Goal: Task Accomplishment & Management: Use online tool/utility

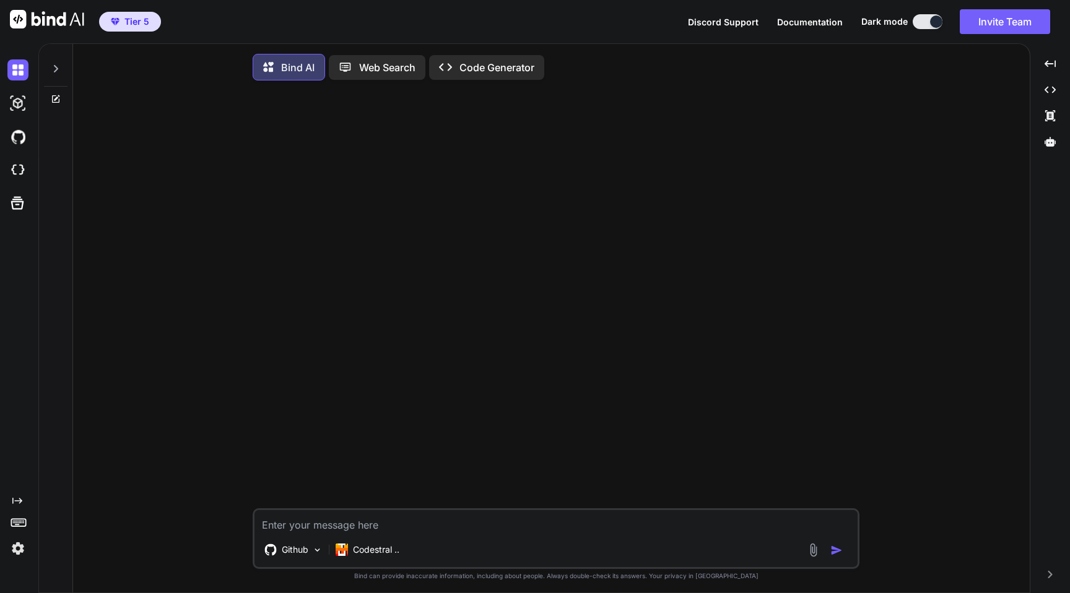
click at [14, 553] on img at bounding box center [17, 548] width 21 height 21
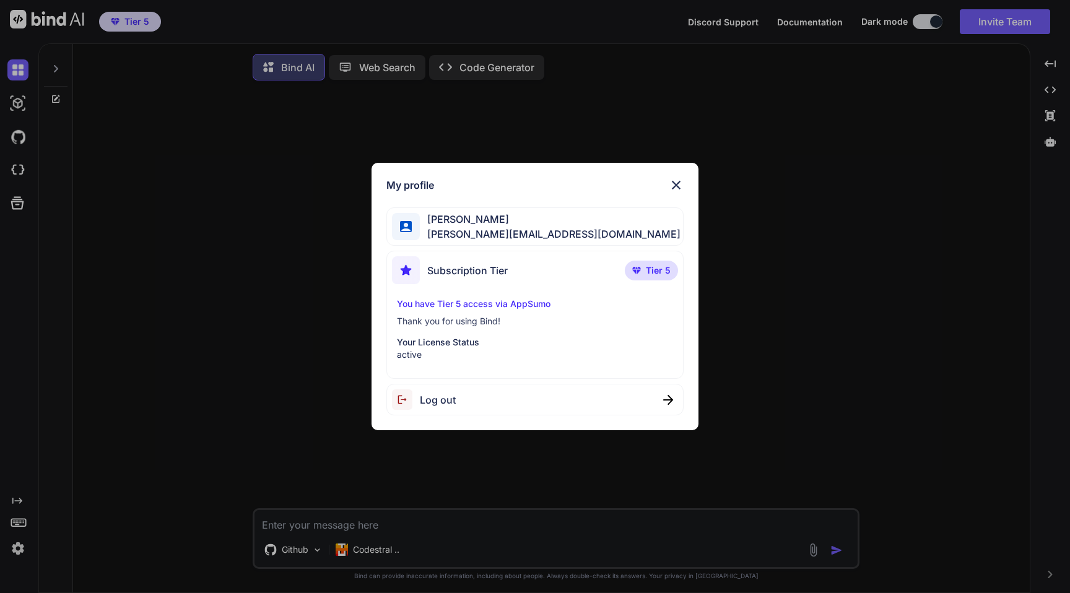
click at [161, 334] on div "My profile Gordan Metz gordon-metz@nicheful.io Subscription Tier Tier 5 You hav…" at bounding box center [535, 296] width 1070 height 593
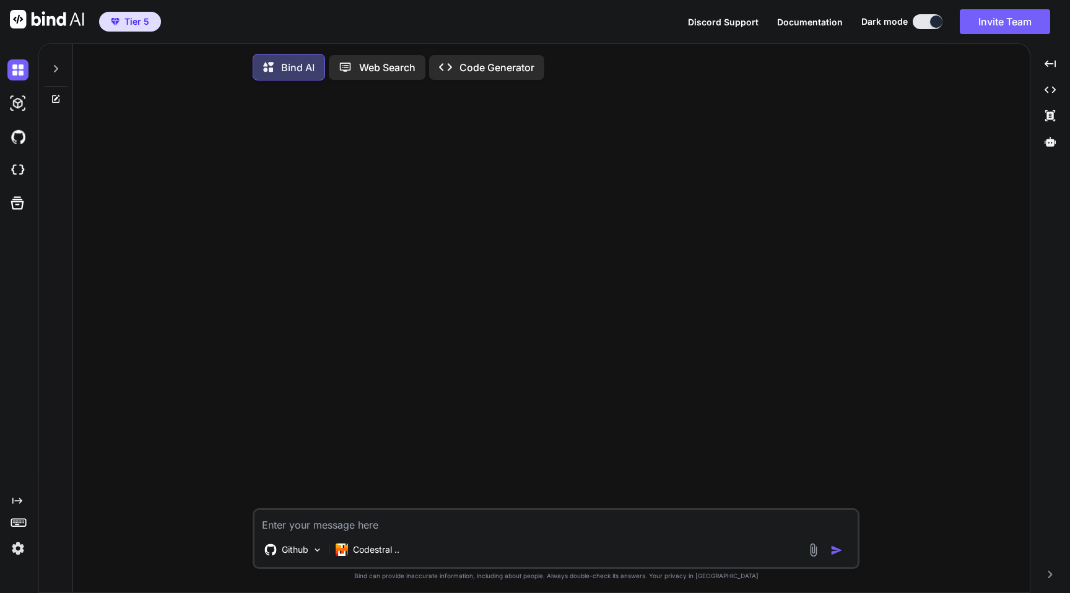
click at [57, 72] on icon at bounding box center [56, 69] width 10 height 10
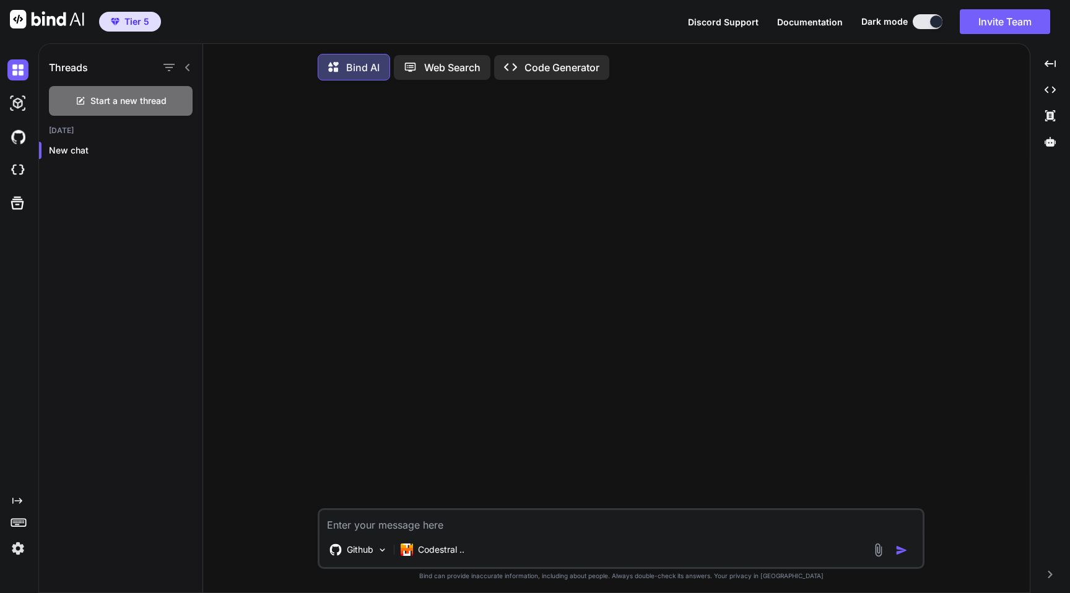
click at [188, 67] on icon at bounding box center [188, 68] width 10 height 10
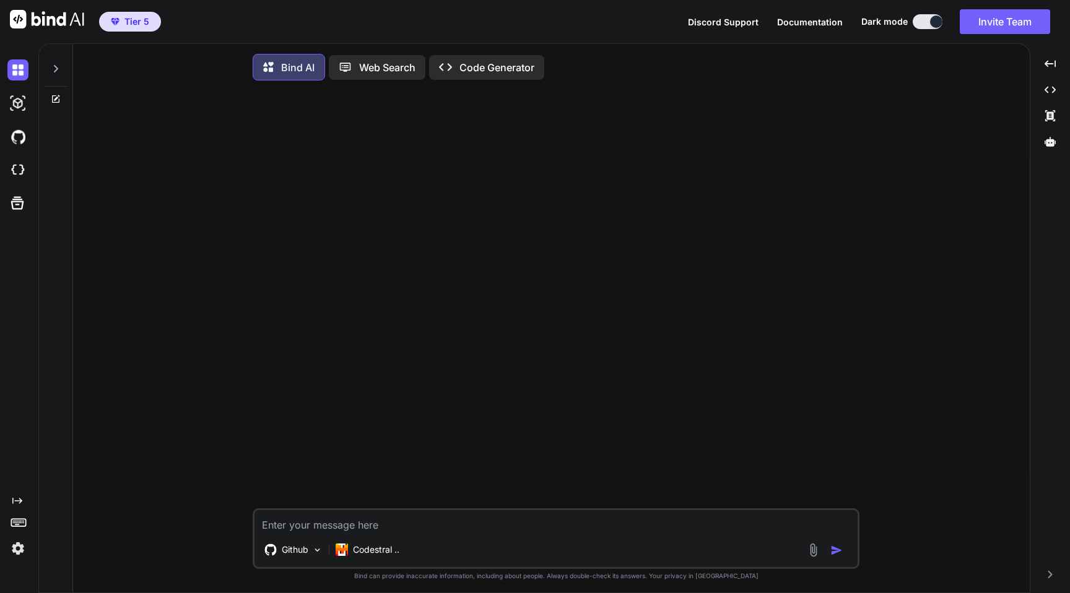
click at [805, 23] on span "Documentation" at bounding box center [810, 22] width 66 height 11
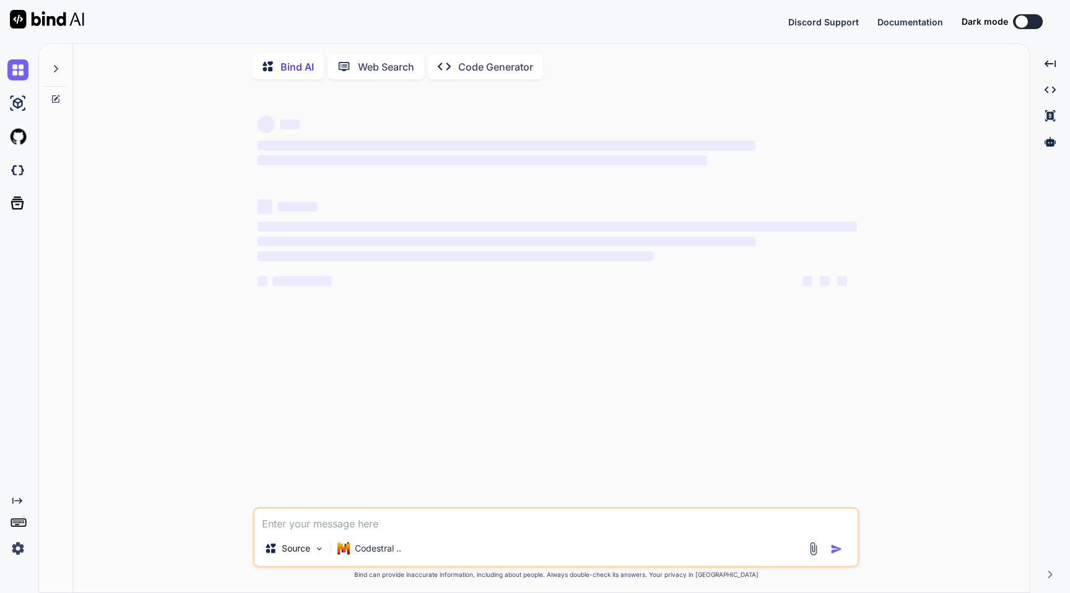
click at [24, 546] on img at bounding box center [17, 548] width 21 height 21
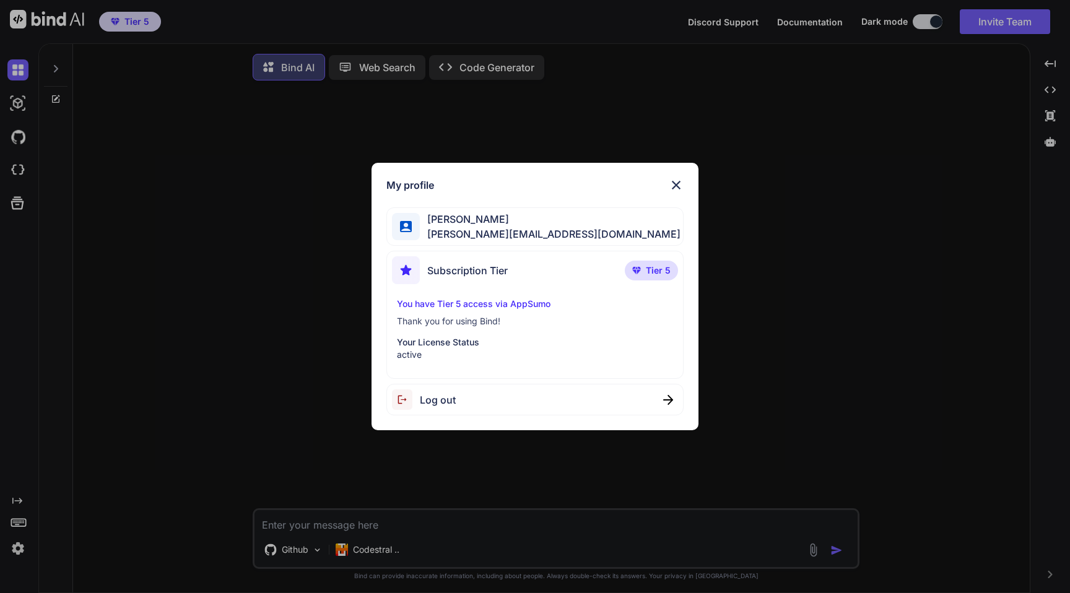
type textarea "x"
click at [174, 304] on div "My profile Gordan Metz gordon-metz@nicheful.io Subscription Tier Tier 5 You hav…" at bounding box center [535, 296] width 1070 height 593
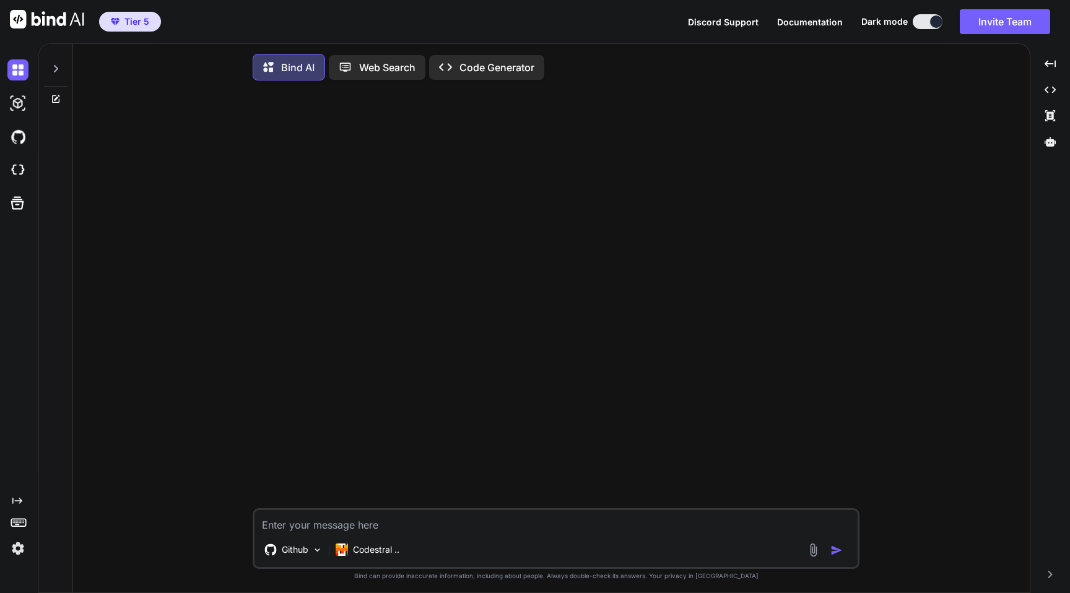
click at [23, 551] on img at bounding box center [17, 548] width 21 height 21
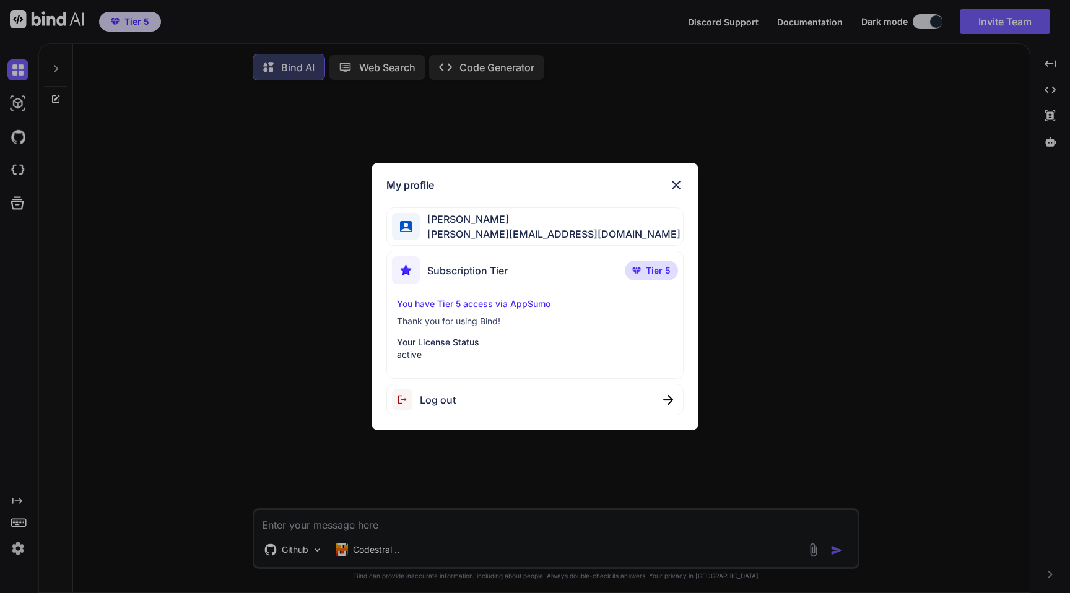
click at [201, 338] on div "My profile Gordan Metz gordon-metz@nicheful.io Subscription Tier Tier 5 You hav…" at bounding box center [535, 296] width 1070 height 593
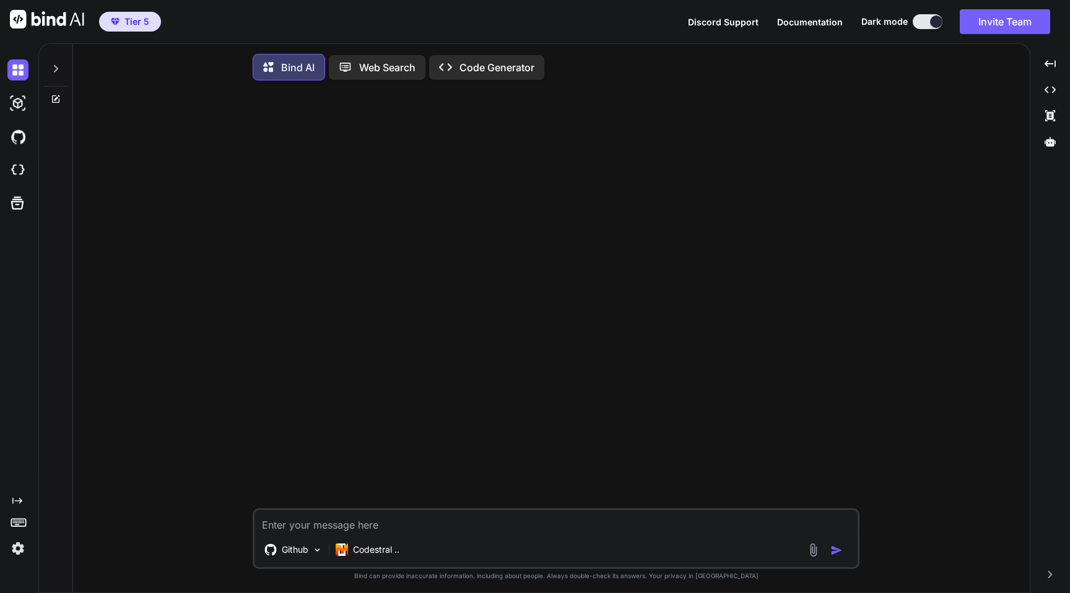
click at [16, 548] on img at bounding box center [17, 548] width 21 height 21
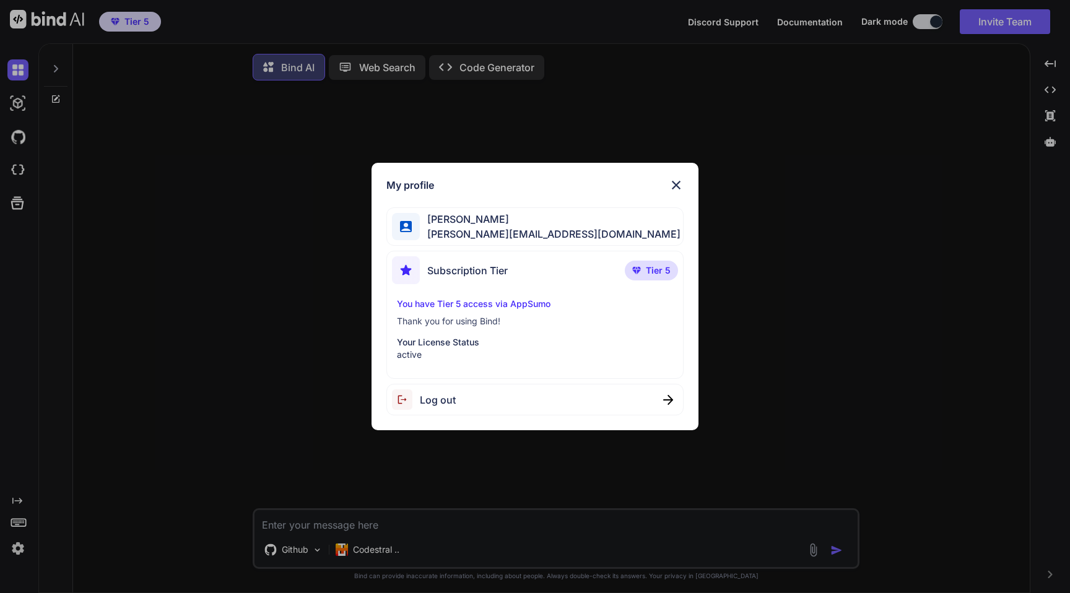
click at [199, 295] on div "My profile [PERSON_NAME] [PERSON_NAME][EMAIL_ADDRESS][DOMAIN_NAME] Subscription…" at bounding box center [535, 296] width 1070 height 593
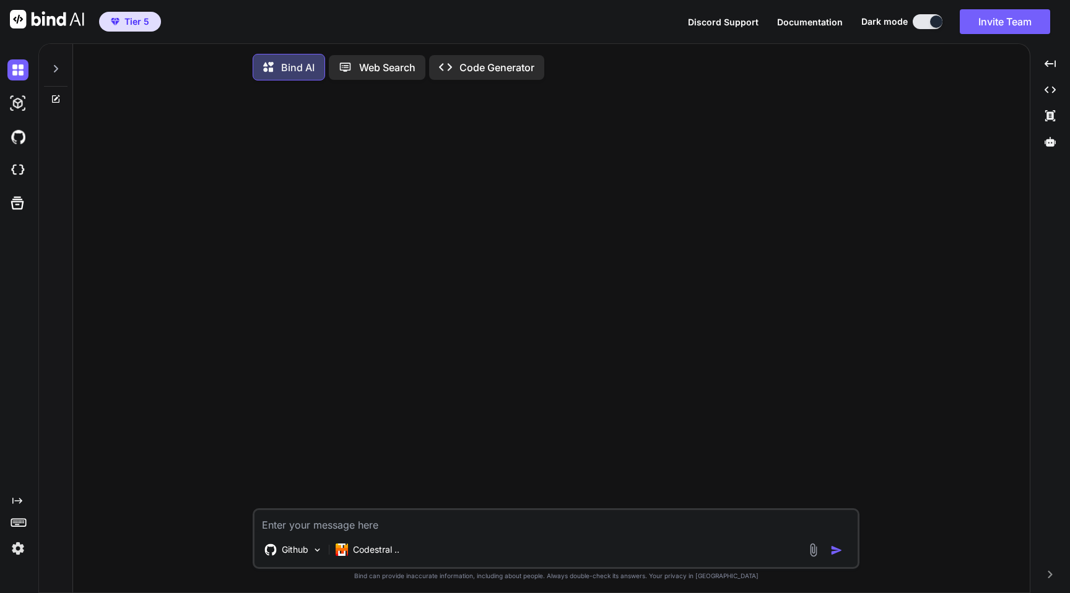
type textarea "x"
click at [12, 541] on img at bounding box center [17, 548] width 21 height 21
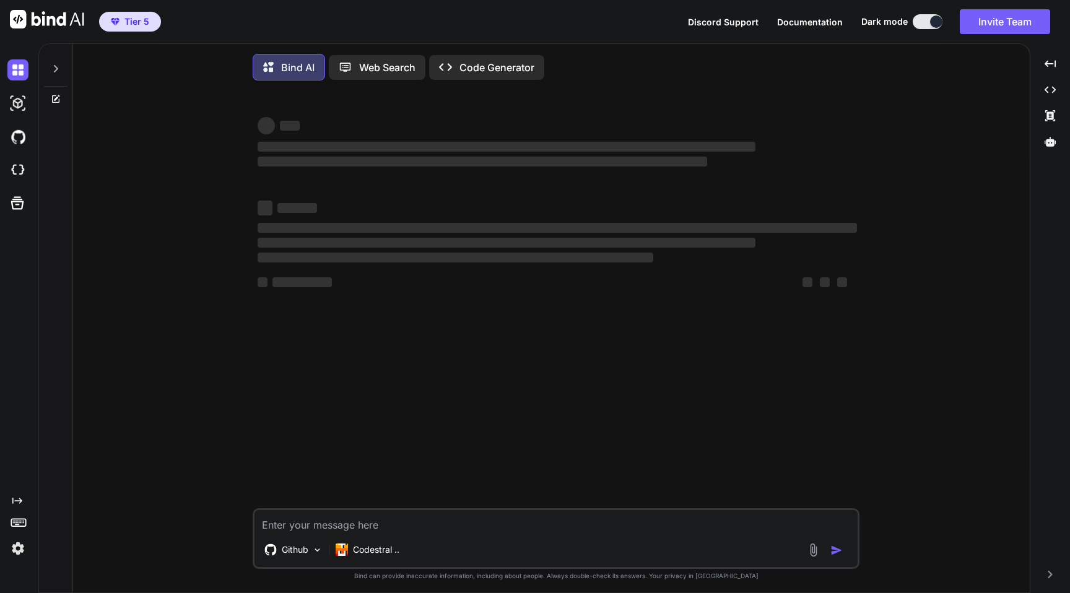
click at [22, 546] on img at bounding box center [17, 548] width 21 height 21
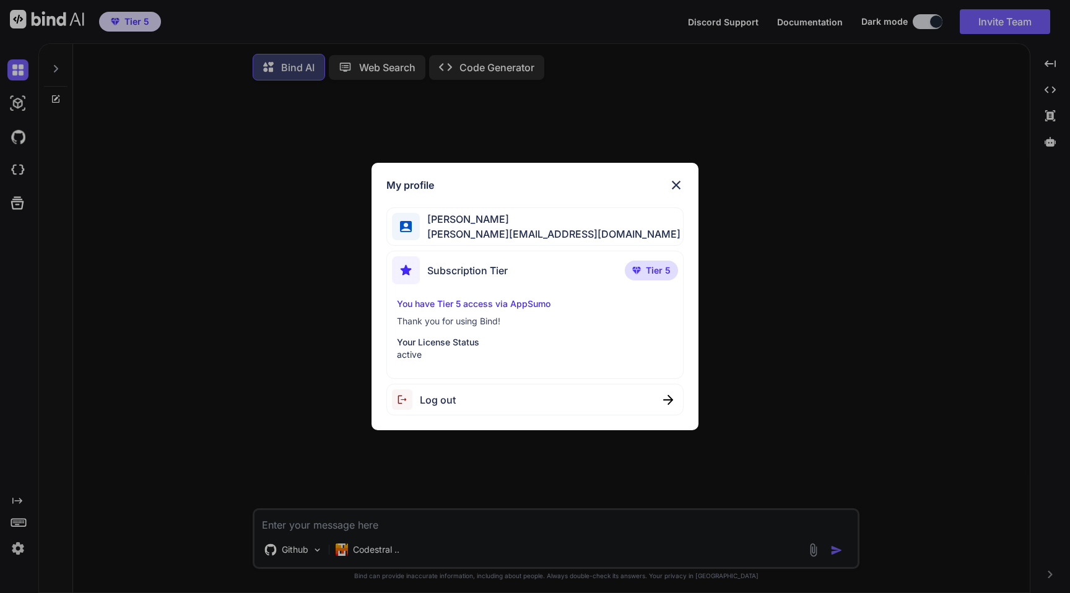
type textarea "x"
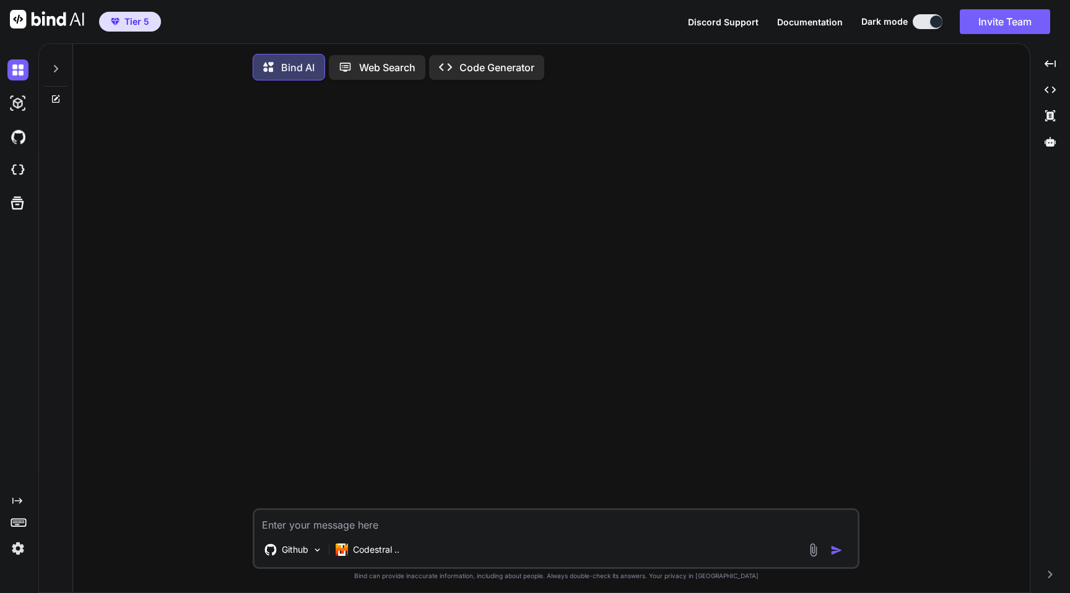
click at [27, 540] on img at bounding box center [17, 548] width 21 height 21
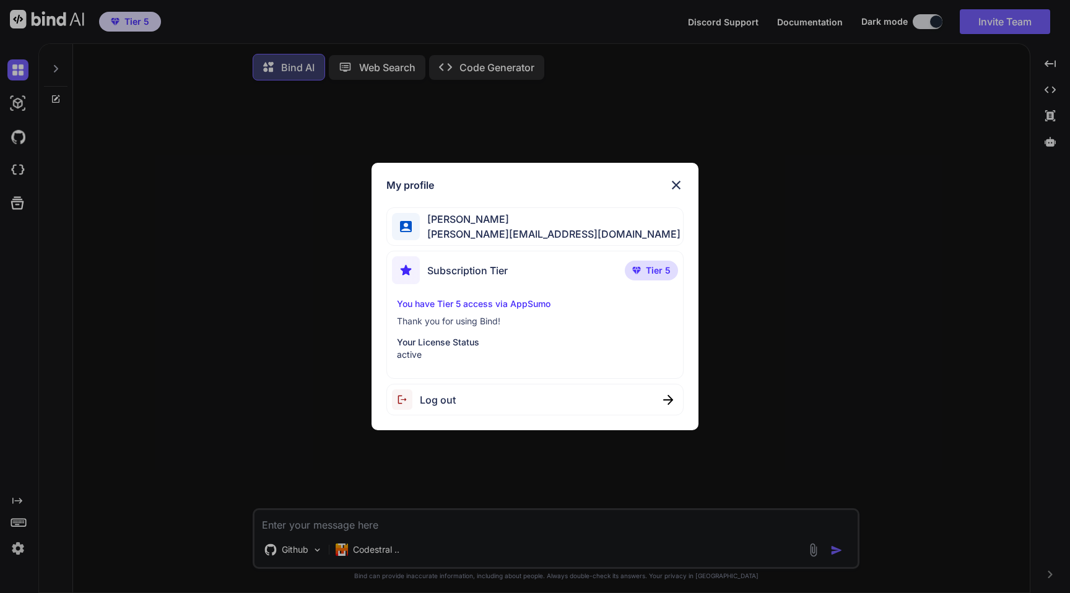
click at [186, 364] on div "My profile [PERSON_NAME] [PERSON_NAME][EMAIL_ADDRESS][DOMAIN_NAME] Subscription…" at bounding box center [535, 296] width 1070 height 593
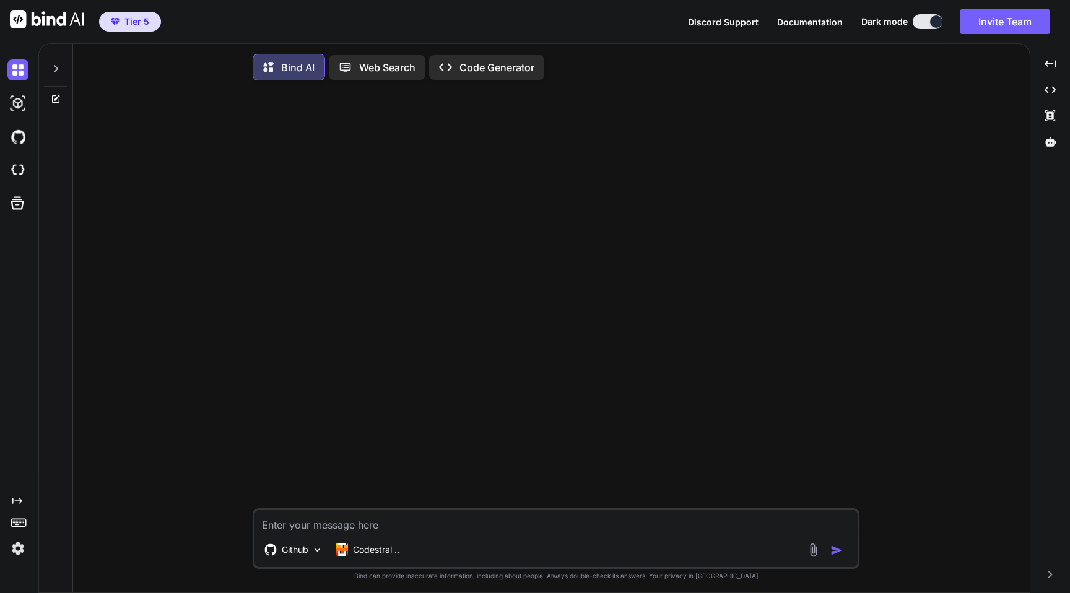
click at [21, 557] on img at bounding box center [17, 548] width 21 height 21
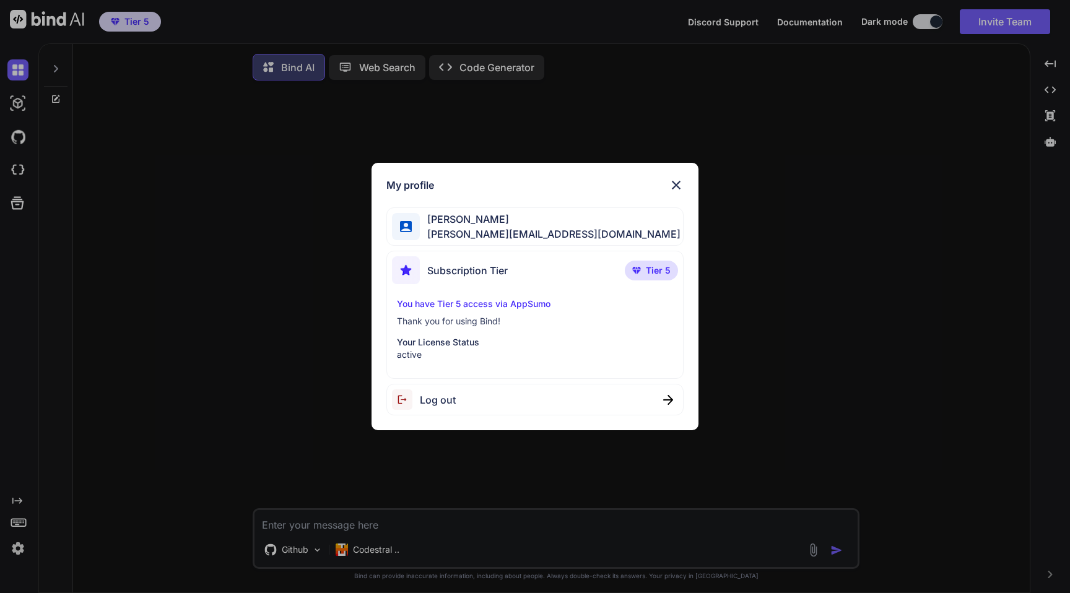
click at [254, 300] on div "My profile [PERSON_NAME] [PERSON_NAME][EMAIL_ADDRESS][DOMAIN_NAME] Subscription…" at bounding box center [535, 296] width 1070 height 593
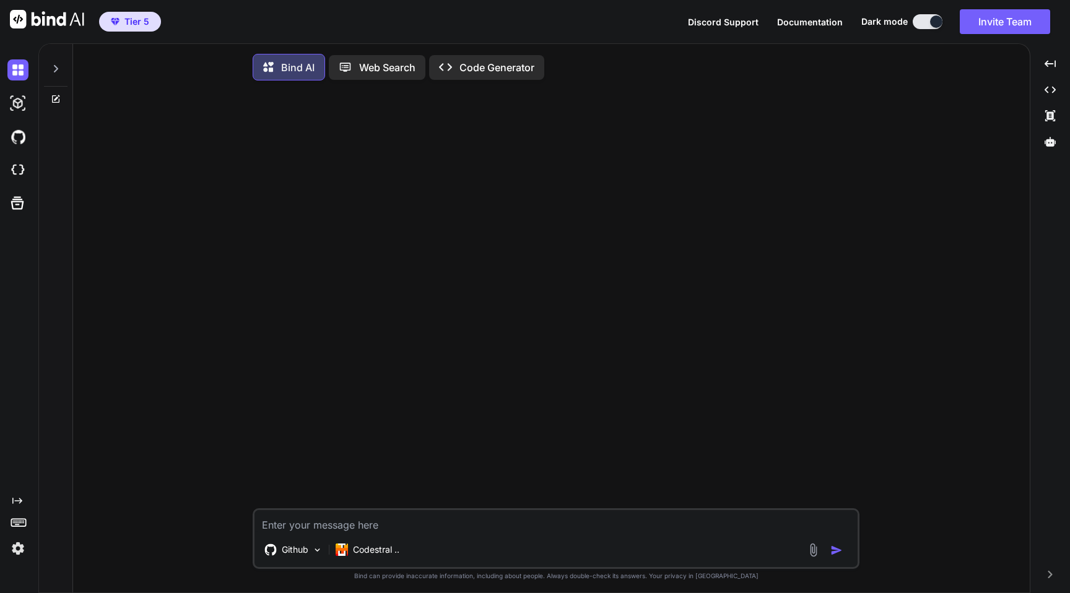
click at [28, 140] on div at bounding box center [20, 136] width 26 height 21
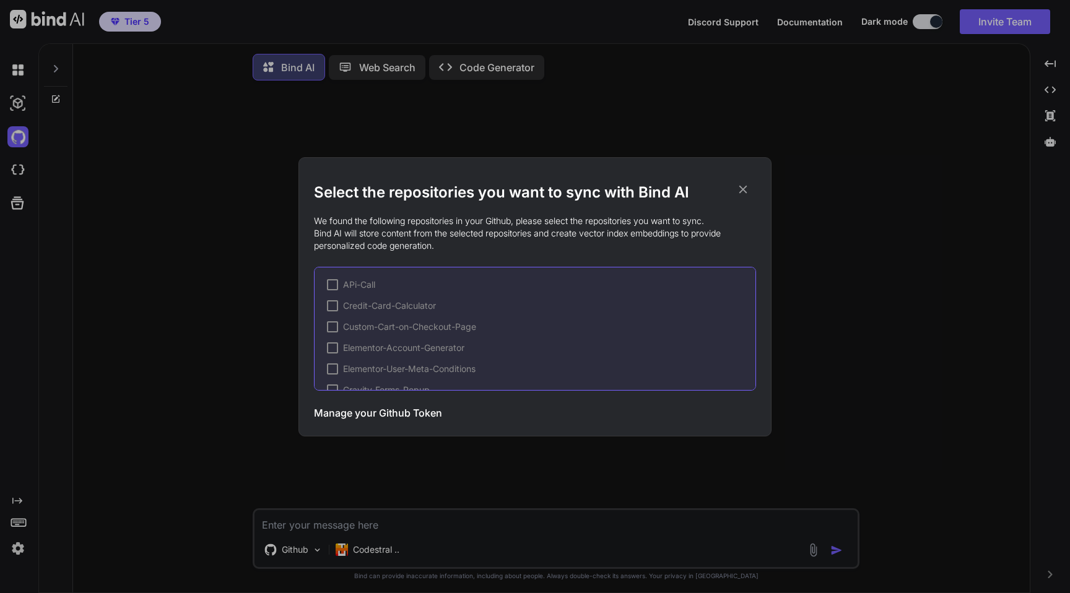
scroll to position [145, 0]
click at [219, 251] on div "Select the repositories you want to sync with Bind AI We found the following re…" at bounding box center [535, 296] width 1070 height 593
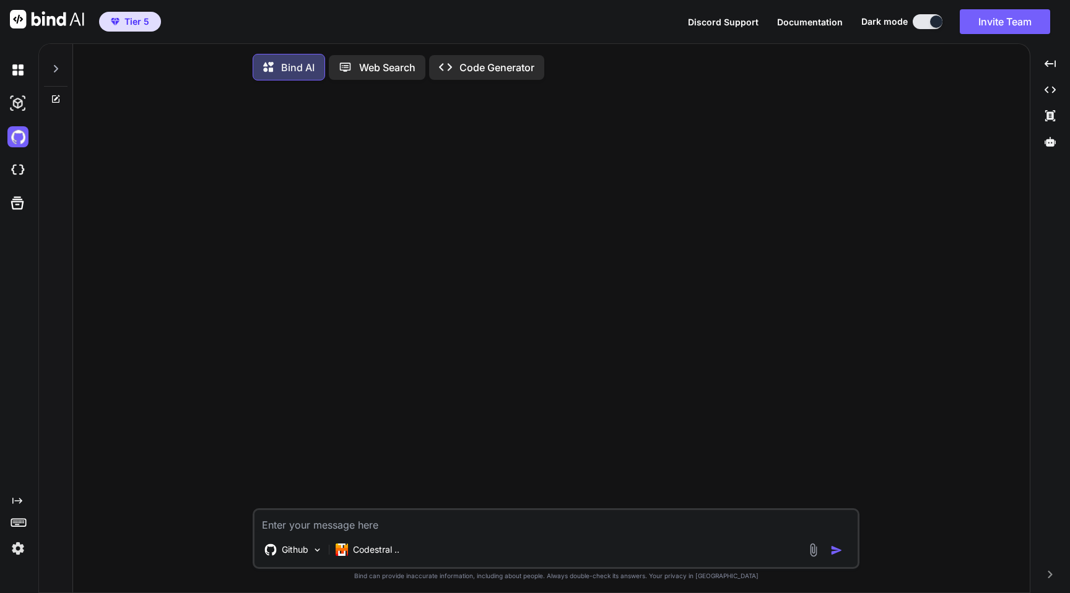
click at [19, 556] on img at bounding box center [17, 548] width 21 height 21
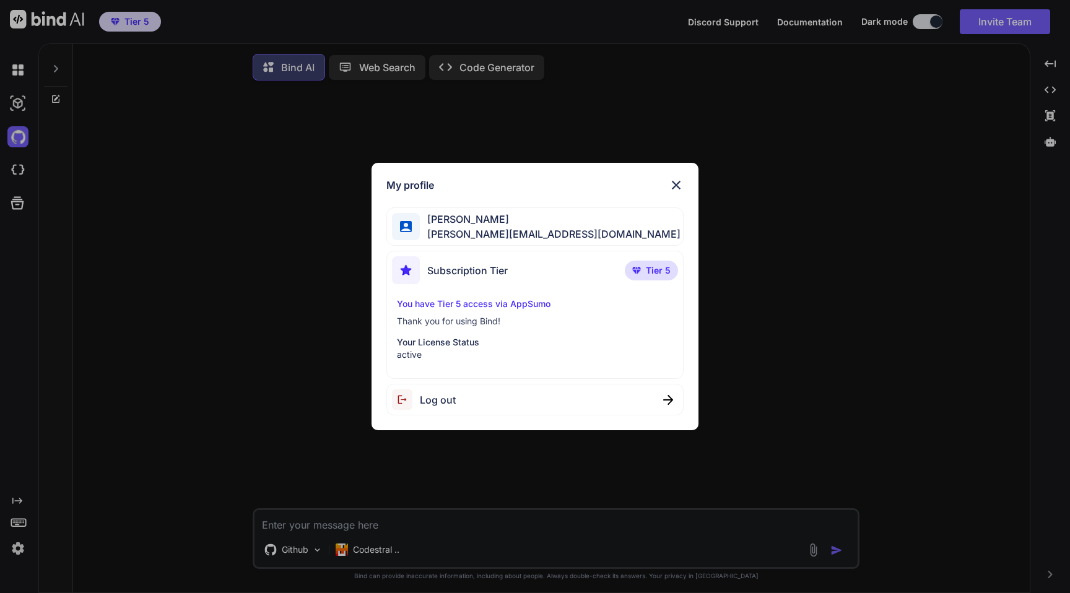
click at [256, 306] on div "My profile [PERSON_NAME] [PERSON_NAME][EMAIL_ADDRESS][DOMAIN_NAME] Subscription…" at bounding box center [535, 296] width 1070 height 593
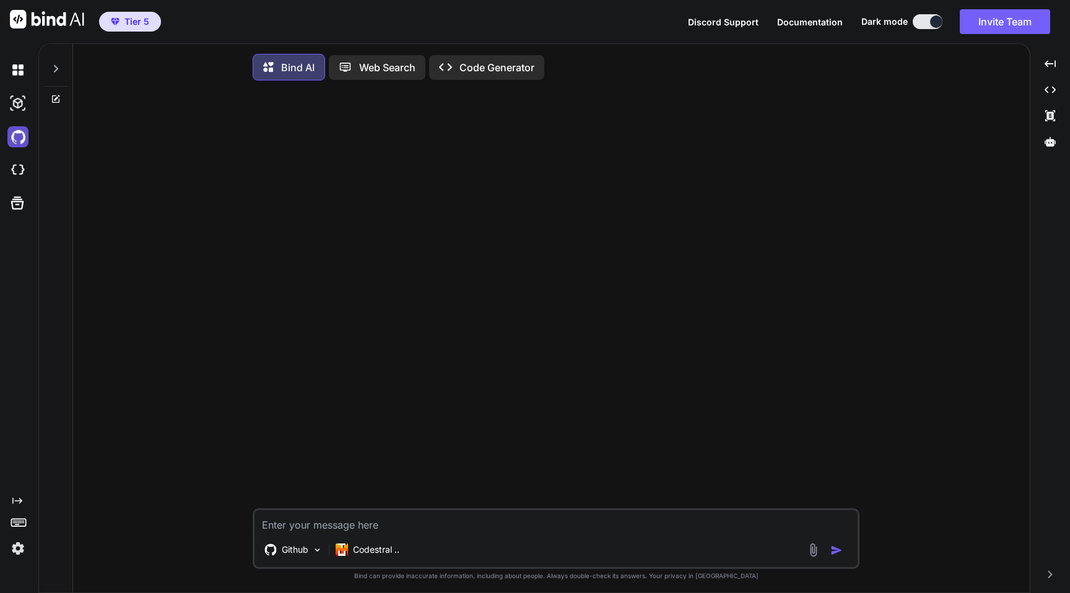
click at [19, 139] on img at bounding box center [17, 136] width 21 height 21
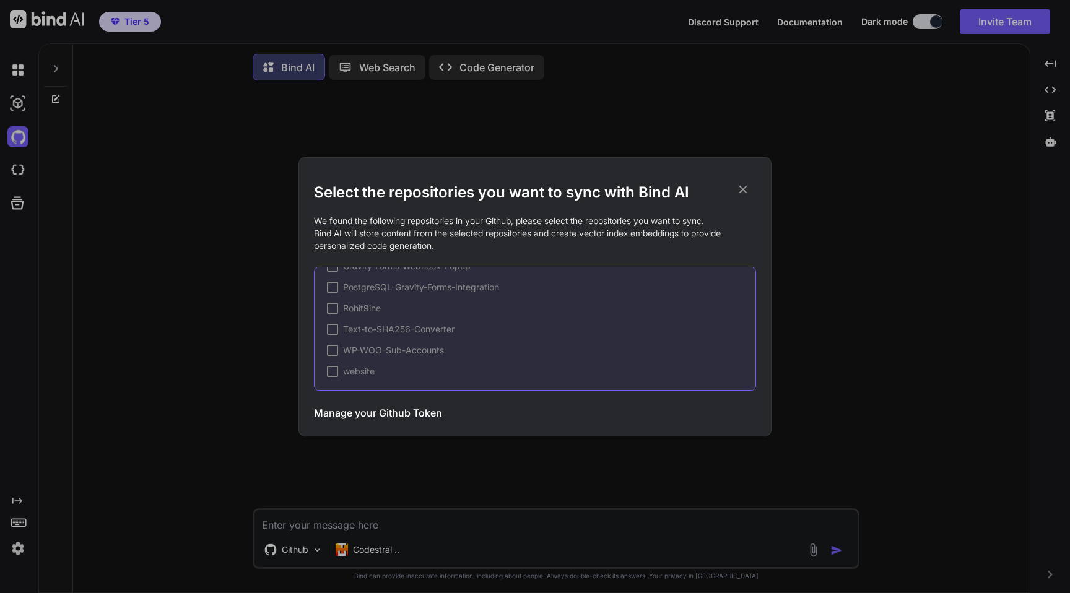
click at [214, 303] on div "Select the repositories you want to sync with Bind AI We found the following re…" at bounding box center [535, 296] width 1070 height 593
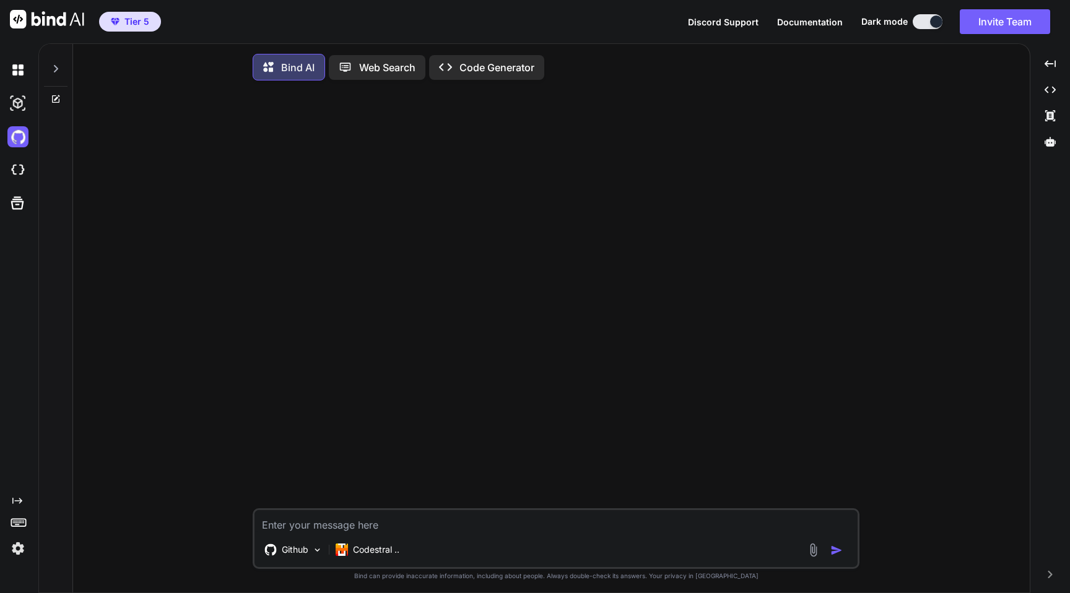
click at [12, 549] on img at bounding box center [17, 548] width 21 height 21
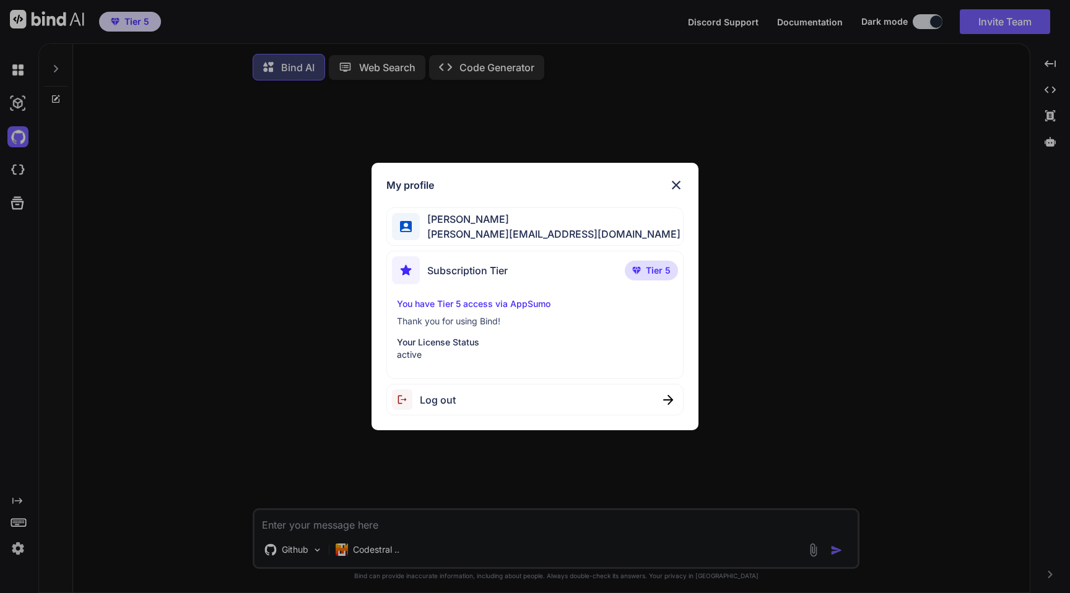
click at [232, 238] on div "My profile [PERSON_NAME] [PERSON_NAME][EMAIL_ADDRESS][DOMAIN_NAME] Subscription…" at bounding box center [535, 296] width 1070 height 593
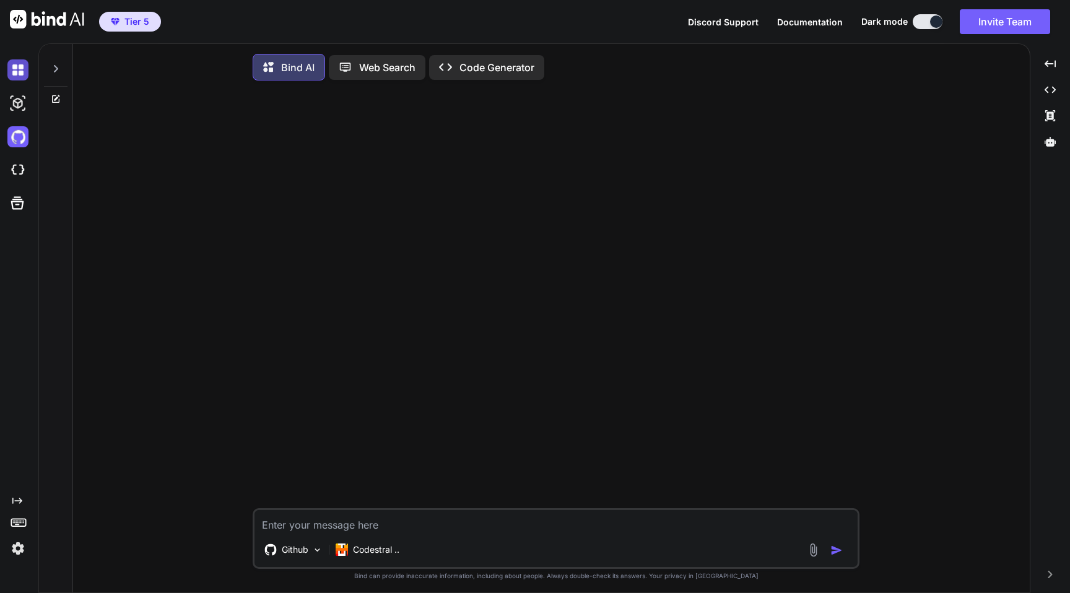
click at [16, 71] on img at bounding box center [17, 69] width 21 height 21
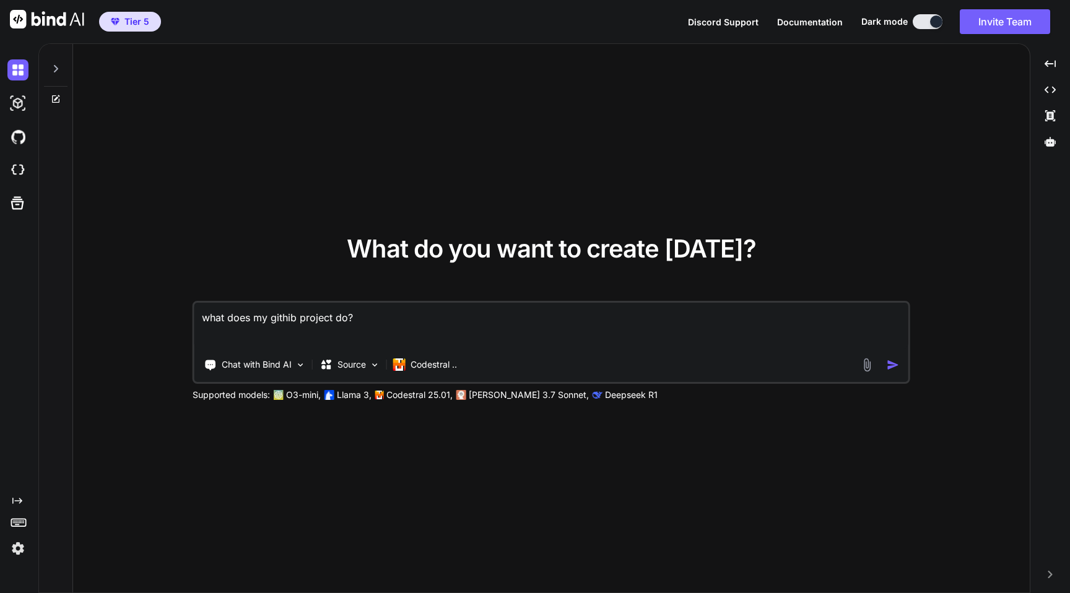
click at [55, 69] on icon at bounding box center [56, 69] width 10 height 10
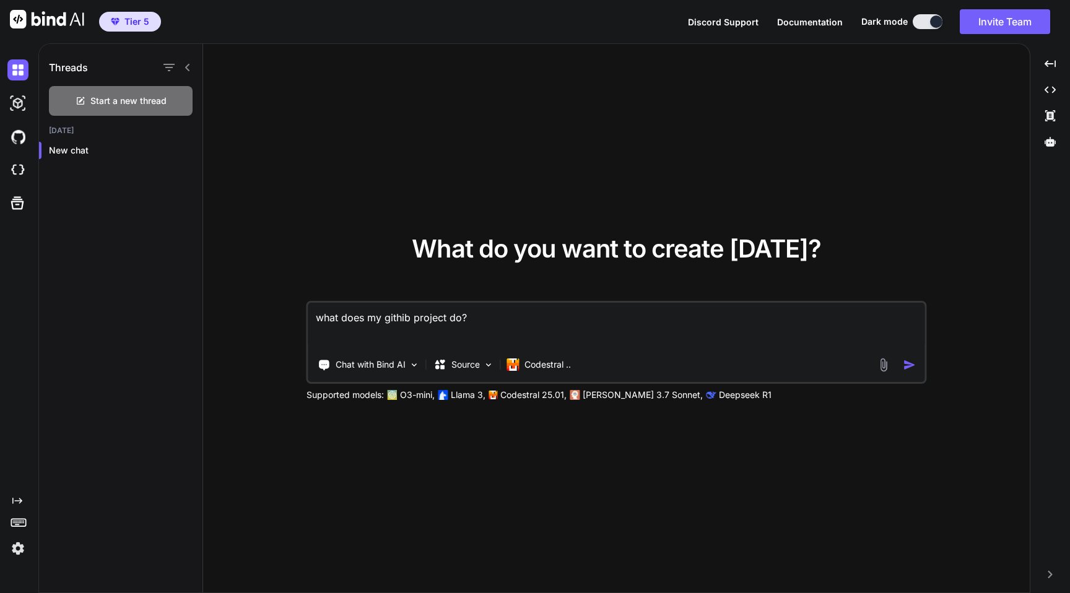
click at [187, 67] on icon at bounding box center [188, 68] width 10 height 10
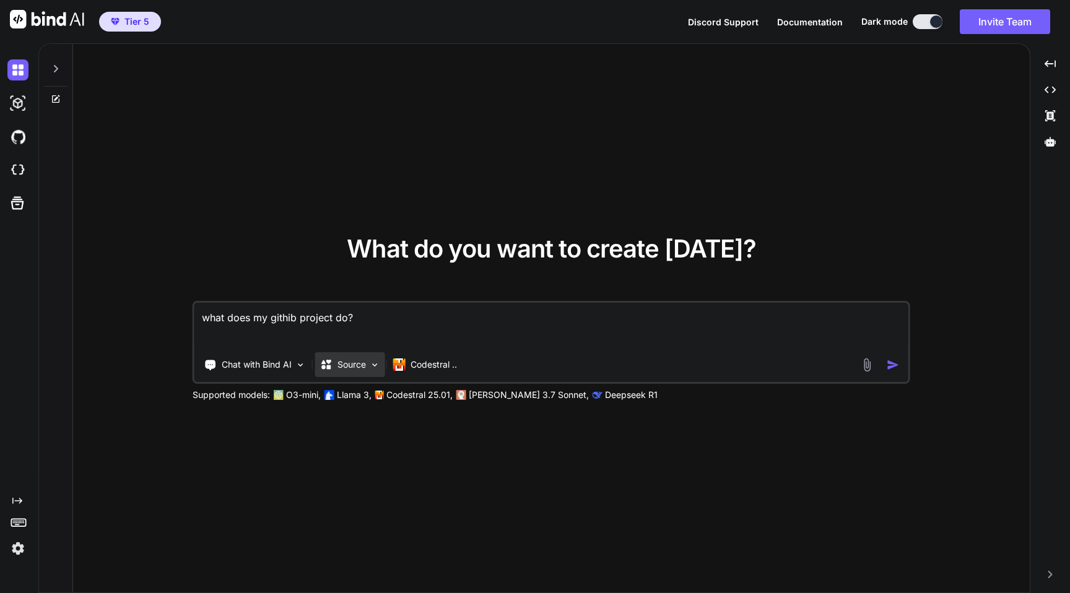
click at [365, 362] on p "Source" at bounding box center [352, 365] width 28 height 12
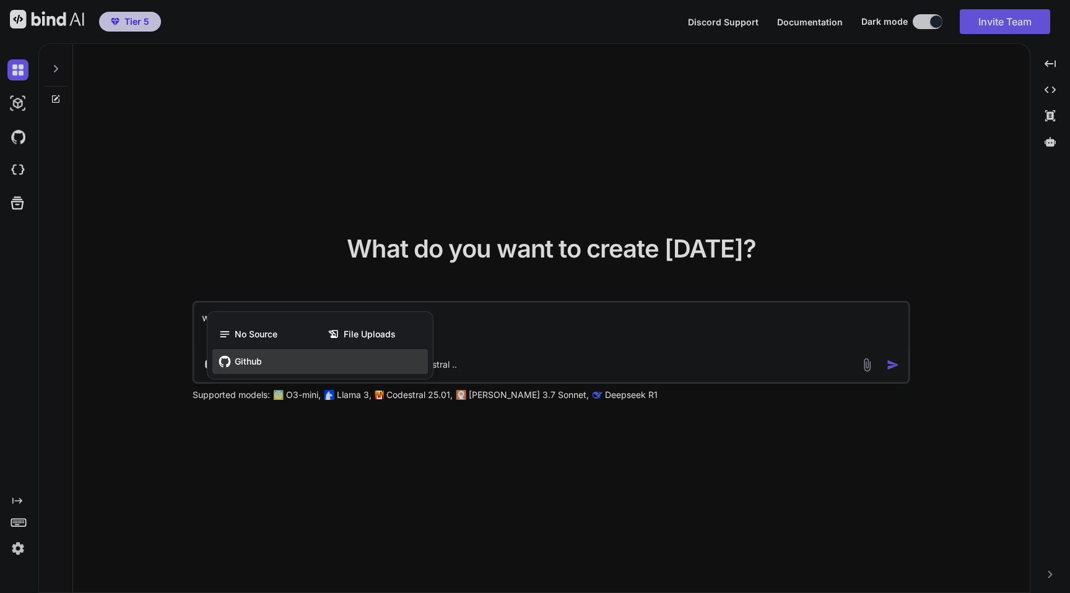
click at [250, 358] on span "Github" at bounding box center [248, 362] width 27 height 12
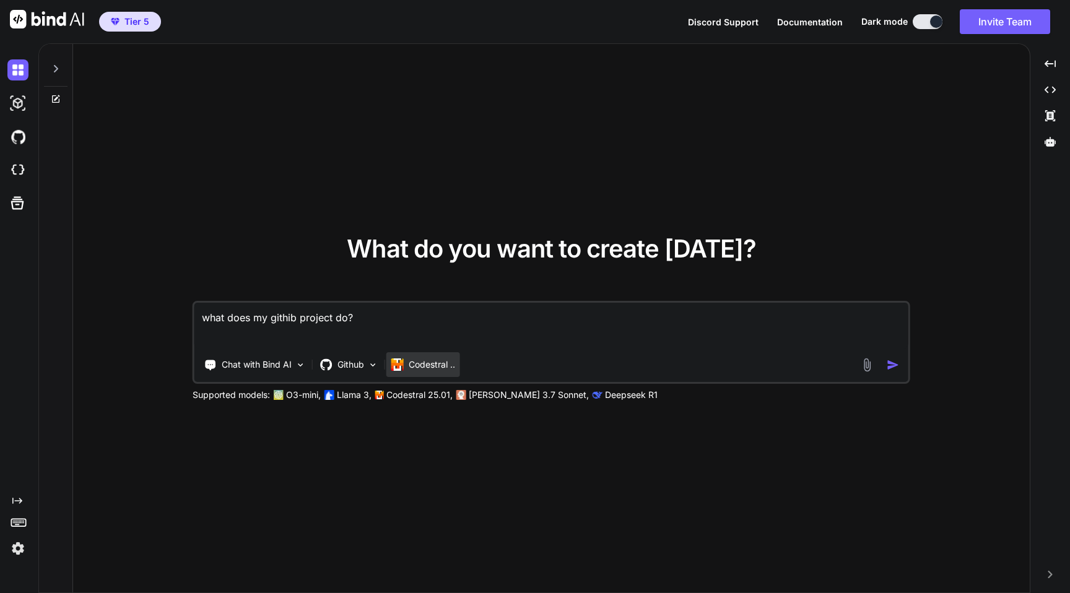
click at [454, 362] on p "Codestral .." at bounding box center [432, 365] width 46 height 12
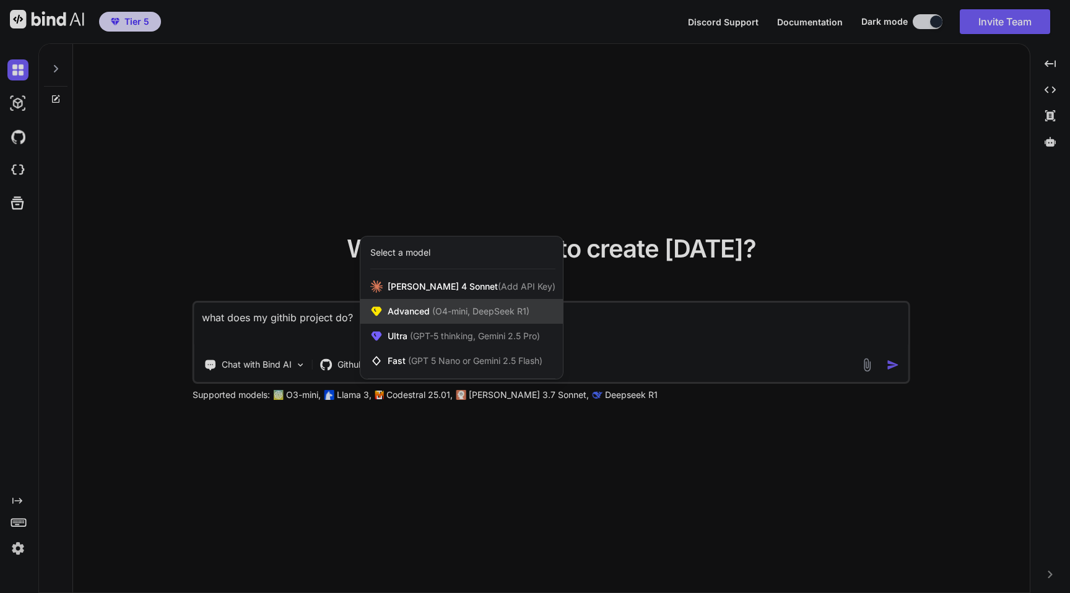
click at [458, 306] on span "(O4-mini, DeepSeek R1)" at bounding box center [480, 311] width 100 height 11
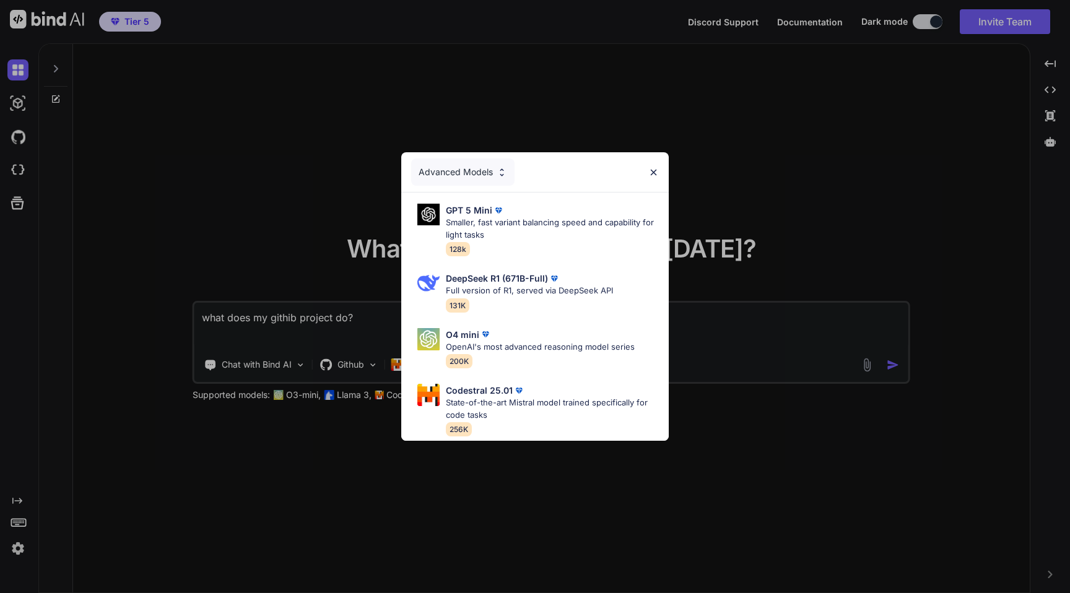
click at [241, 243] on div "Advanced Models GPT 5 Mini Smaller, fast variant balancing speed and capability…" at bounding box center [535, 296] width 1070 height 593
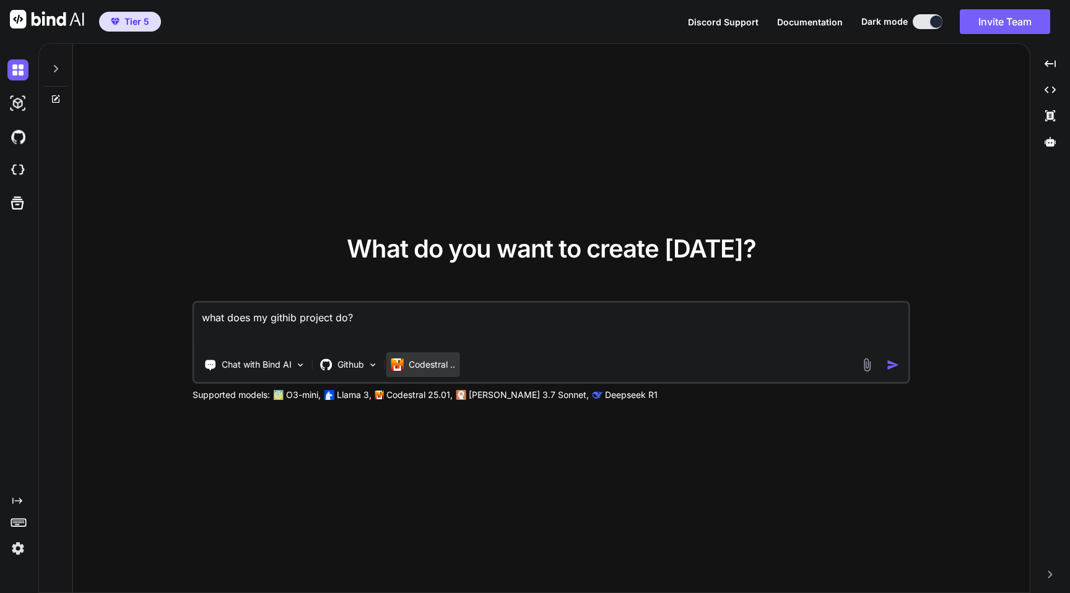
click at [427, 366] on p "Codestral .." at bounding box center [432, 365] width 46 height 12
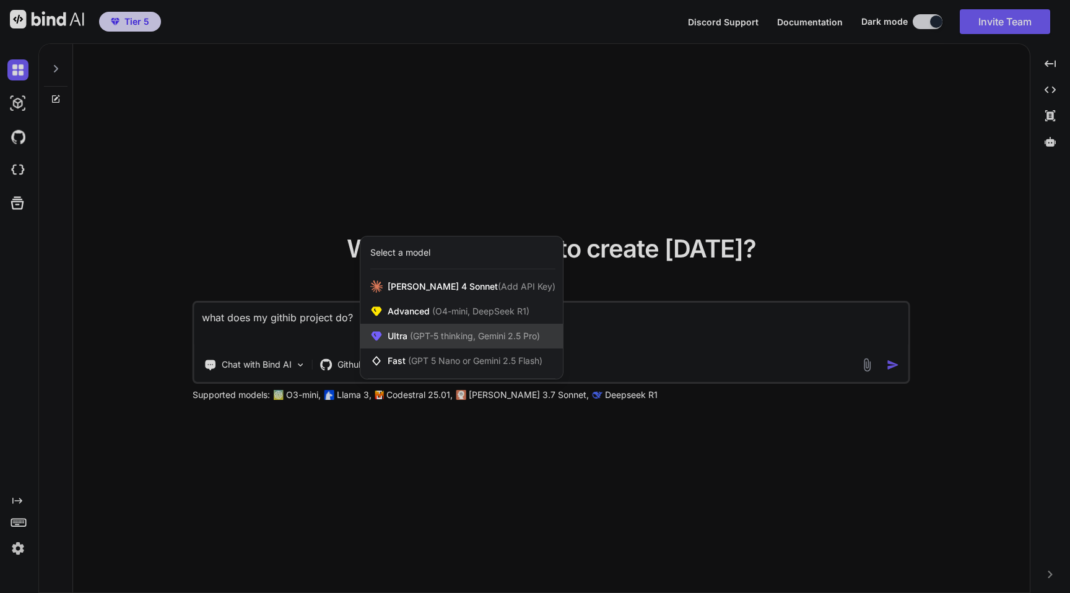
click at [437, 335] on span "(GPT-5 thinking, Gemini 2.5 Pro)" at bounding box center [474, 336] width 133 height 11
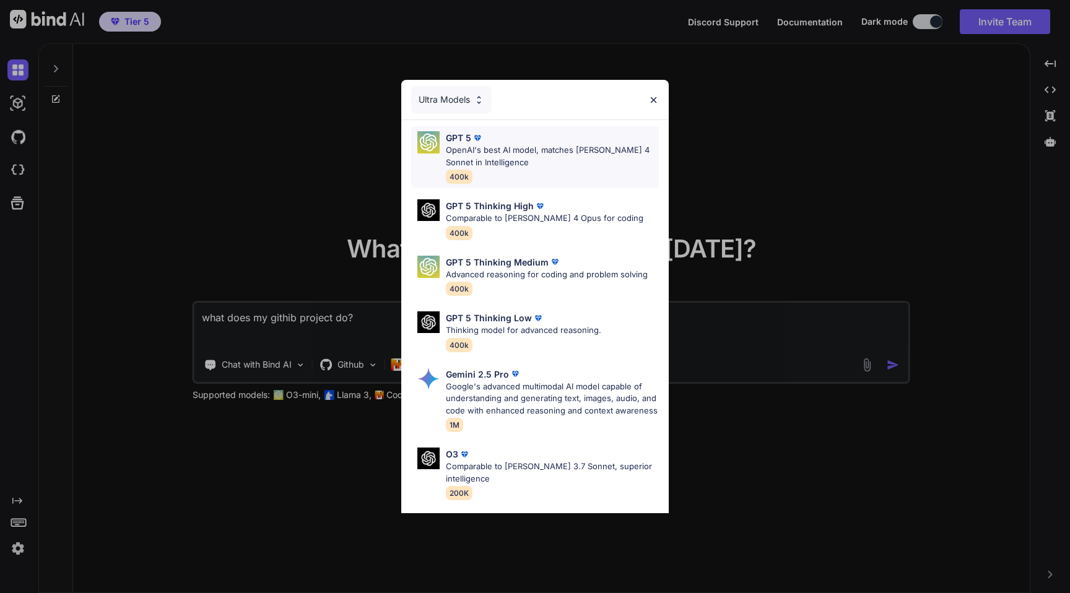
click at [485, 145] on p "OpenAI's best AI model, matches [PERSON_NAME] 4 Sonnet in Intelligence" at bounding box center [552, 156] width 213 height 24
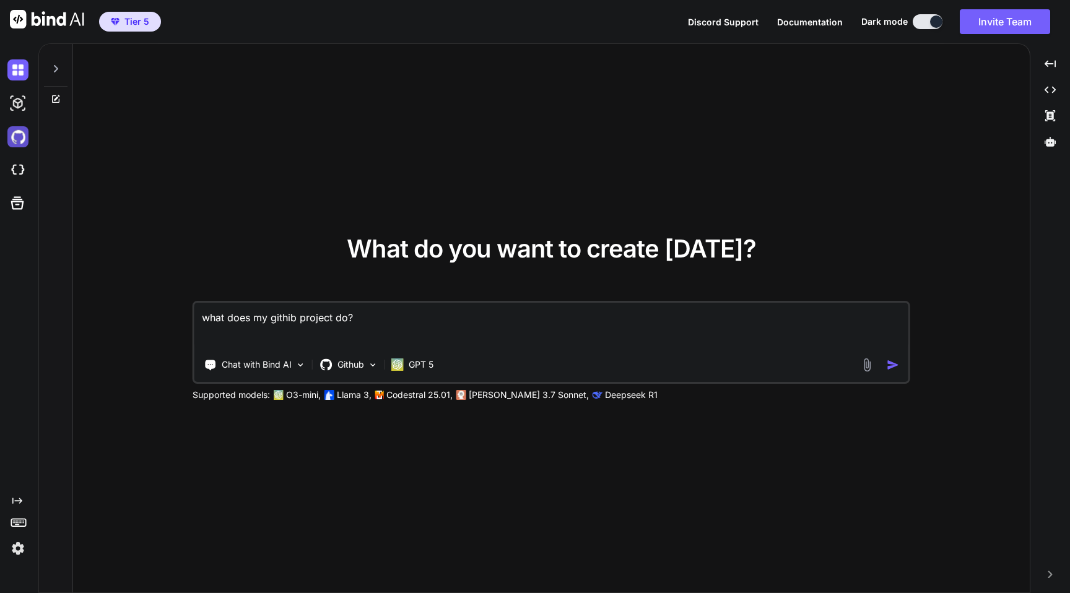
click at [10, 140] on img at bounding box center [17, 136] width 21 height 21
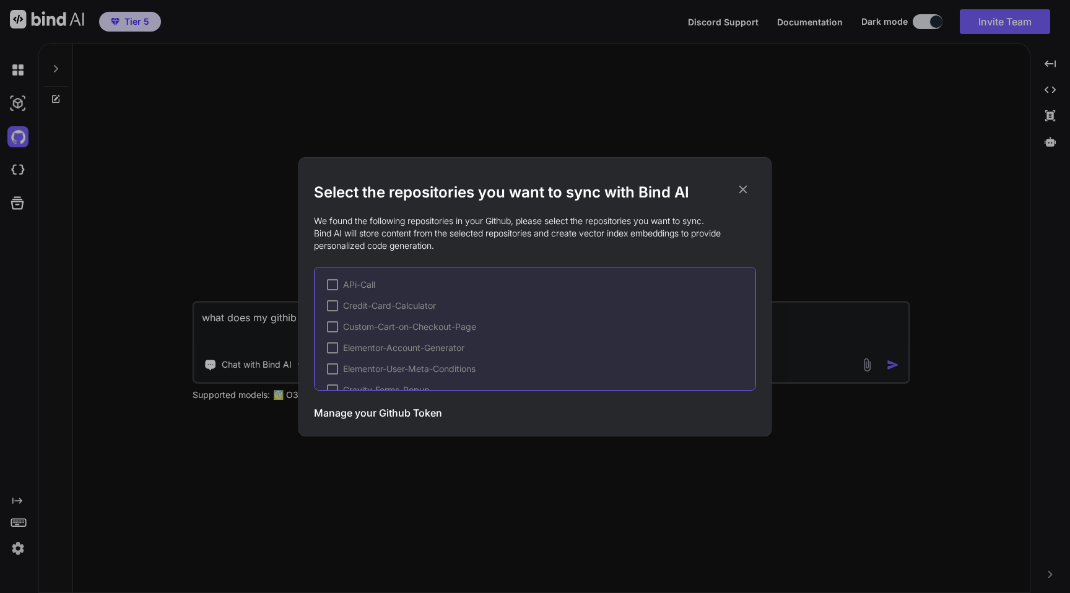
click at [217, 175] on div "Select the repositories you want to sync with Bind AI We found the following re…" at bounding box center [535, 296] width 1070 height 593
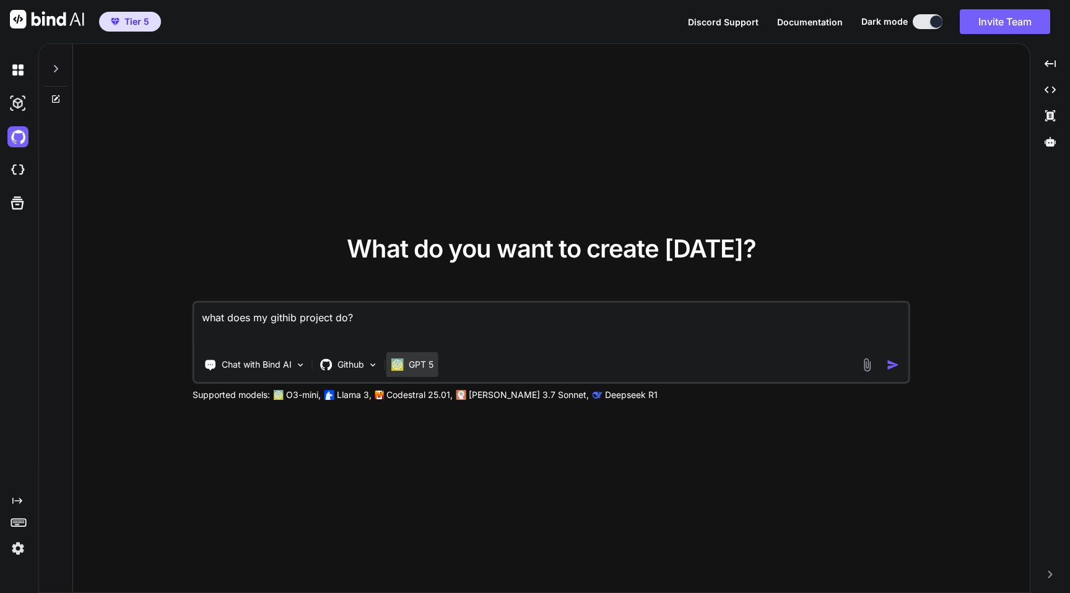
click at [408, 365] on div "GPT 5" at bounding box center [412, 365] width 42 height 12
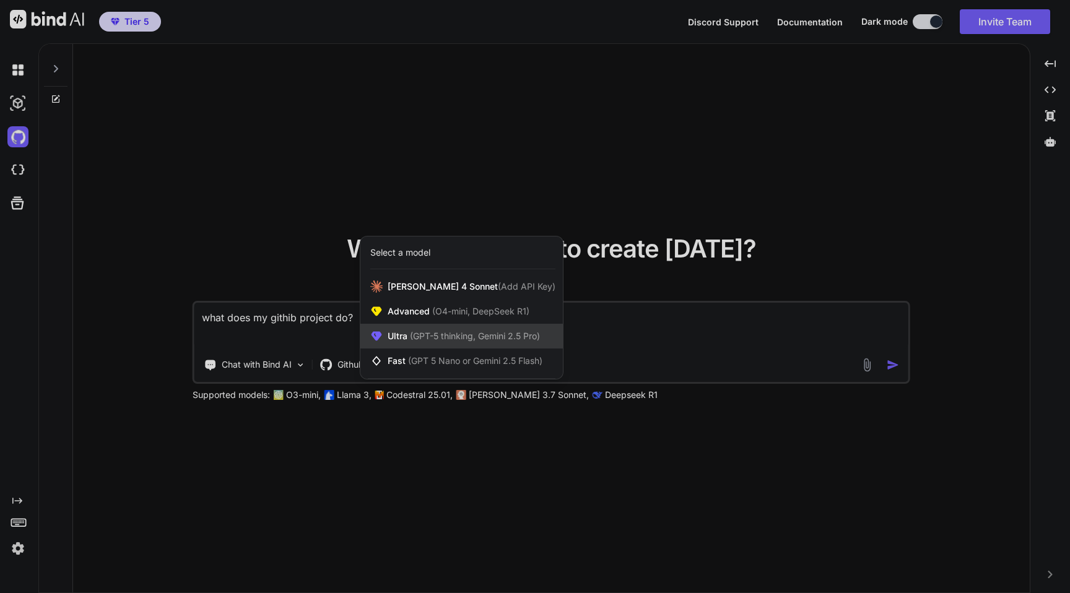
click at [520, 336] on span "(GPT-5 thinking, Gemini 2.5 Pro)" at bounding box center [474, 336] width 133 height 11
type textarea "x"
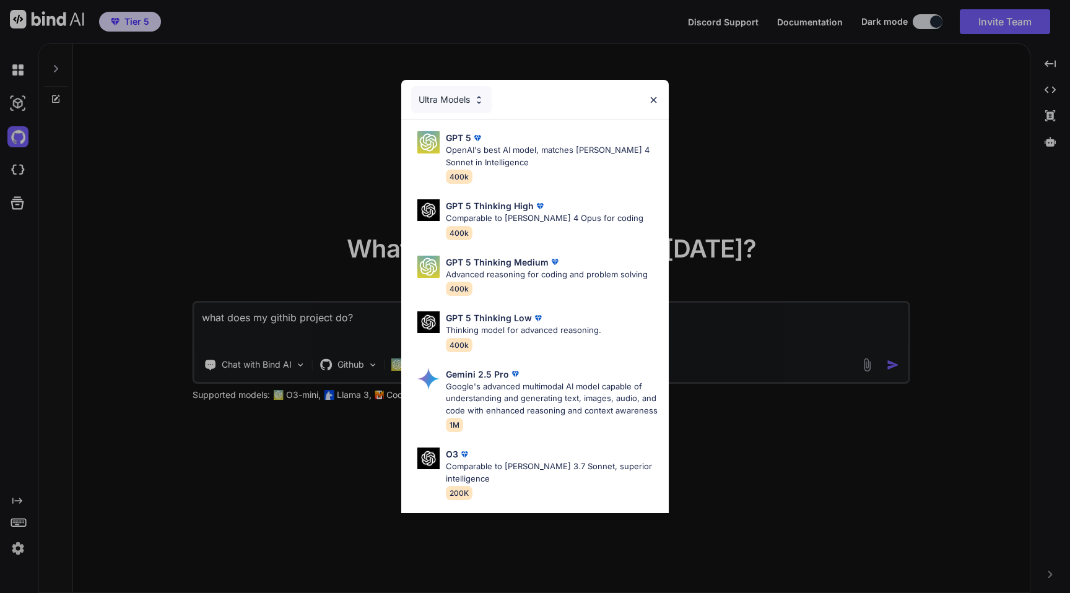
scroll to position [91, 0]
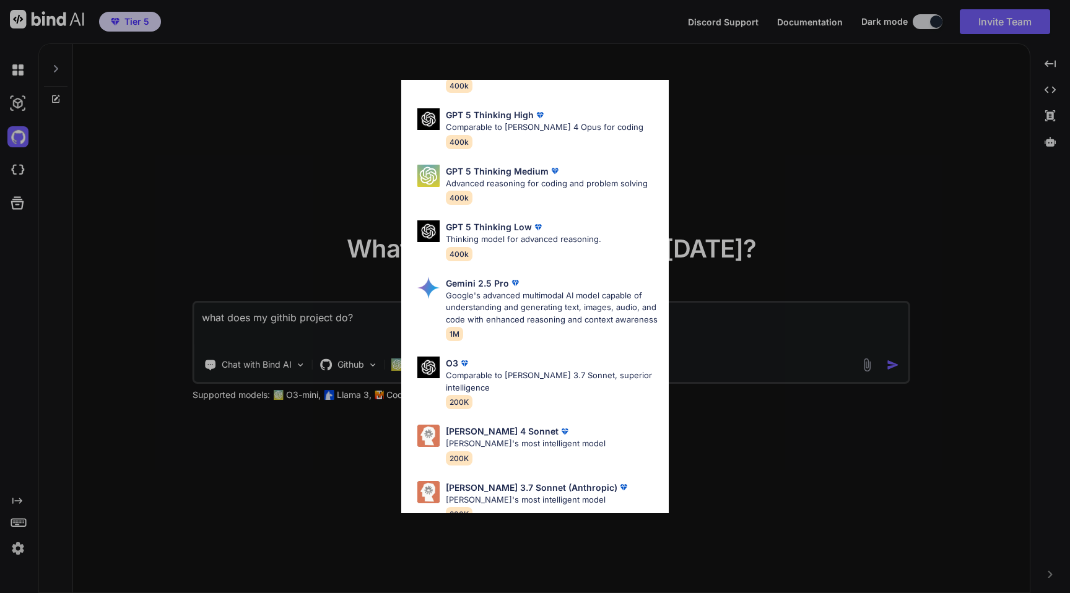
click at [243, 487] on div "Ultra Models GPT 5 OpenAI's best AI model, matches [PERSON_NAME] 4 Sonnet in In…" at bounding box center [535, 296] width 1070 height 593
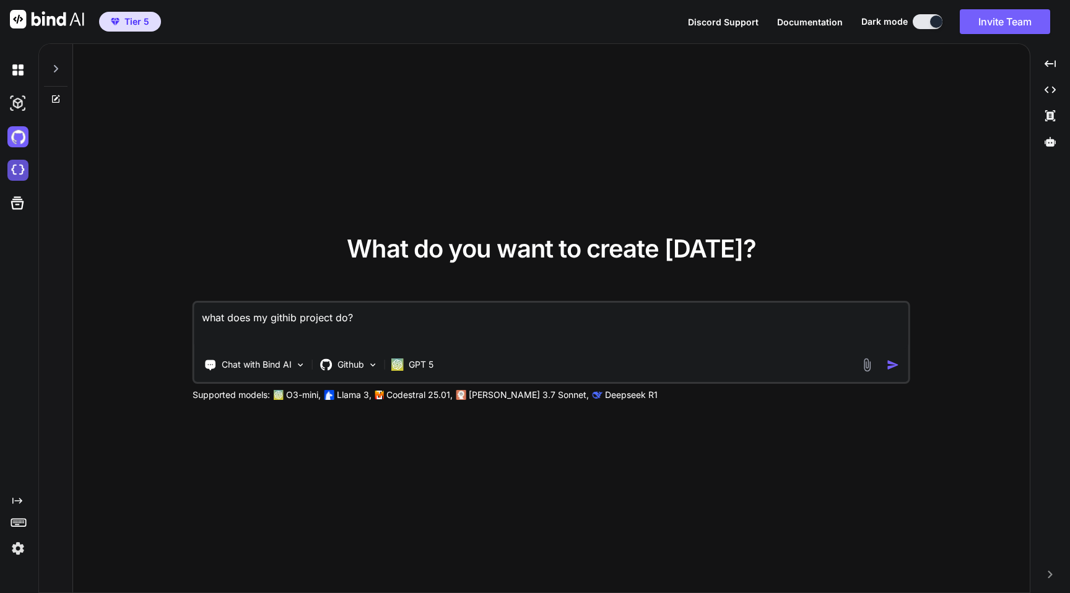
click at [10, 170] on img at bounding box center [17, 170] width 21 height 21
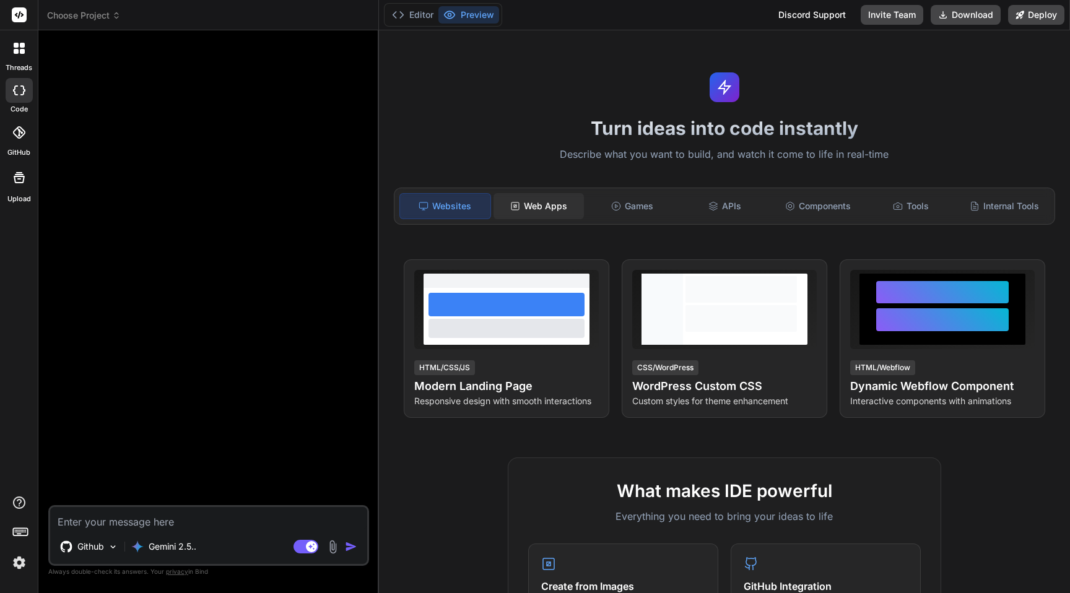
click at [557, 209] on div "Web Apps" at bounding box center [539, 206] width 90 height 26
type textarea "x"
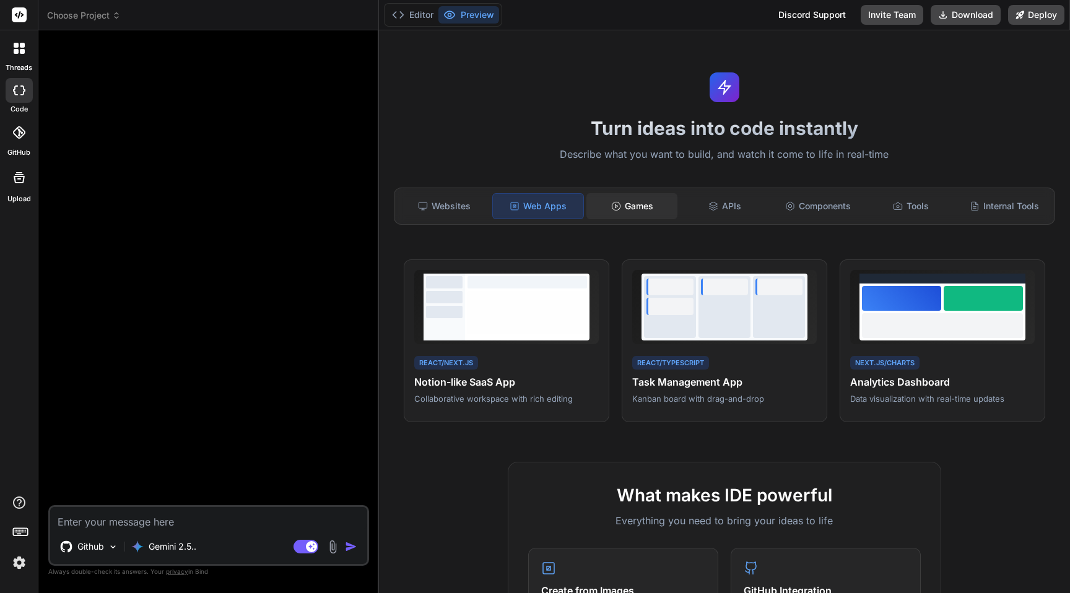
click at [630, 209] on div "Games" at bounding box center [632, 206] width 90 height 26
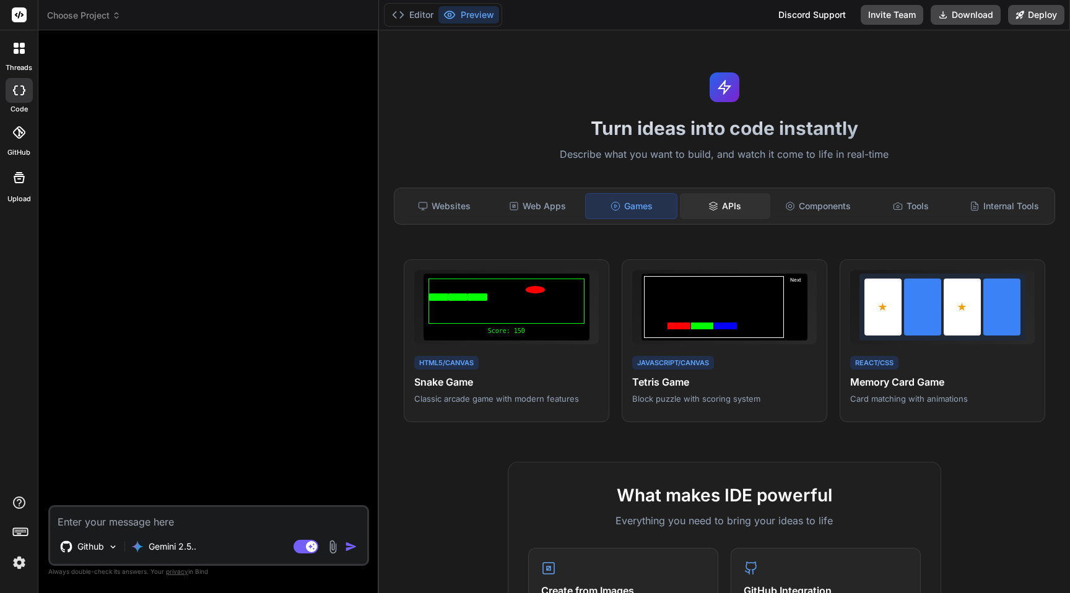
click at [702, 211] on div "APIs" at bounding box center [725, 206] width 90 height 26
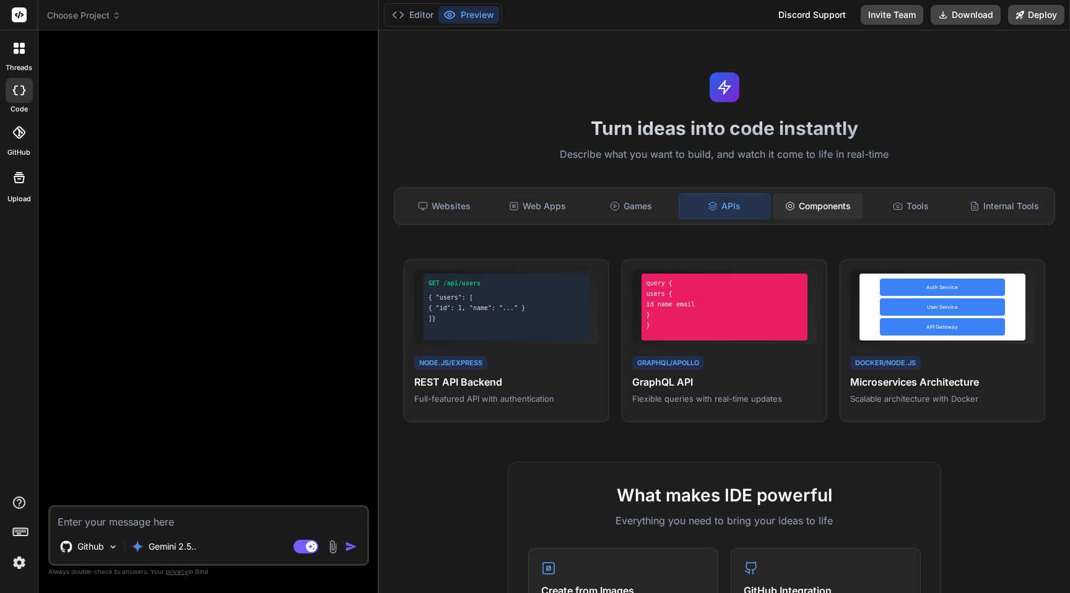
click at [795, 211] on div "Components" at bounding box center [818, 206] width 90 height 26
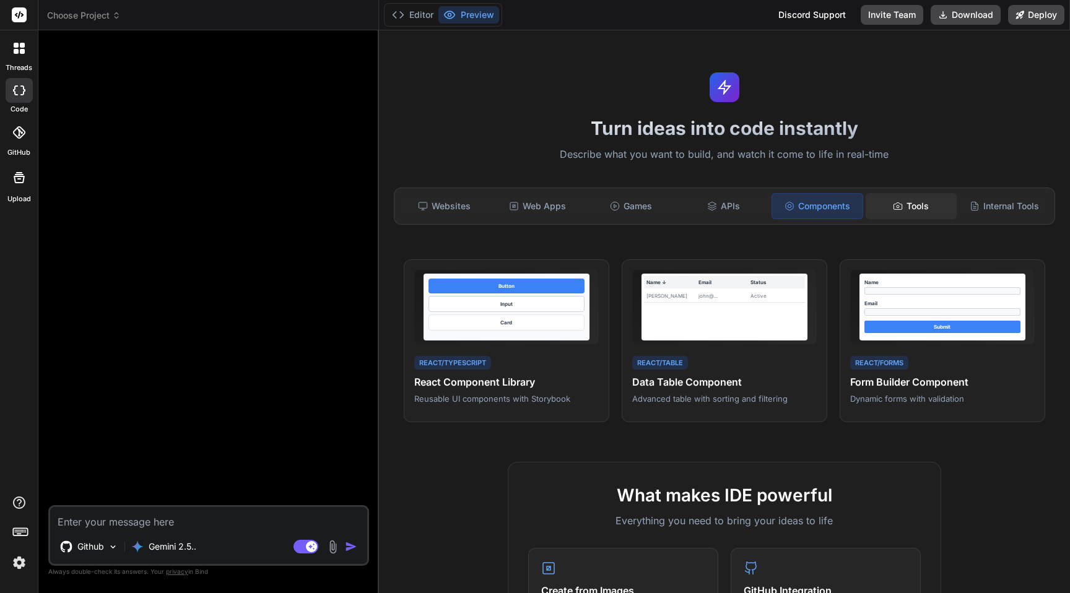
click at [870, 209] on div "Tools" at bounding box center [911, 206] width 90 height 26
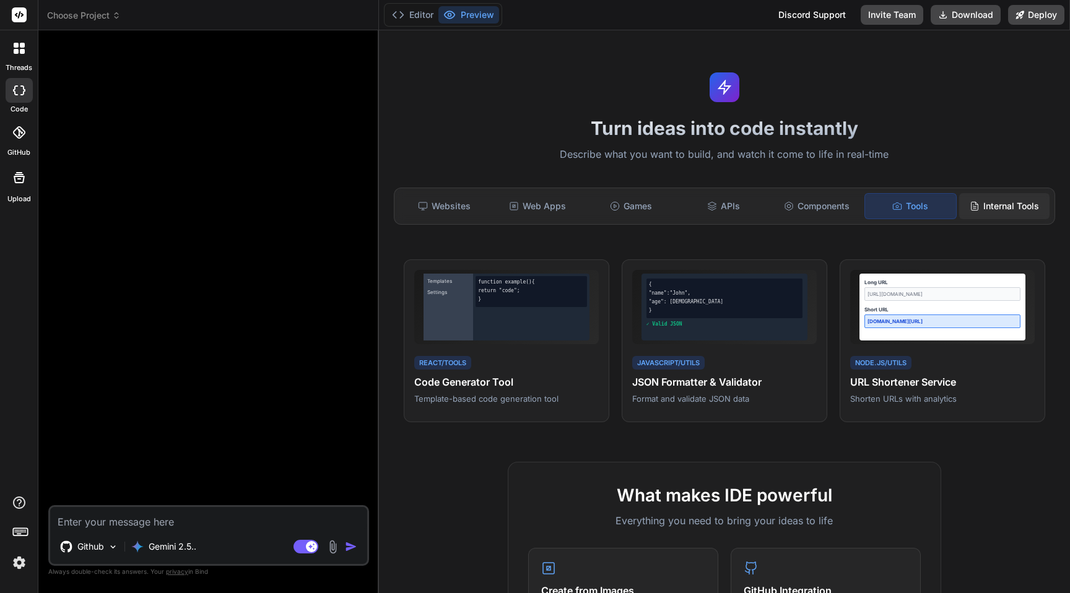
click at [1003, 204] on div "Internal Tools" at bounding box center [1004, 206] width 90 height 26
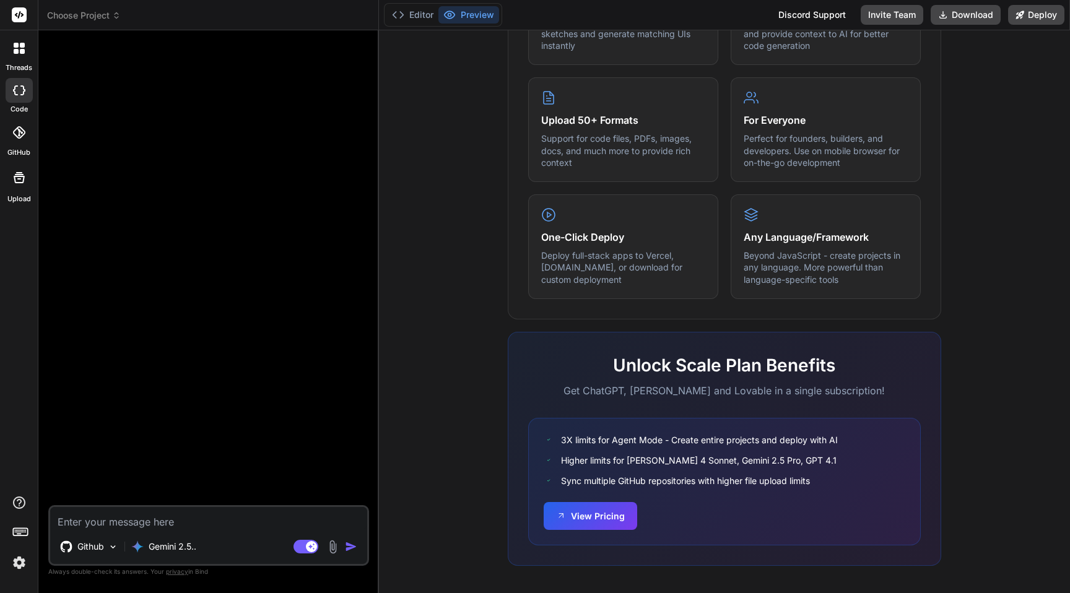
scroll to position [592, 0]
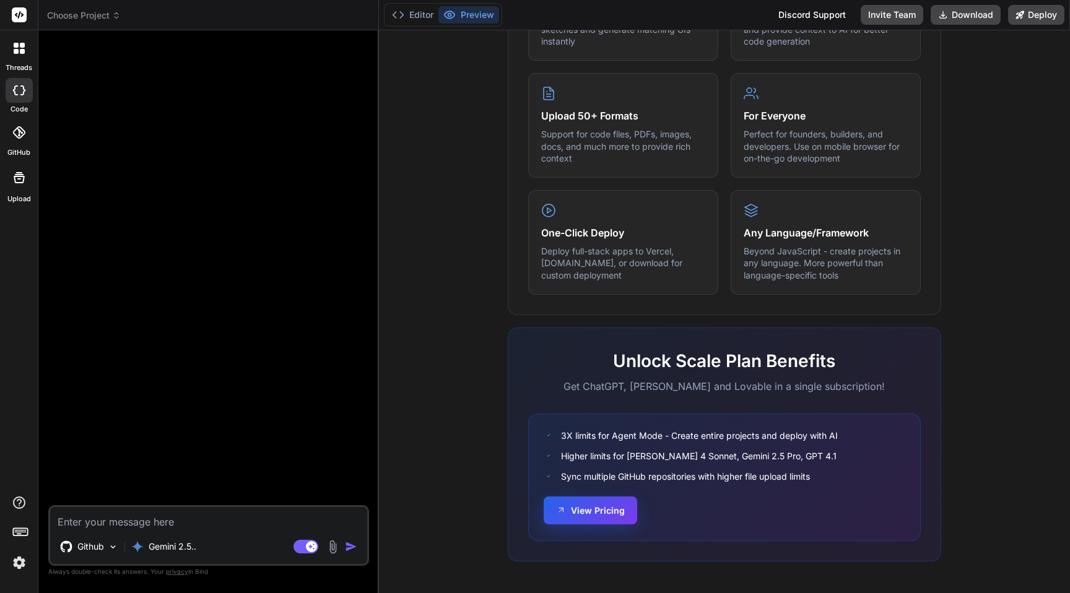
click at [587, 502] on button "View Pricing" at bounding box center [591, 511] width 94 height 28
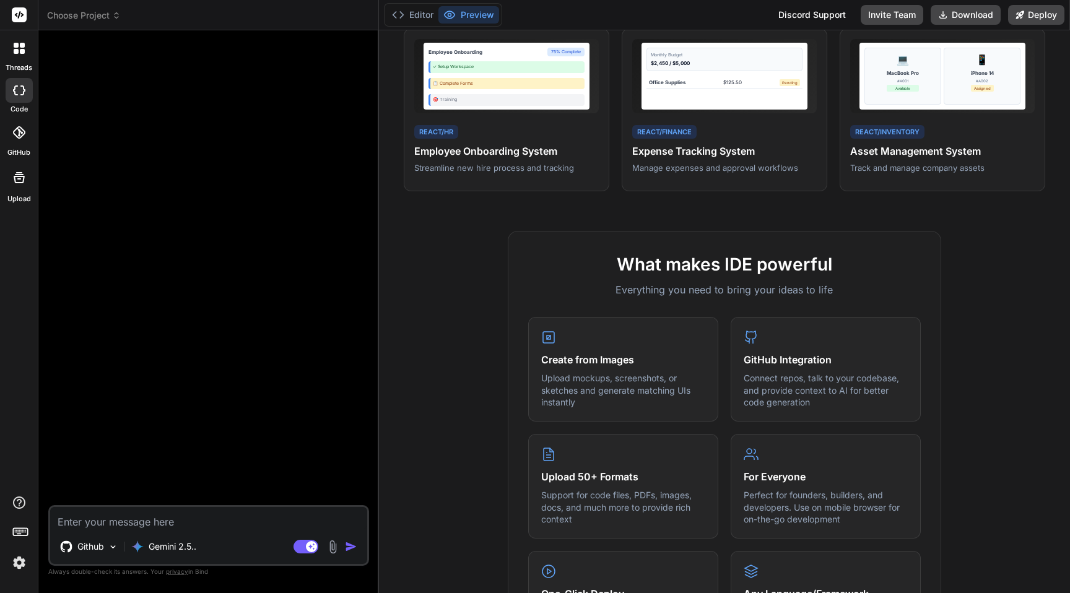
scroll to position [0, 0]
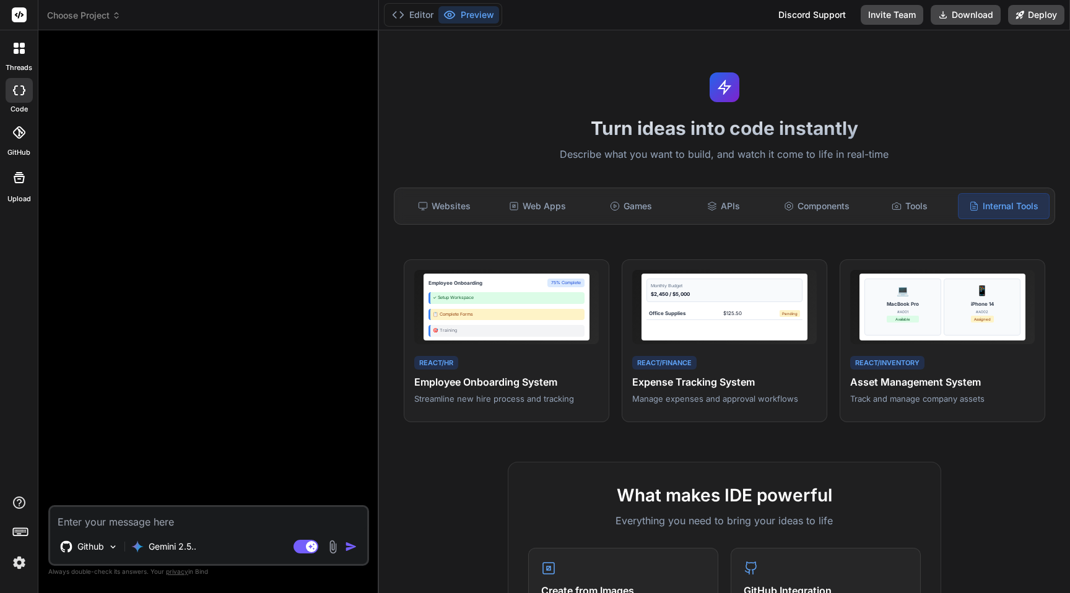
click at [74, 9] on span "Choose Project" at bounding box center [84, 15] width 74 height 12
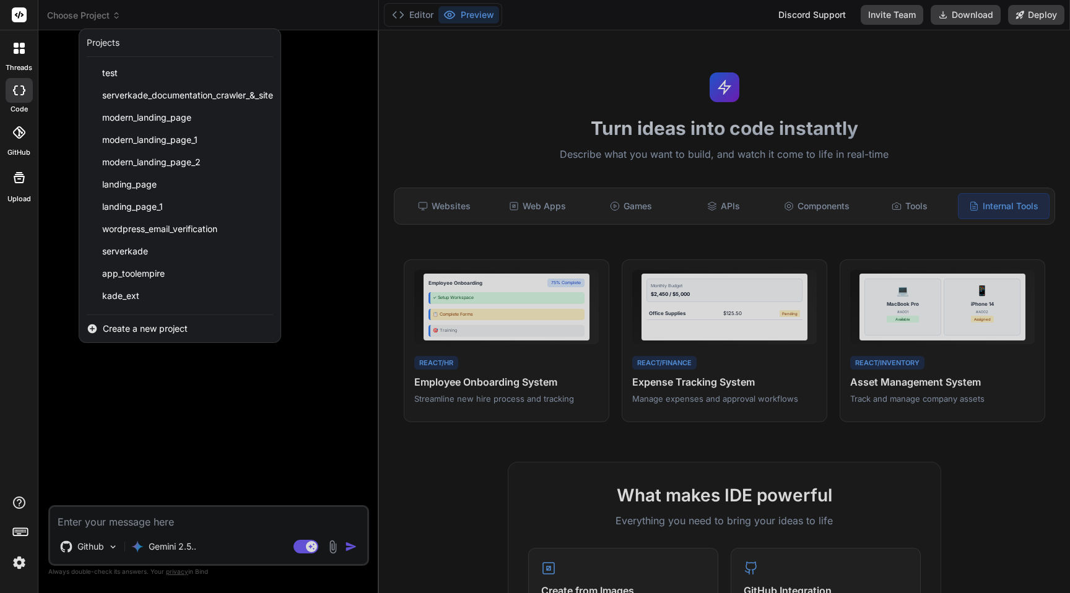
click at [142, 330] on span "Create a new project" at bounding box center [145, 329] width 85 height 12
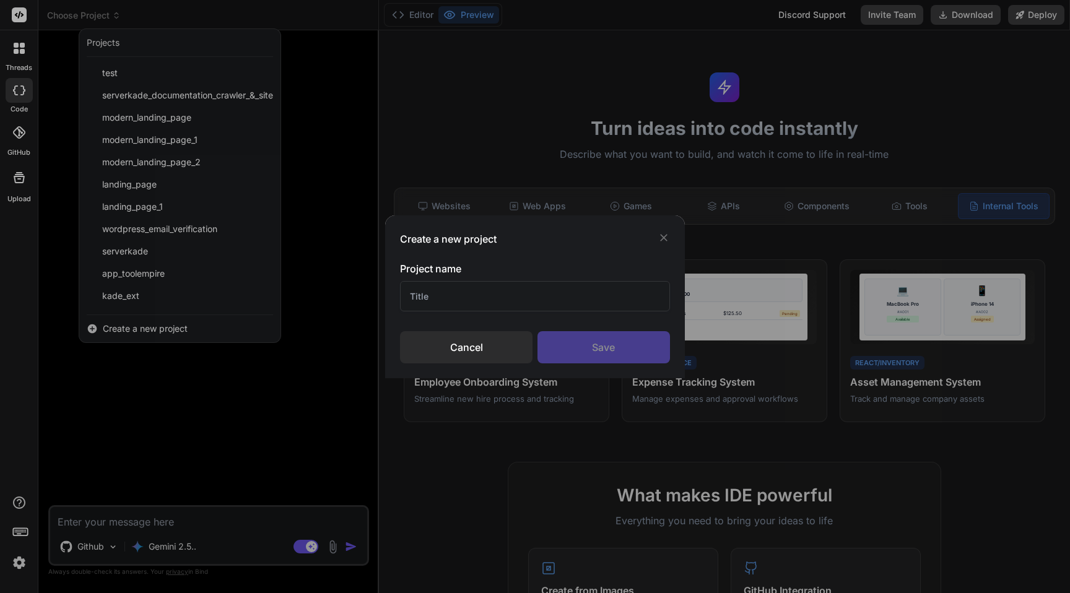
click at [446, 303] on input "text" at bounding box center [535, 296] width 270 height 30
type input "E"
type input "chrome ext"
click at [597, 349] on div "Save" at bounding box center [604, 347] width 133 height 32
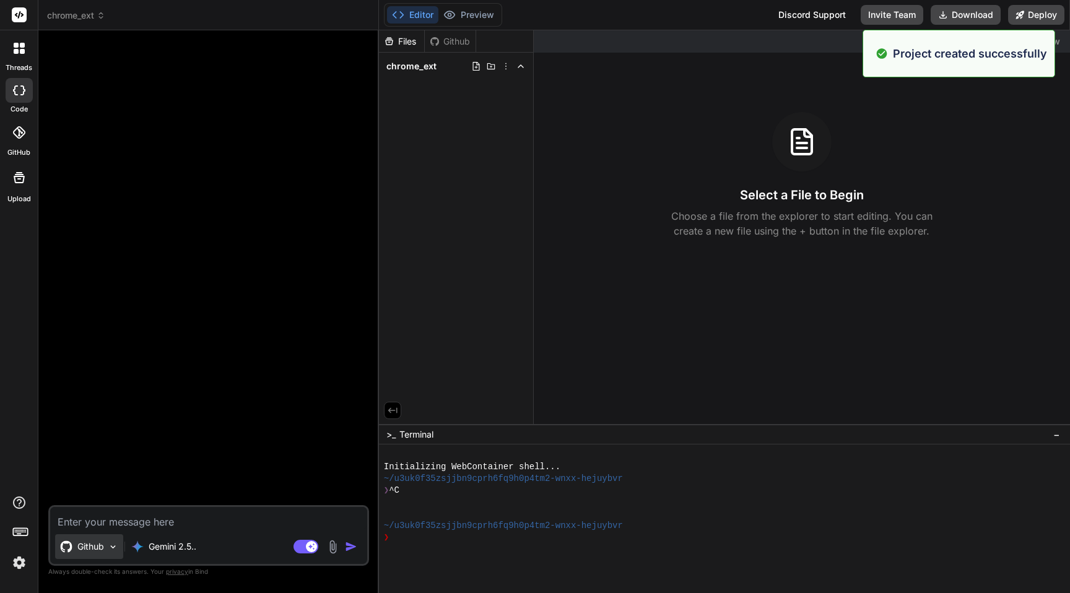
click at [98, 546] on p "Github" at bounding box center [90, 547] width 27 height 12
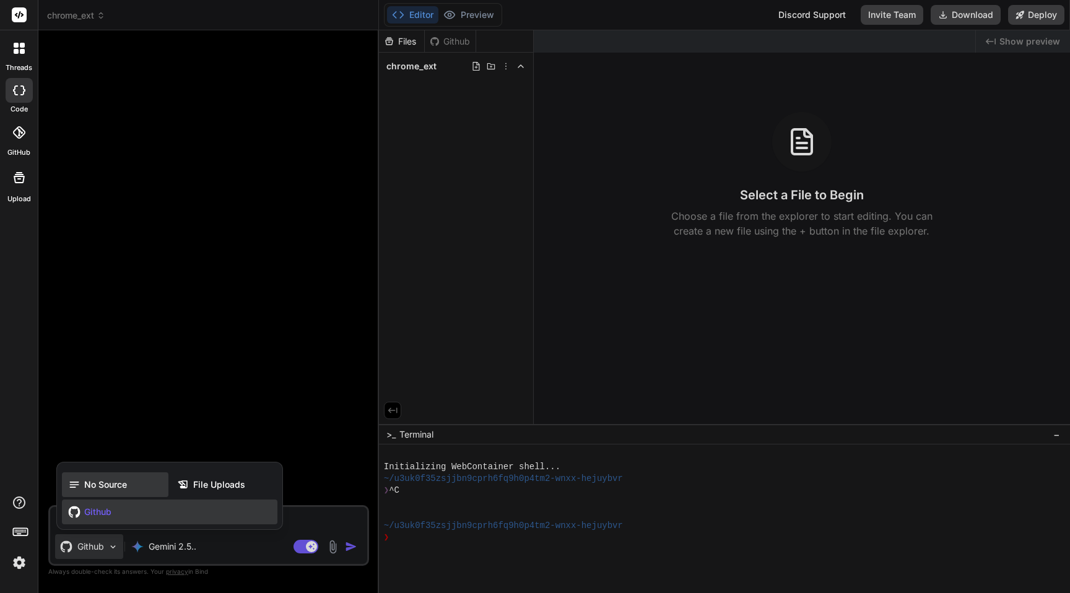
click at [108, 484] on span "No Source" at bounding box center [105, 485] width 43 height 12
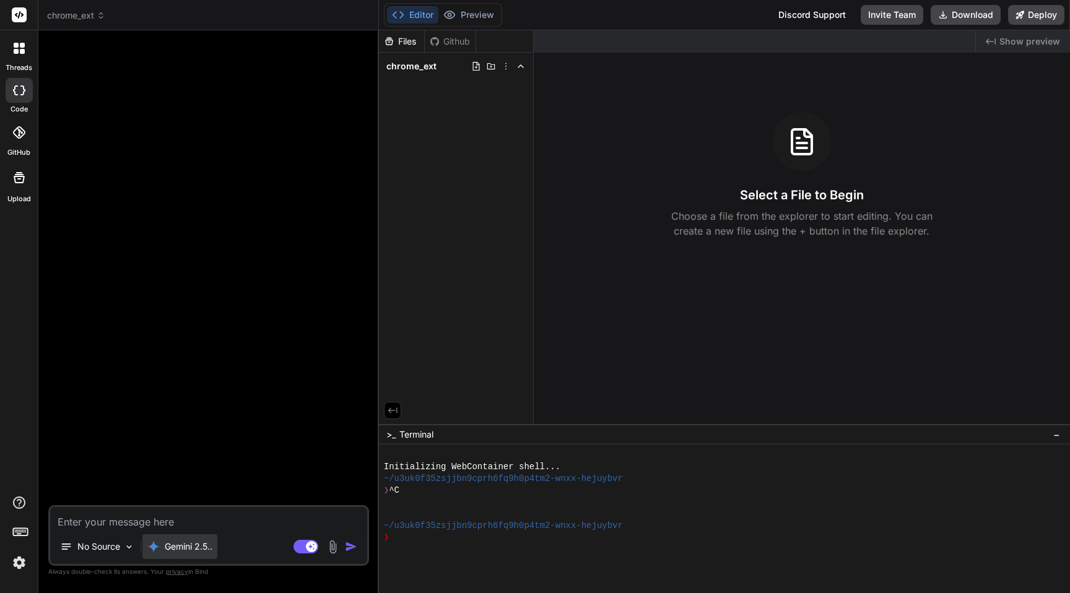
click at [172, 551] on p "Gemini 2.5.." at bounding box center [189, 547] width 48 height 12
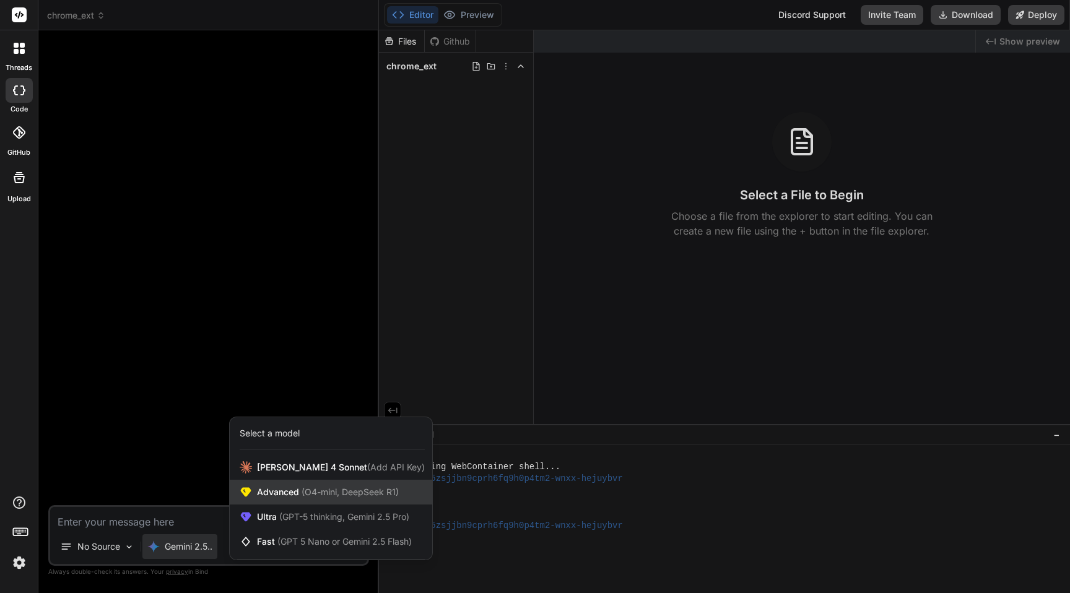
click at [287, 495] on span "Advanced (O4-mini, DeepSeek R1)" at bounding box center [328, 492] width 142 height 12
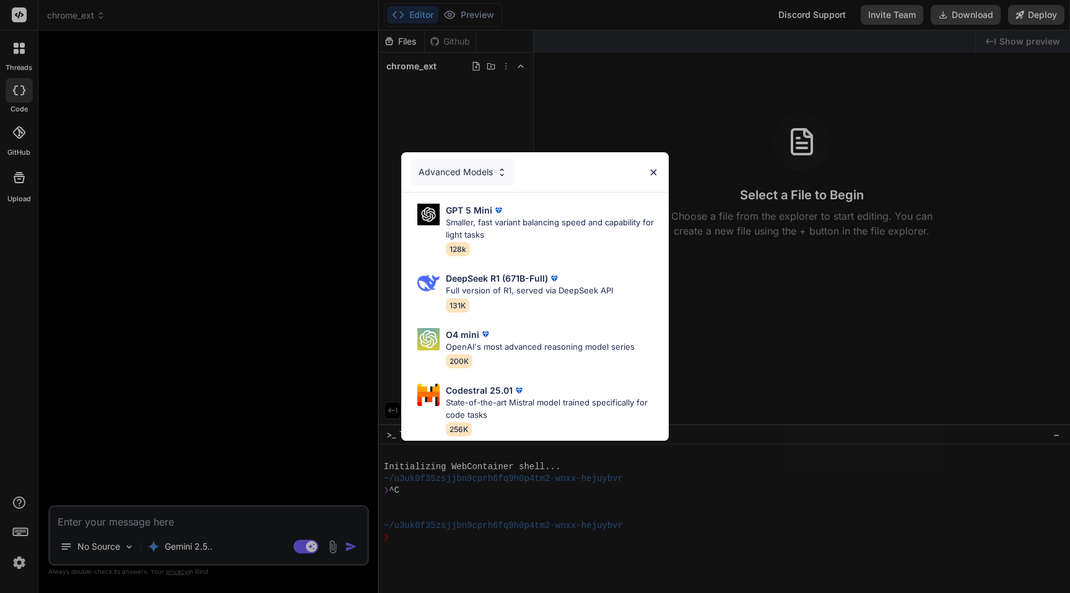
click at [284, 426] on div "Advanced Models GPT 5 Mini Smaller, fast variant balancing speed and capability…" at bounding box center [535, 296] width 1070 height 593
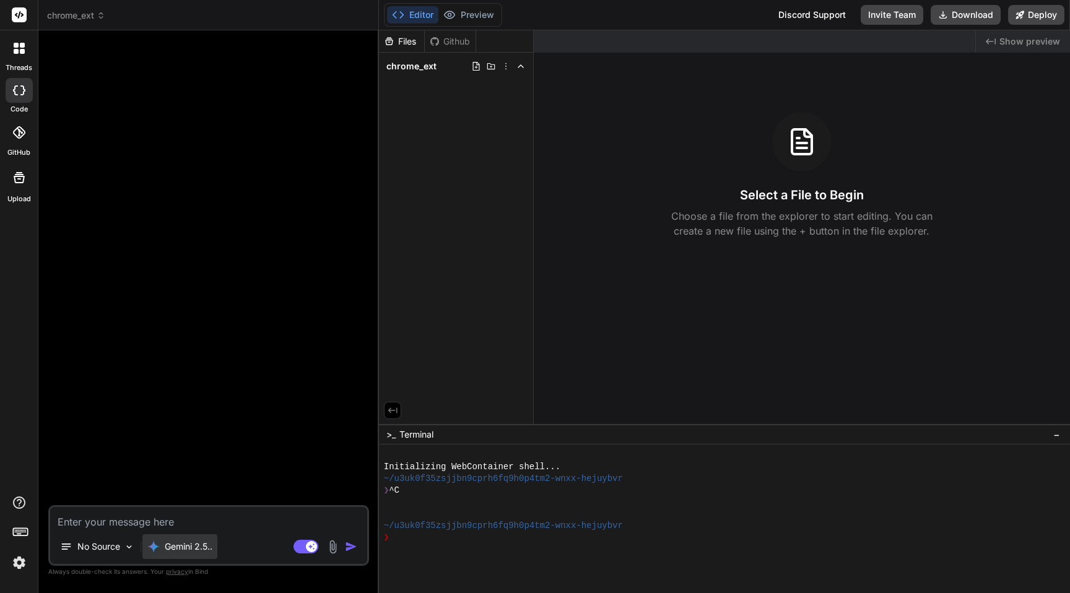
click at [201, 541] on p "Gemini 2.5.." at bounding box center [189, 547] width 48 height 12
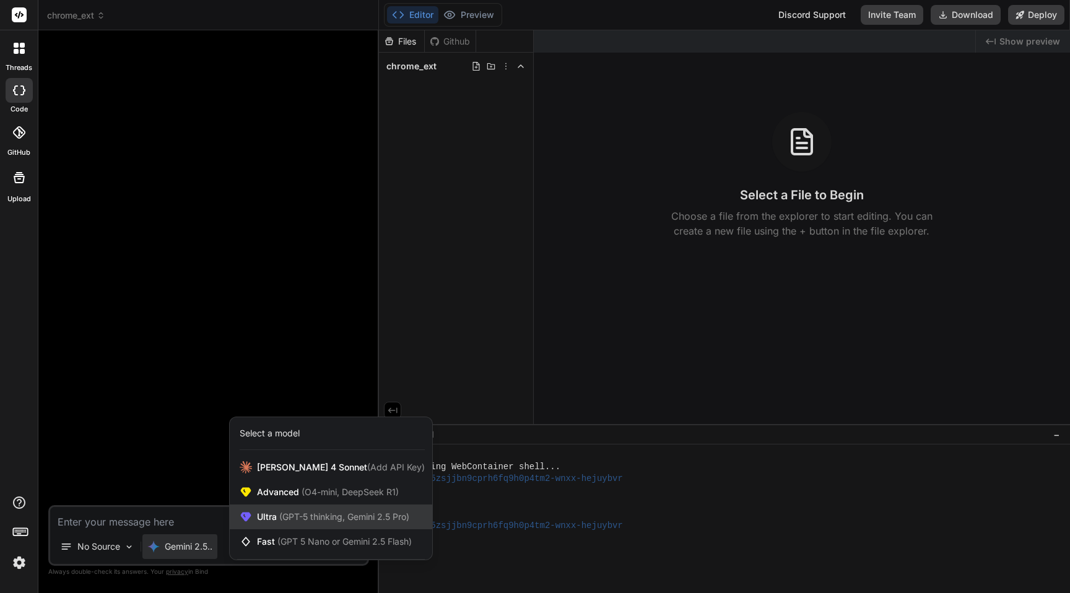
click at [351, 512] on span "(GPT-5 thinking, Gemini 2.5 Pro)" at bounding box center [343, 517] width 133 height 11
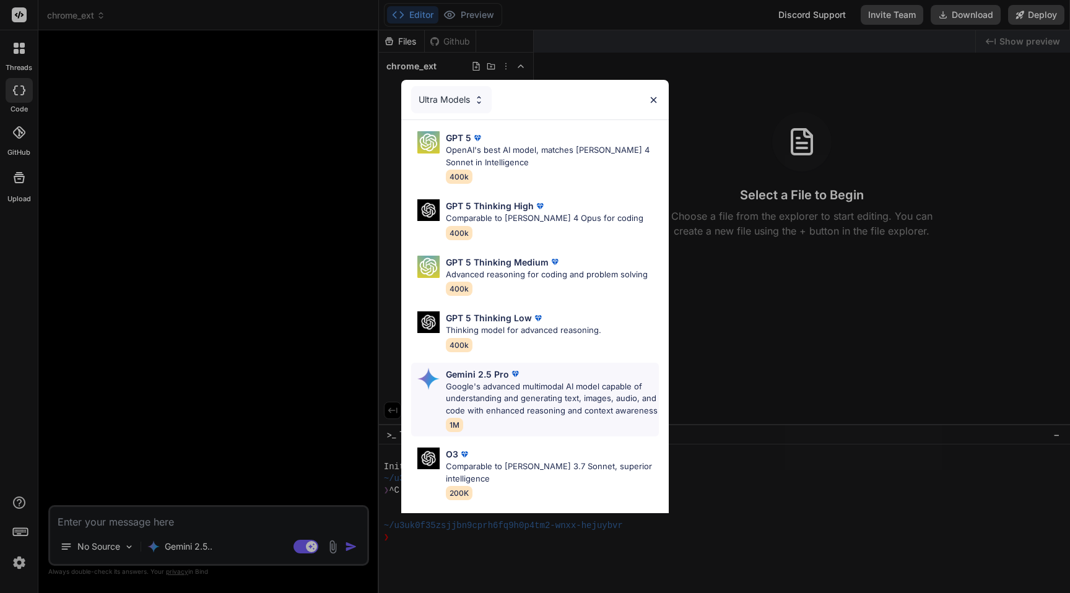
scroll to position [91, 0]
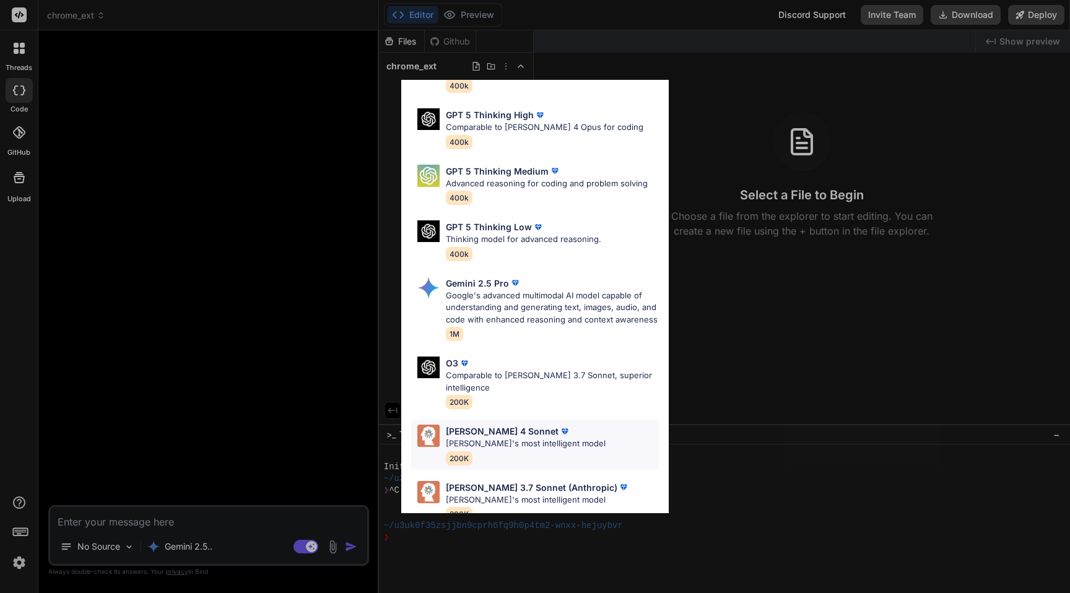
click at [559, 438] on p "[PERSON_NAME]'s most intelligent model" at bounding box center [526, 444] width 160 height 12
type textarea "x"
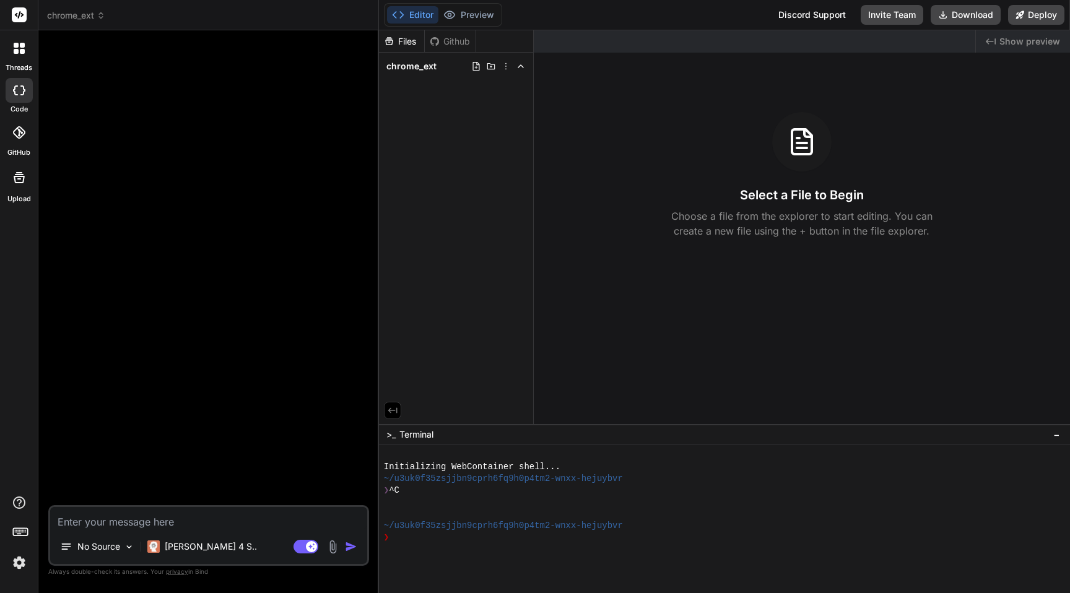
click at [97, 521] on textarea at bounding box center [208, 518] width 317 height 22
type textarea "I"
type textarea "x"
type textarea "I"
type textarea "x"
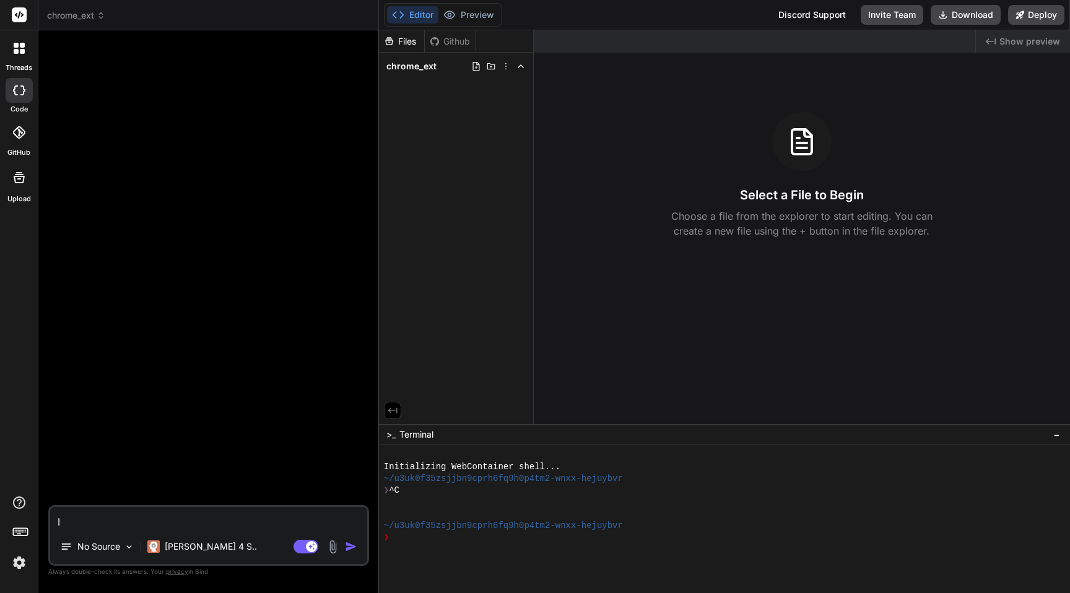
type textarea "I w"
type textarea "x"
type textarea "I wa"
type textarea "x"
type textarea "I wan"
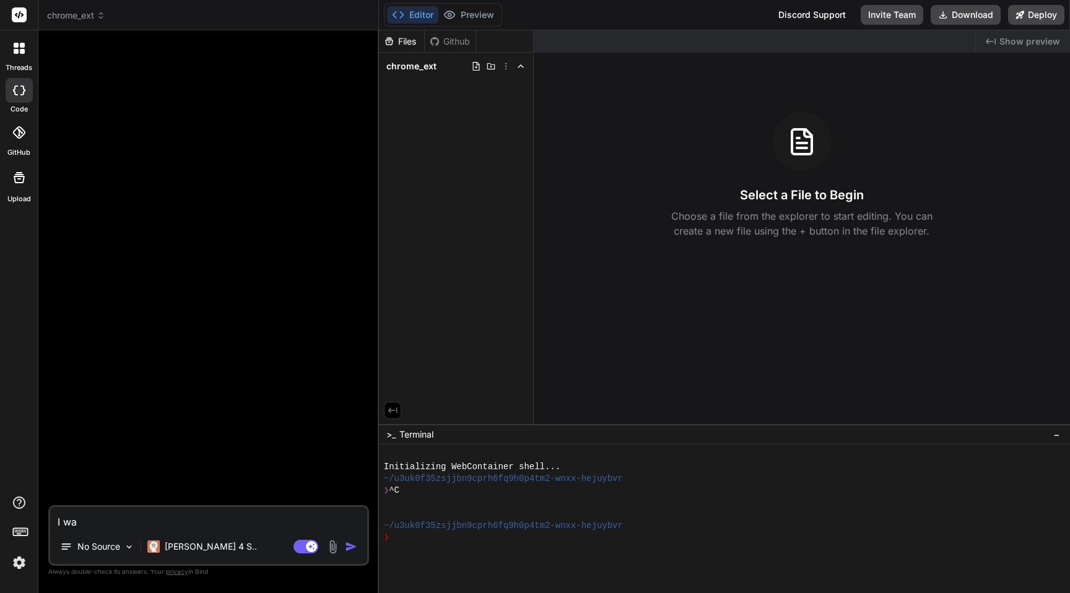
type textarea "x"
type textarea "I want"
type textarea "x"
type textarea "I want"
type textarea "x"
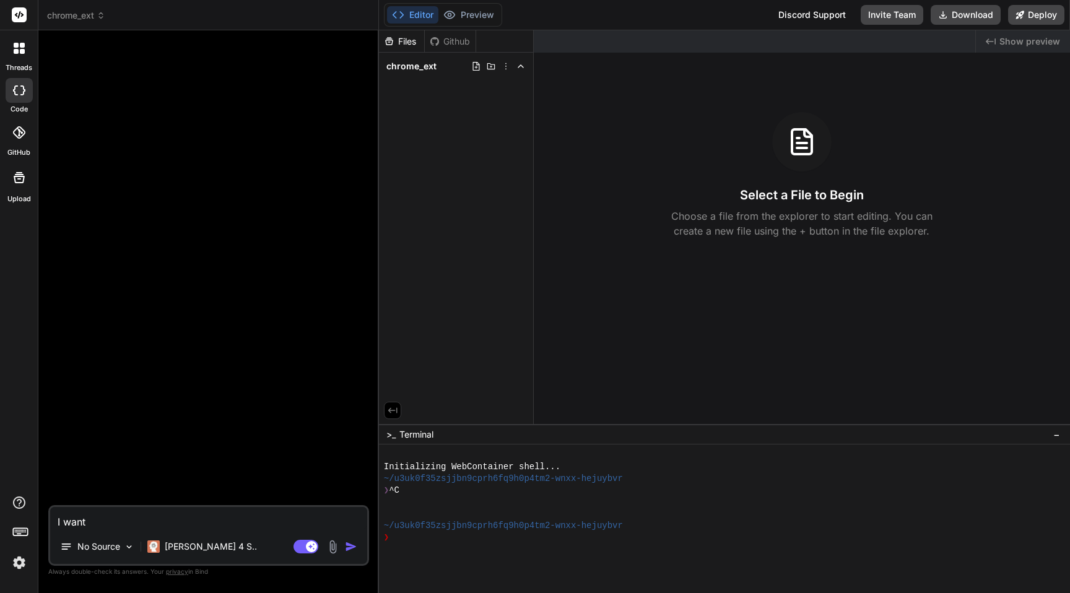
type textarea "I want t"
type textarea "x"
type textarea "I want to"
type textarea "x"
type textarea "I want to"
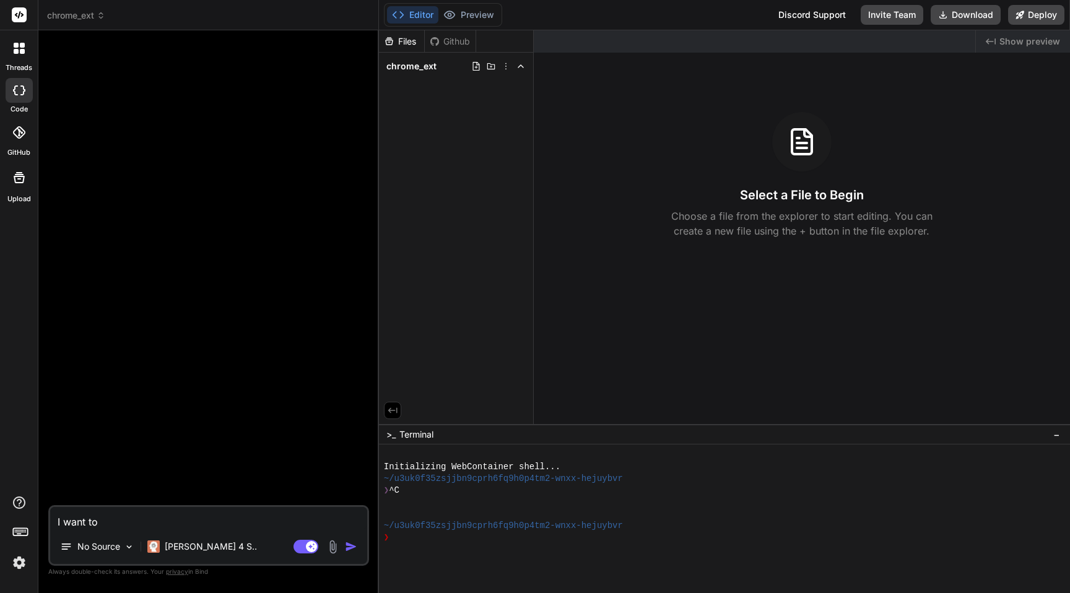
type textarea "x"
type textarea "I want to c"
type textarea "x"
type textarea "I want to cr"
type textarea "x"
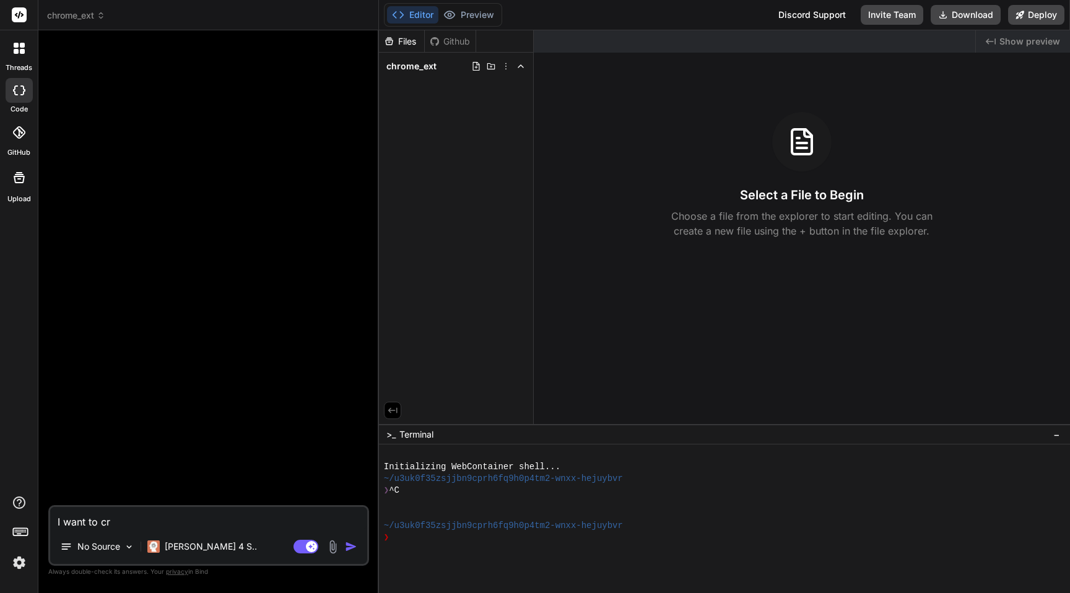
type textarea "I want to cre"
type textarea "x"
type textarea "I want to cret"
type textarea "x"
type textarea "I want to cre"
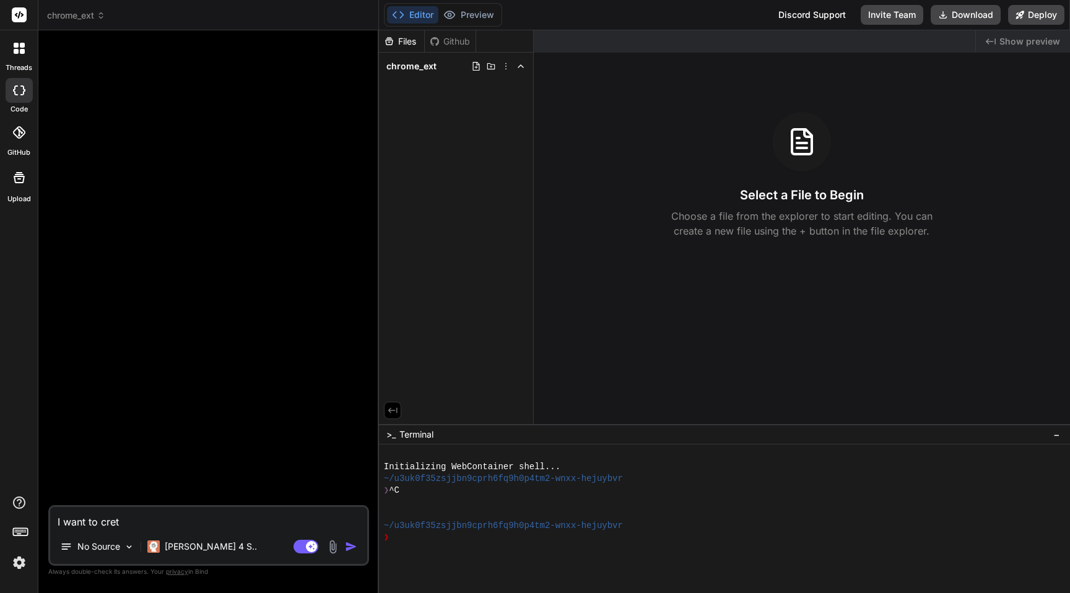
type textarea "x"
type textarea "I want to crea"
type textarea "x"
type textarea "I want to creat"
type textarea "x"
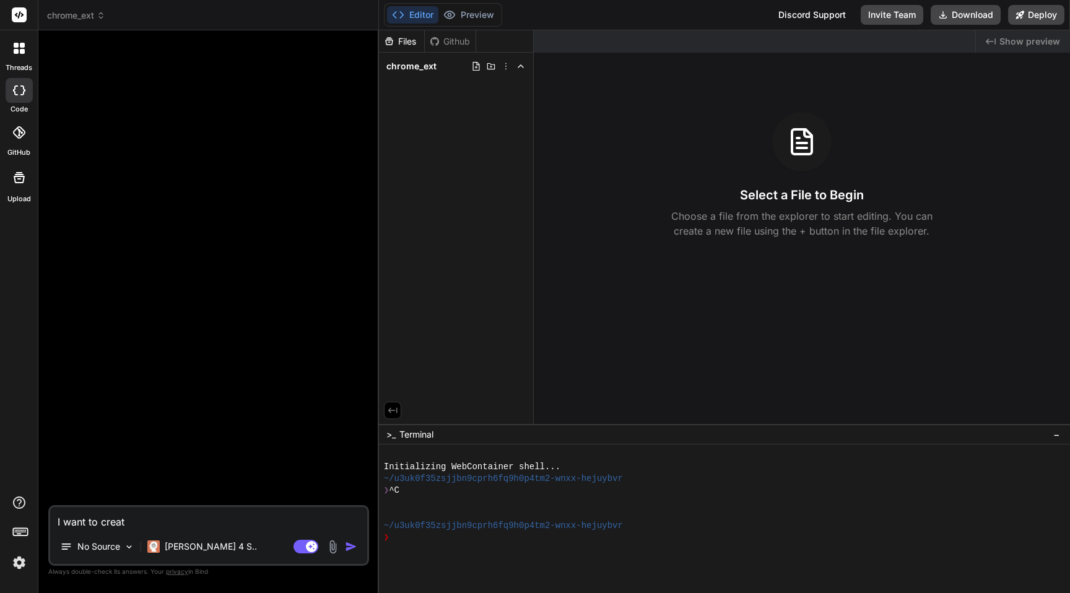
type textarea "I want to create"
type textarea "x"
type textarea "I want to create"
type textarea "x"
type textarea "I want to create a"
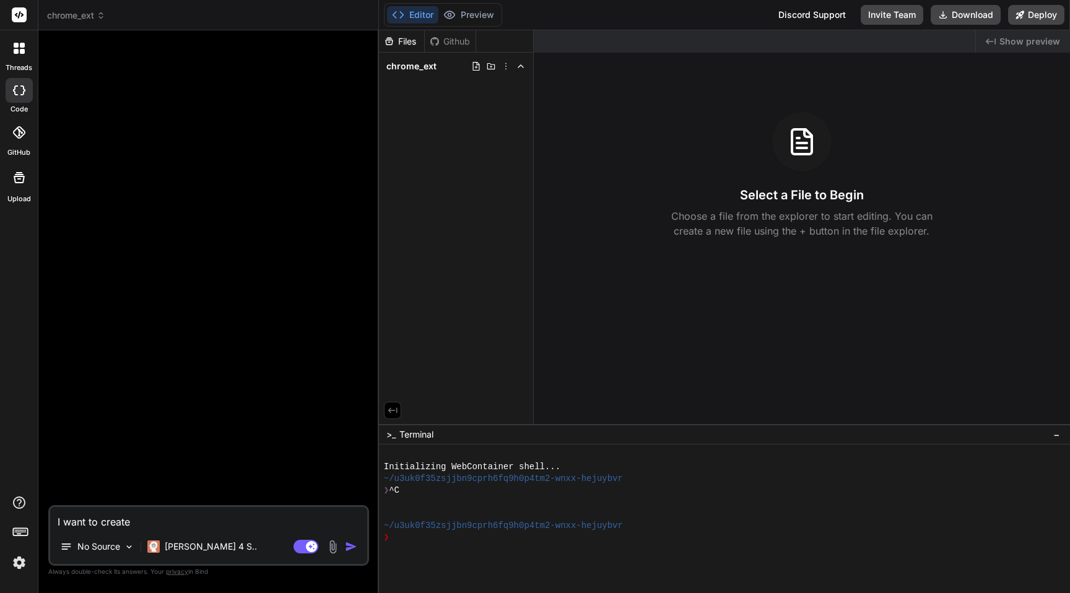
type textarea "x"
type textarea "I want to create an"
type textarea "x"
type textarea "I want to create an"
type textarea "x"
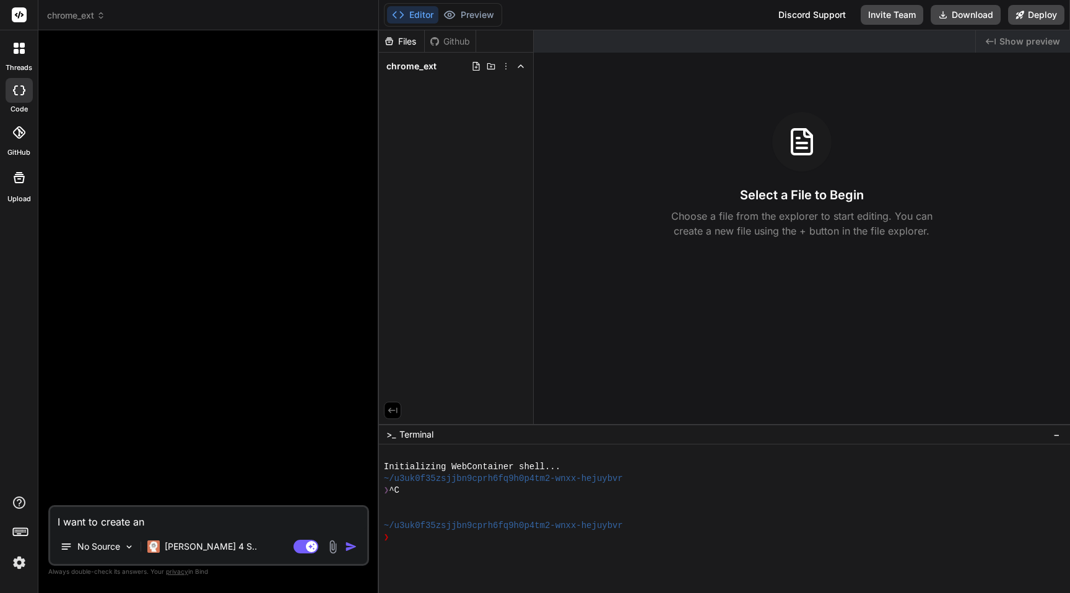
type textarea "I want to create an e"
type textarea "x"
type textarea "I want to create an"
type textarea "x"
type textarea "I want to create an c"
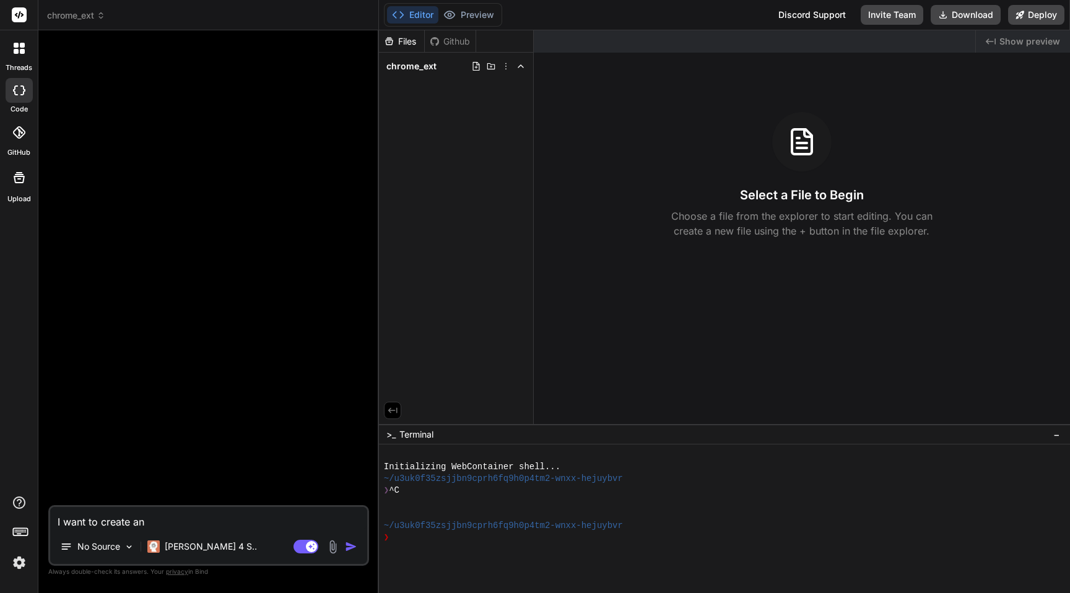
type textarea "x"
type textarea "I want to create an ch"
type textarea "x"
type textarea "I want to create an chr"
type textarea "x"
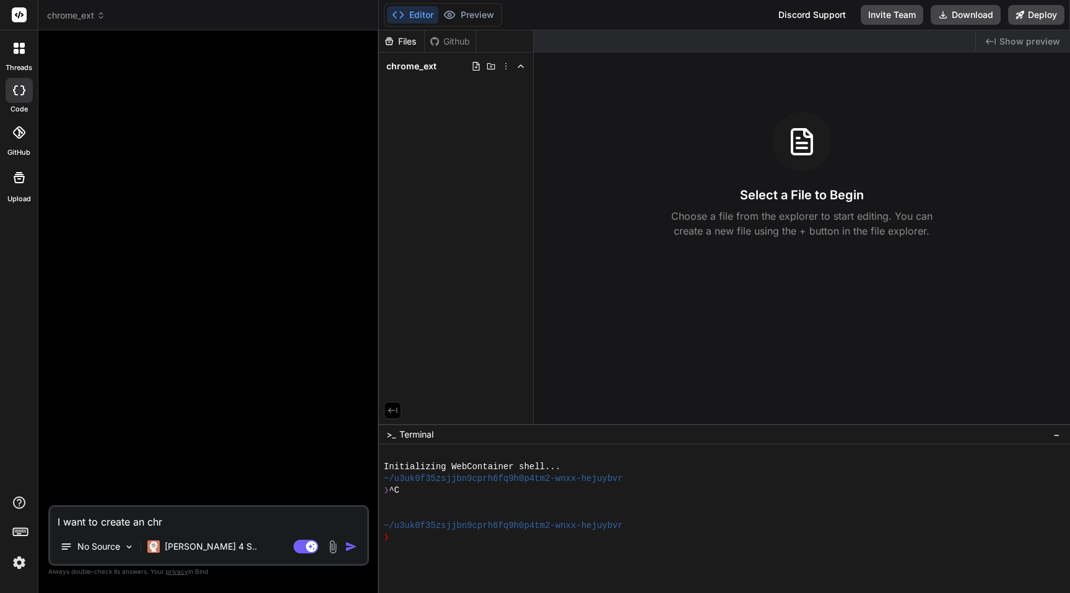
type textarea "I want to create an chro"
type textarea "x"
type textarea "I want to create an chrom"
type textarea "x"
type textarea "I want to create an chrome"
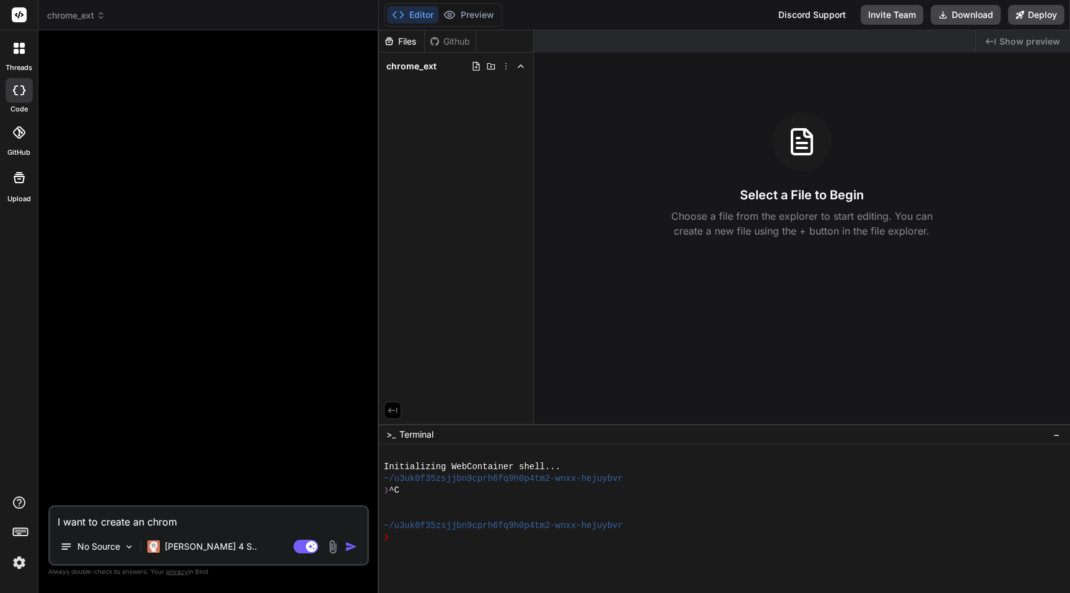
type textarea "x"
type textarea "I want to create an chrome"
type textarea "x"
type textarea "I want to create an chrome e"
type textarea "x"
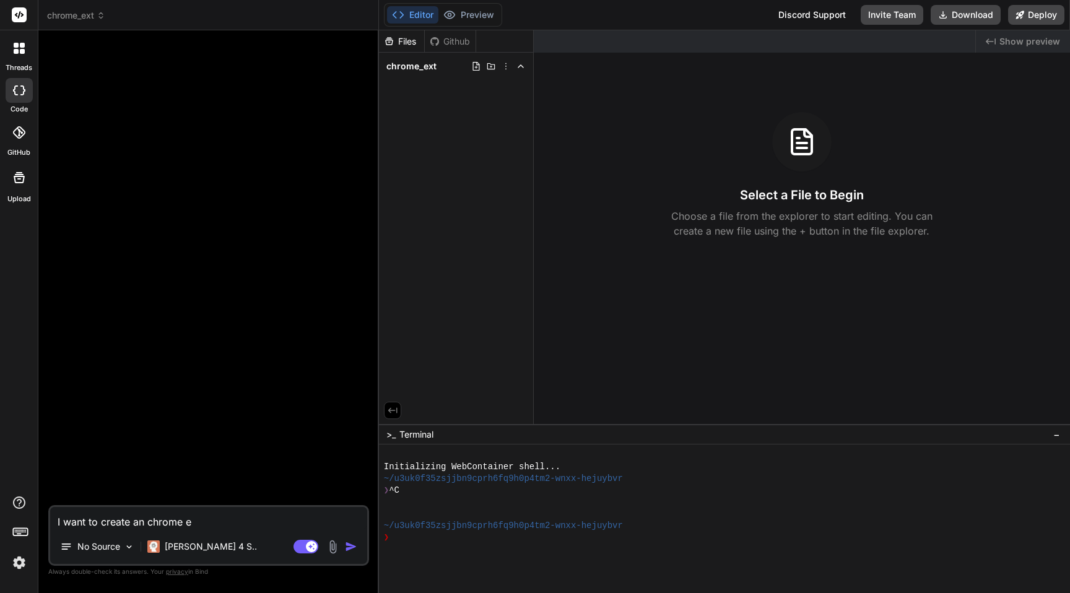
type textarea "I want to create an chrome ex"
type textarea "x"
type textarea "I want to create an chrome ext"
type textarea "x"
type textarea "I want to create an chrome exte"
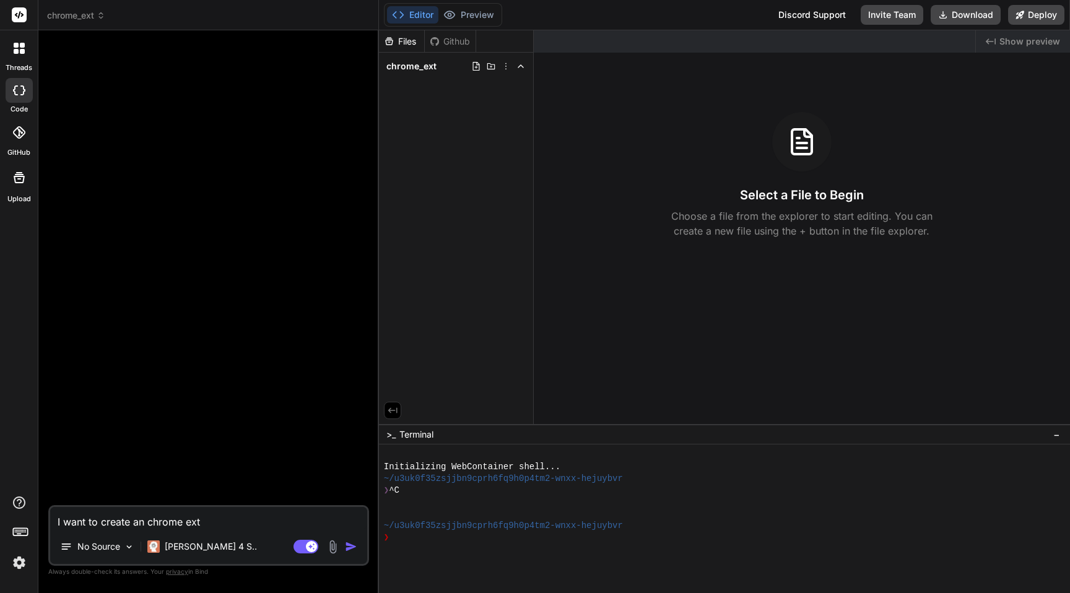
type textarea "x"
type textarea "I want to create an chrome exten"
type textarea "x"
type textarea "I want to create an chrome extens"
type textarea "x"
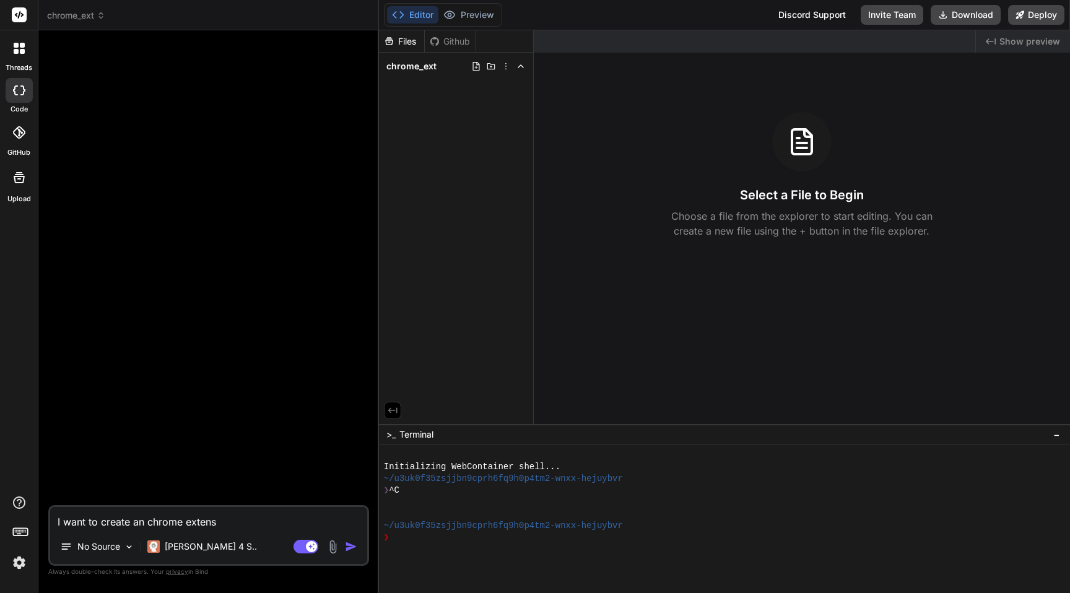
type textarea "I want to create an chrome extensi"
type textarea "x"
type textarea "I want to create an chrome extensio"
type textarea "x"
type textarea "I want to create an chrome extension"
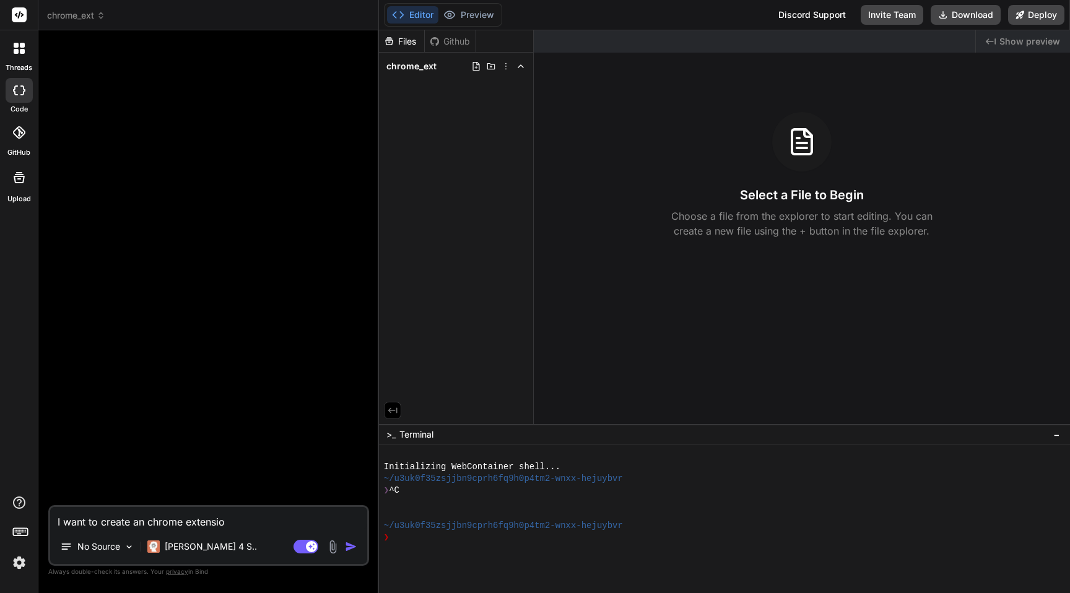
type textarea "x"
type textarea "I want to create an chrome extension,"
type textarea "x"
type textarea "I want to create an chrome extension,"
type textarea "x"
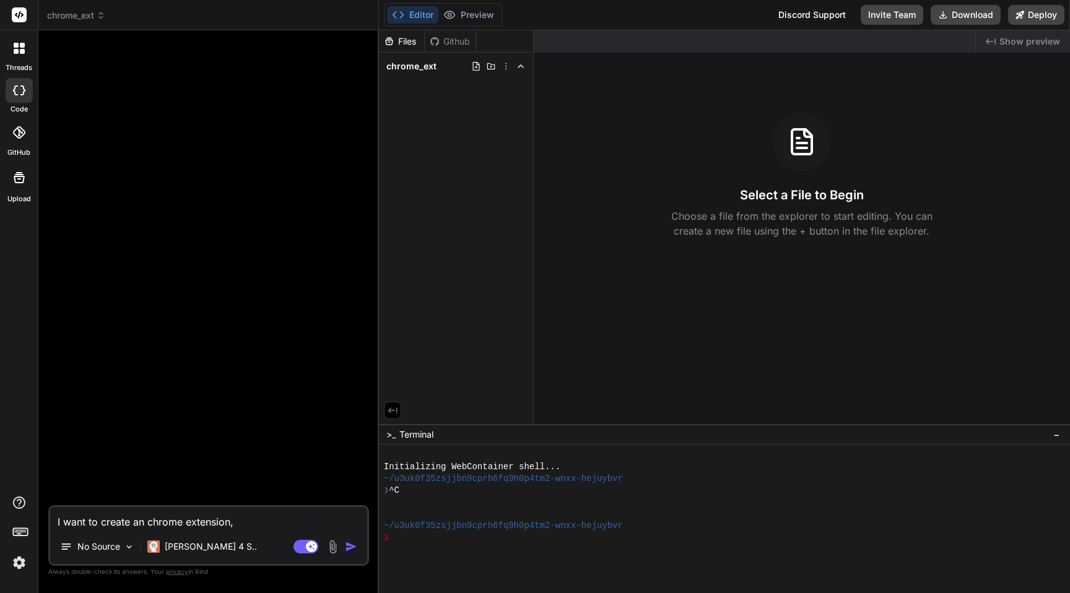
type textarea "I want to create an chrome extension, t"
type textarea "x"
type textarea "I want to create an chrome extension, th"
type textarea "x"
type textarea "I want to create an chrome extension, tha"
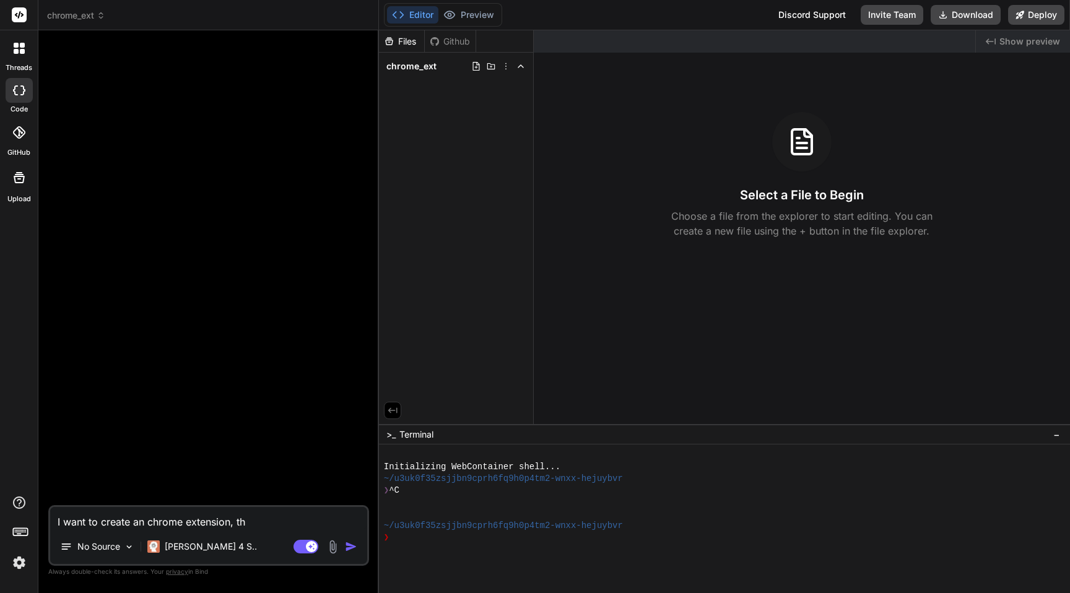
type textarea "x"
type textarea "I want to create an chrome extension, that"
type textarea "x"
type textarea "I want to create an chrome extension, that"
type textarea "x"
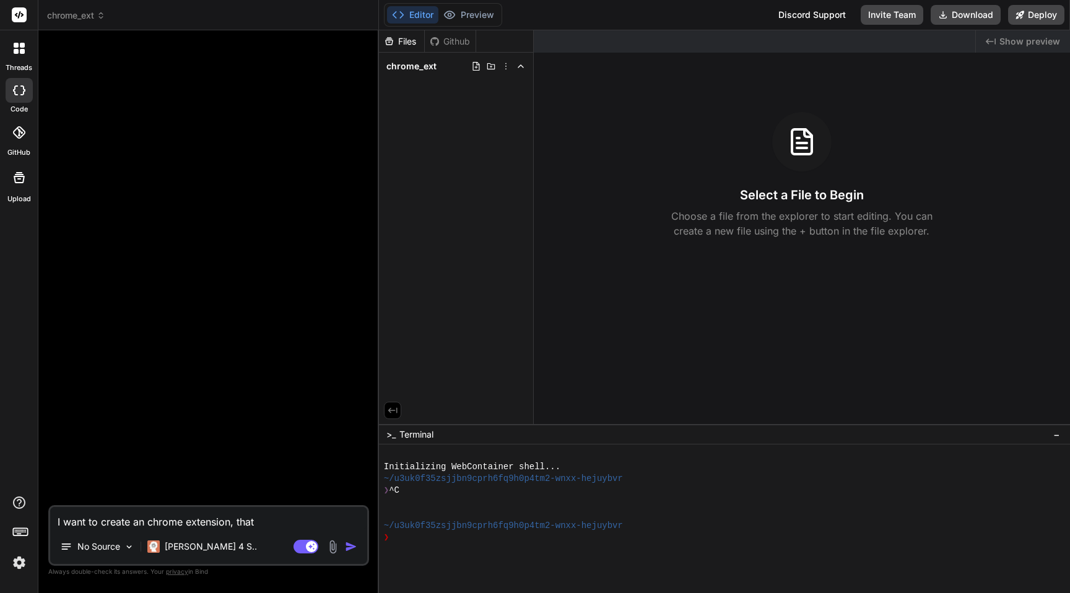
type textarea "I want to create an chrome extension, that u"
type textarea "x"
type textarea "I want to create an chrome extension, that un"
type textarea "x"
type textarea "I want to create an chrome extension, that uns"
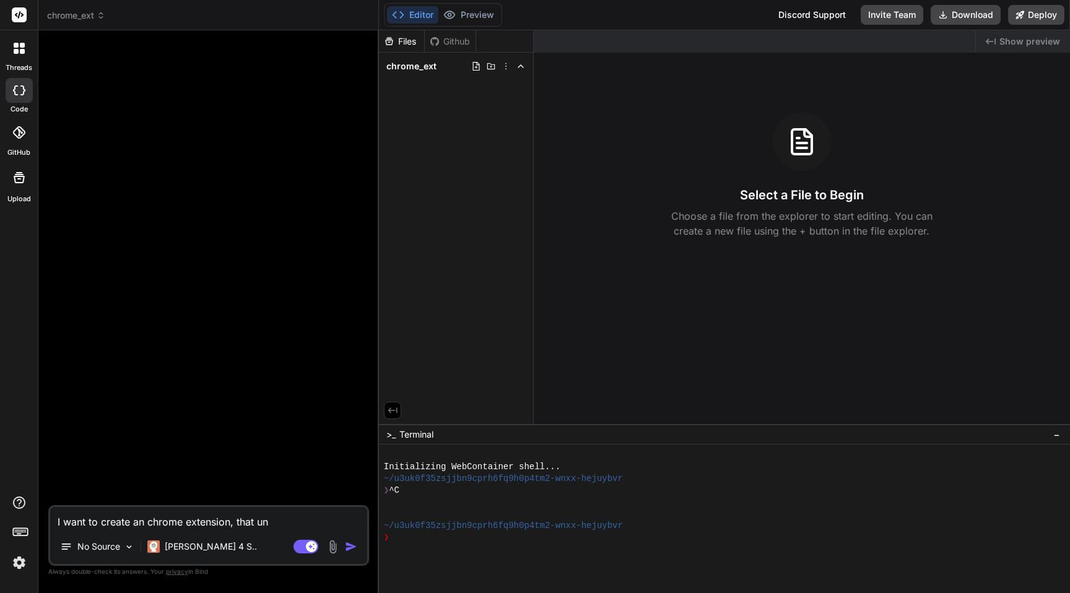
type textarea "x"
type textarea "I want to create an chrome extension, that unsu"
type textarea "x"
type textarea "I want to create an chrome extension, that unsub"
type textarea "x"
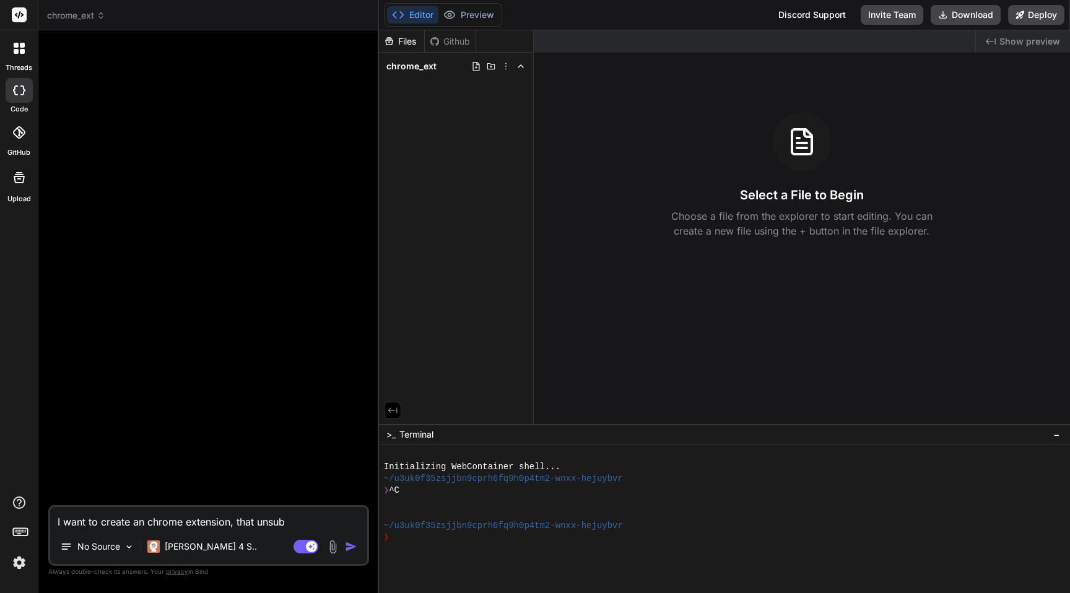
type textarea "I want to create an chrome extension, that unsubs"
type textarea "x"
type textarea "I want to create an chrome extension, that unsubsc"
type textarea "x"
type textarea "I want to create an chrome extension, that unsubscr"
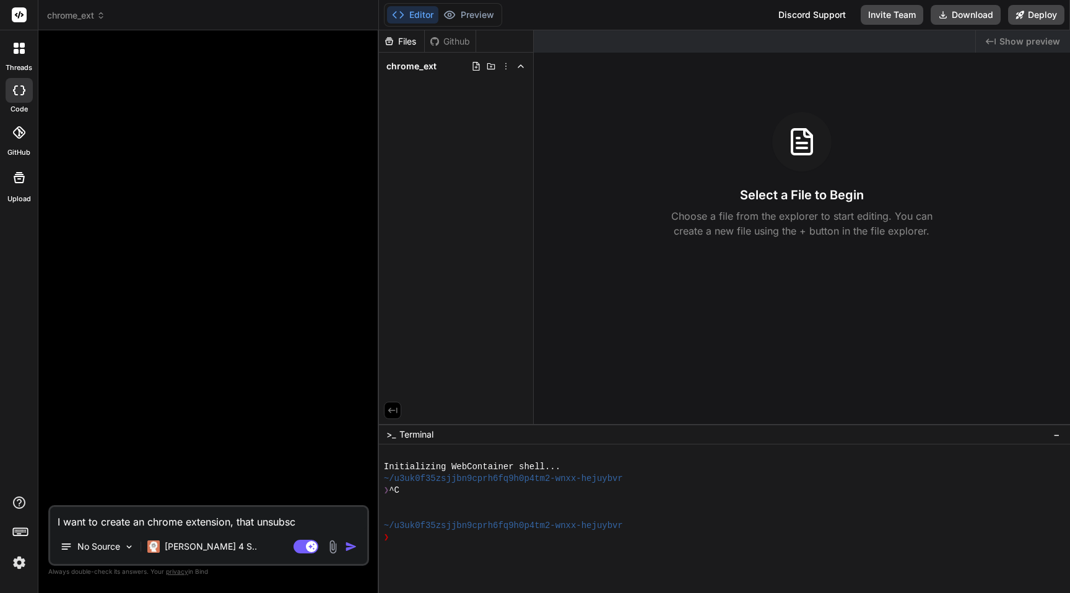
type textarea "x"
type textarea "I want to create an chrome extension, that unsubscri"
type textarea "x"
type textarea "I want to create an chrome extension, that unsubscrib"
type textarea "x"
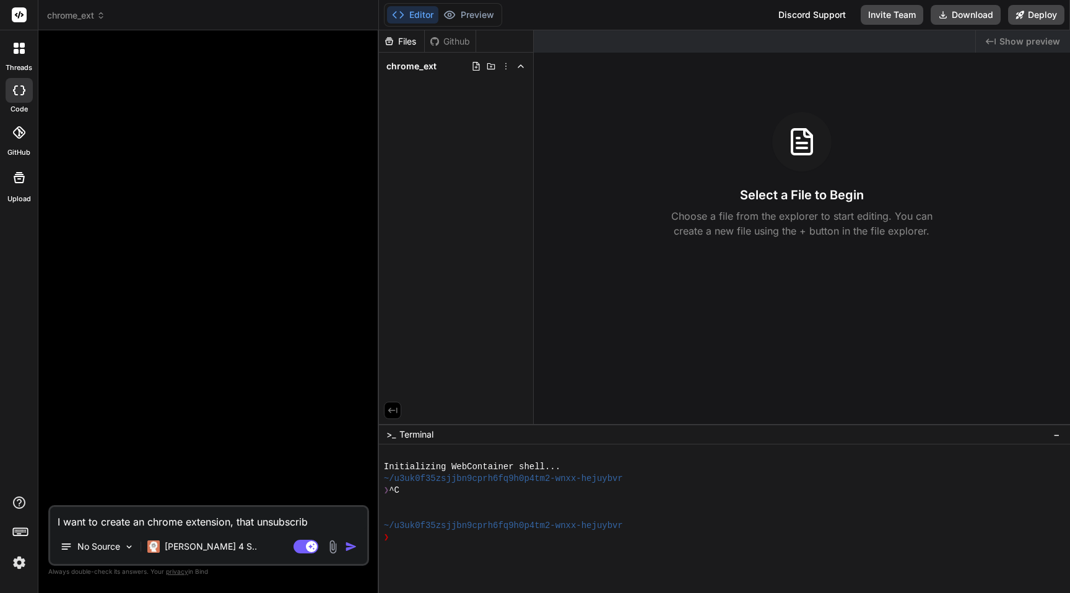
type textarea "I want to create an chrome extension, that unsubscribe"
type textarea "x"
type textarea "I want to create an chrome extension, that unsubscribe"
type textarea "x"
type textarea "I want to create an chrome extension, that unsubscribe m"
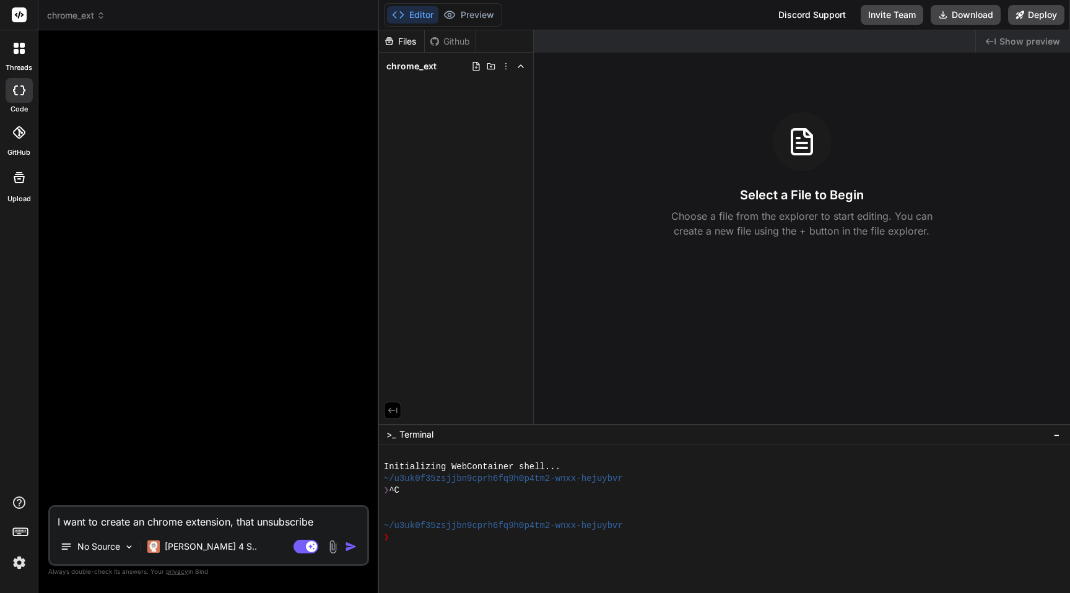
type textarea "x"
type textarea "I want to create an chrome extension, that unsubscribe me"
type textarea "x"
type textarea "I want to create an chrome extension, that unsubscribe me"
type textarea "x"
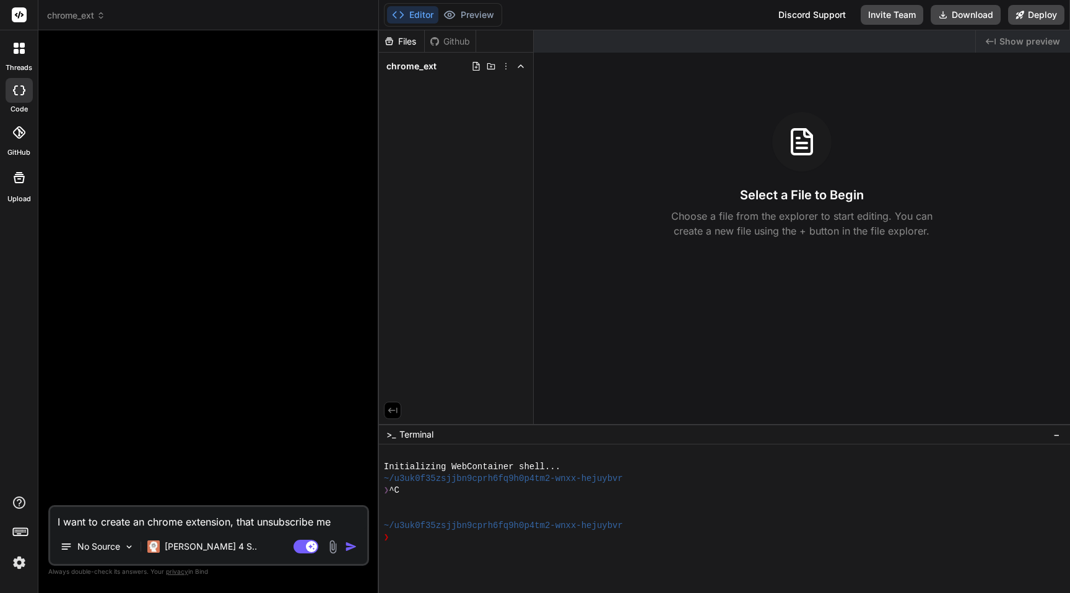
type textarea "I want to create an chrome extension, that unsubscribe me f"
type textarea "x"
type textarea "I want to create an chrome extension, that unsubscribe me fr"
type textarea "x"
type textarea "I want to create an chrome extension, that unsubscribe me fro"
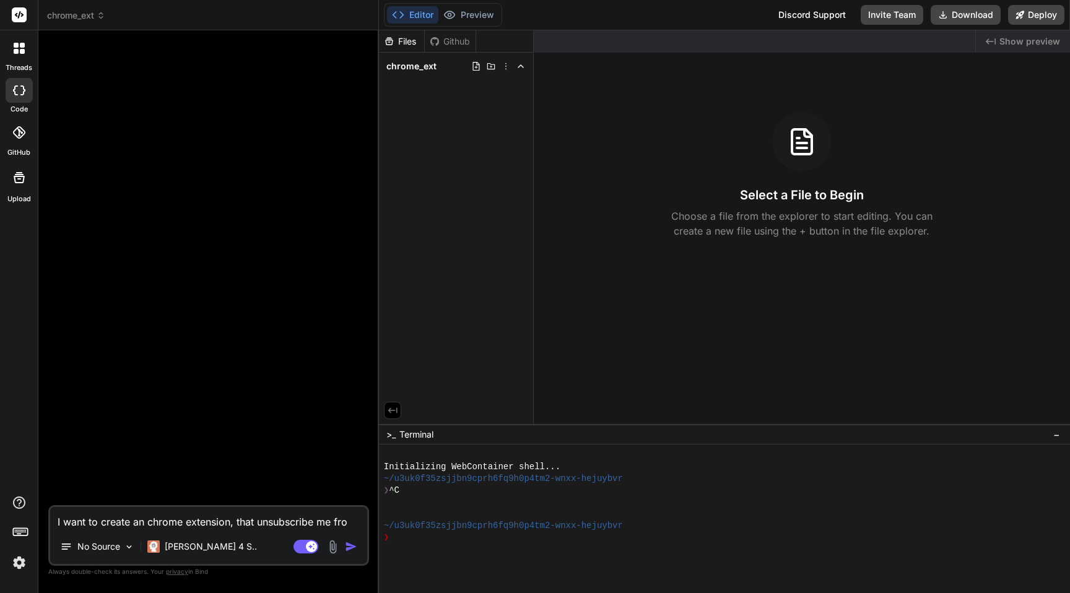
type textarea "x"
type textarea "I want to create an chrome extension, that unsubscribe me from"
type textarea "x"
type textarea "I want to create an chrome extension, that unsubscribe me from"
type textarea "x"
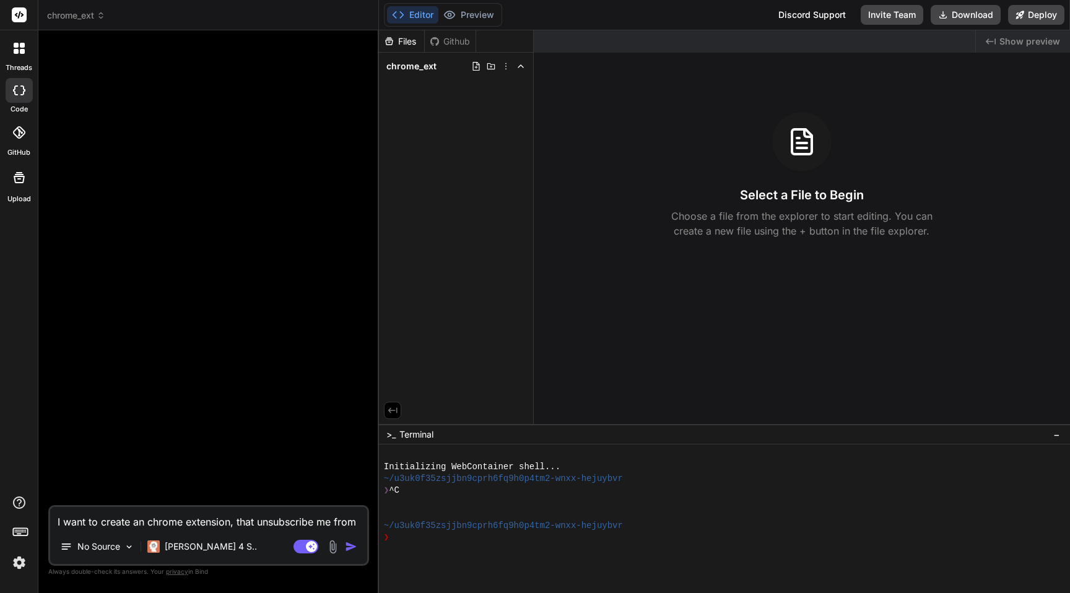
type textarea "I want to create an chrome extension, that unsubscribe me from a"
type textarea "x"
type textarea "I want to create an chrome extension, that unsubscribe me from al"
type textarea "x"
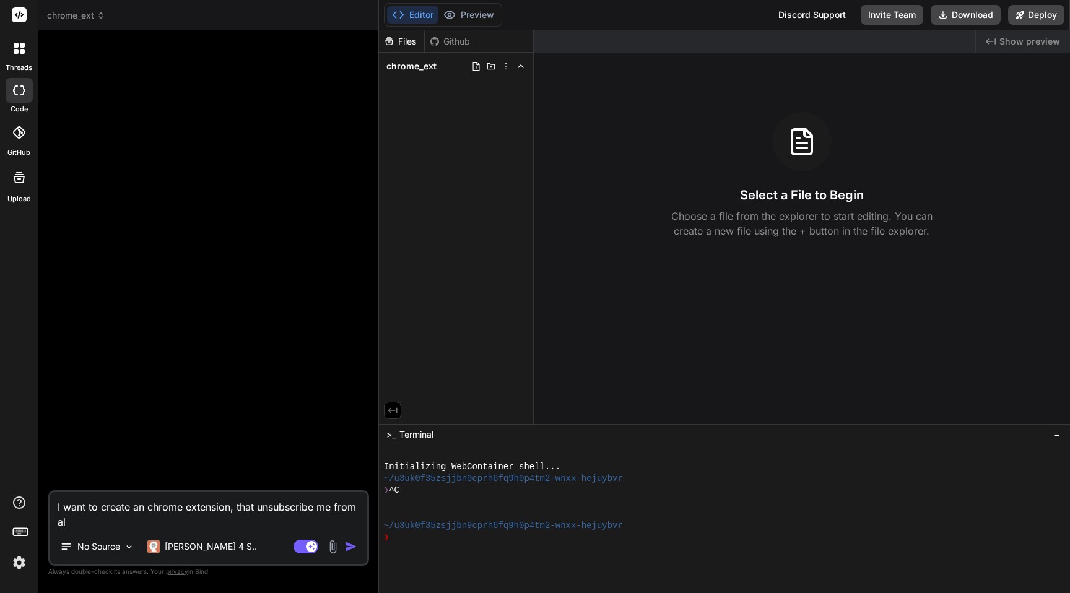
type textarea "I want to create an chrome extension, that unsubscribe me from all"
type textarea "x"
type textarea "I want to create an chrome extension, that unsubscribe me from all"
type textarea "x"
type textarea "I want to create an chrome extension, that unsubscribe me from all t"
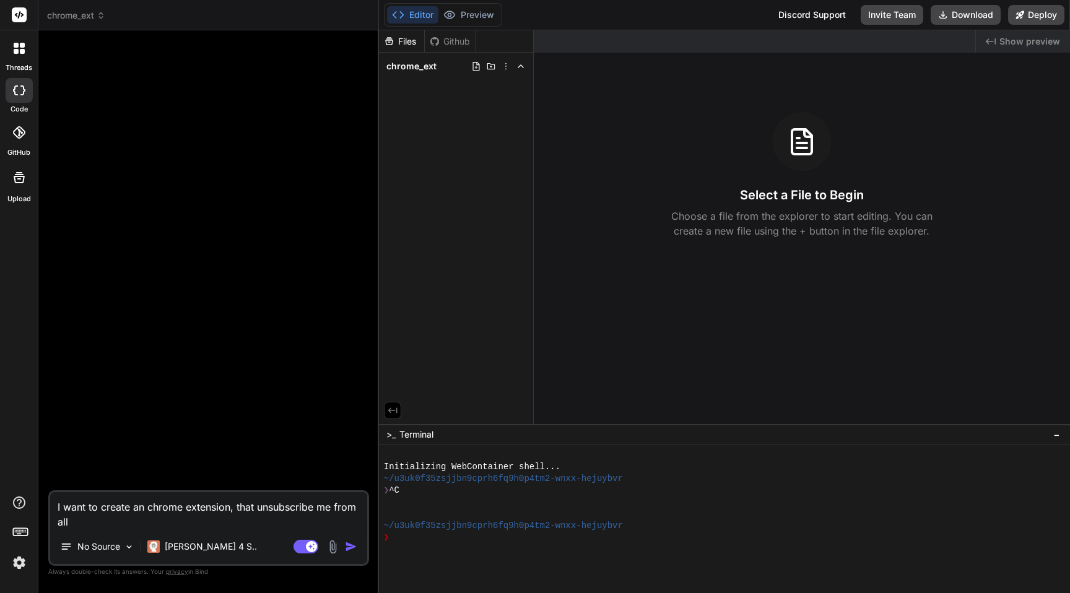
type textarea "x"
type textarea "I want to create an chrome extension, that unsubscribe me from all th"
type textarea "x"
type textarea "I want to create an chrome extension, that unsubscribe me from all the"
type textarea "x"
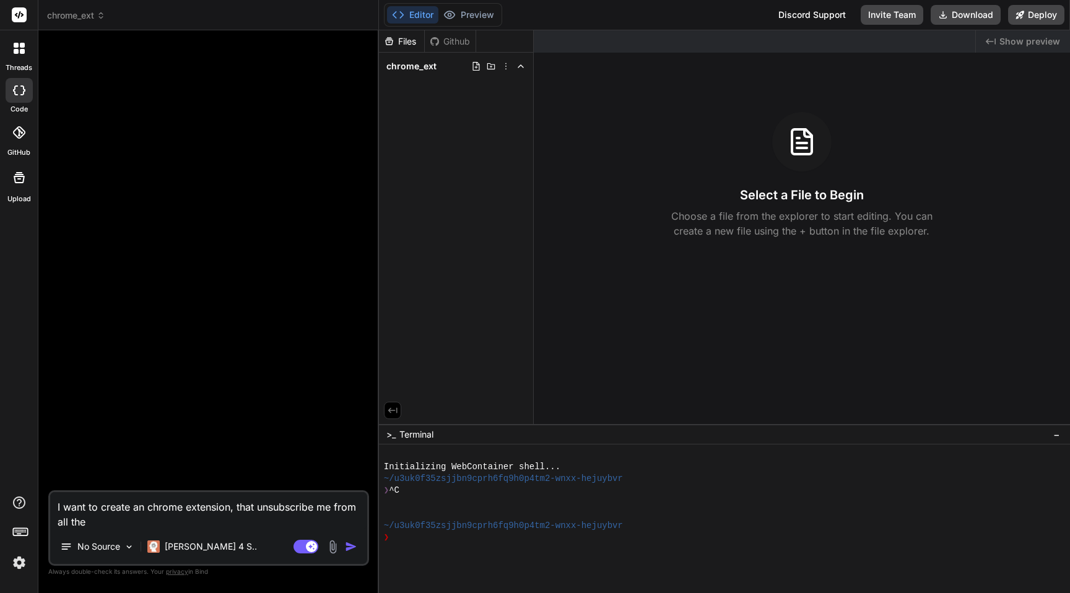
type textarea "I want to create an chrome extension, that unsubscribe me from all the"
type textarea "x"
type textarea "I want to create an chrome extension, that unsubscribe me from all the m"
type textarea "x"
type textarea "I want to create an chrome extension, that unsubscribe me from all the ma"
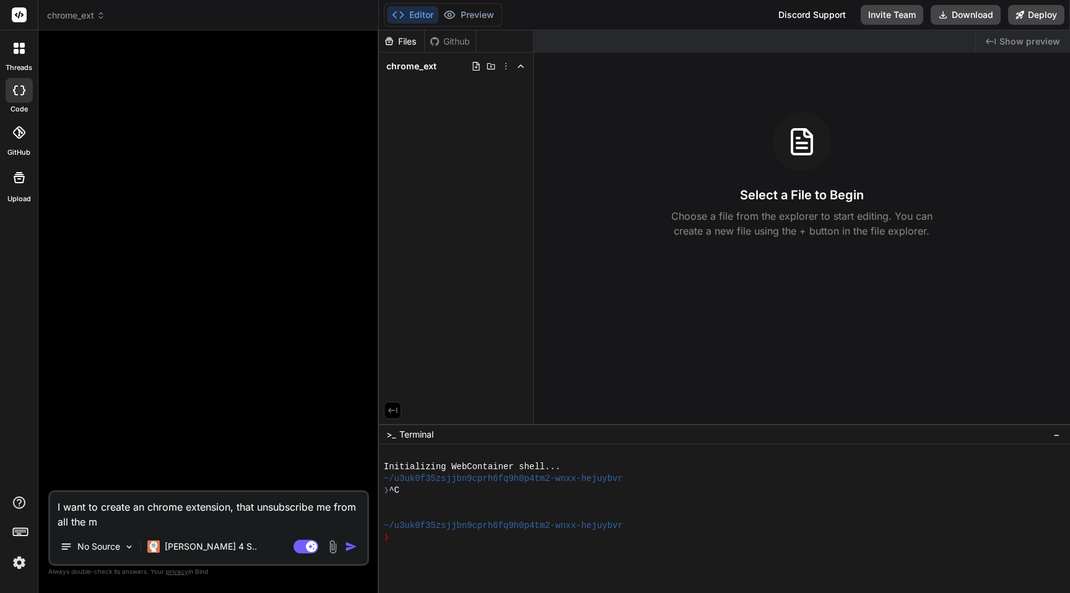
type textarea "x"
type textarea "I want to create an chrome extension, that unsubscribe me from all the mai"
type textarea "x"
type textarea "I want to create an chrome extension, that unsubscribe me from all the mail"
type textarea "x"
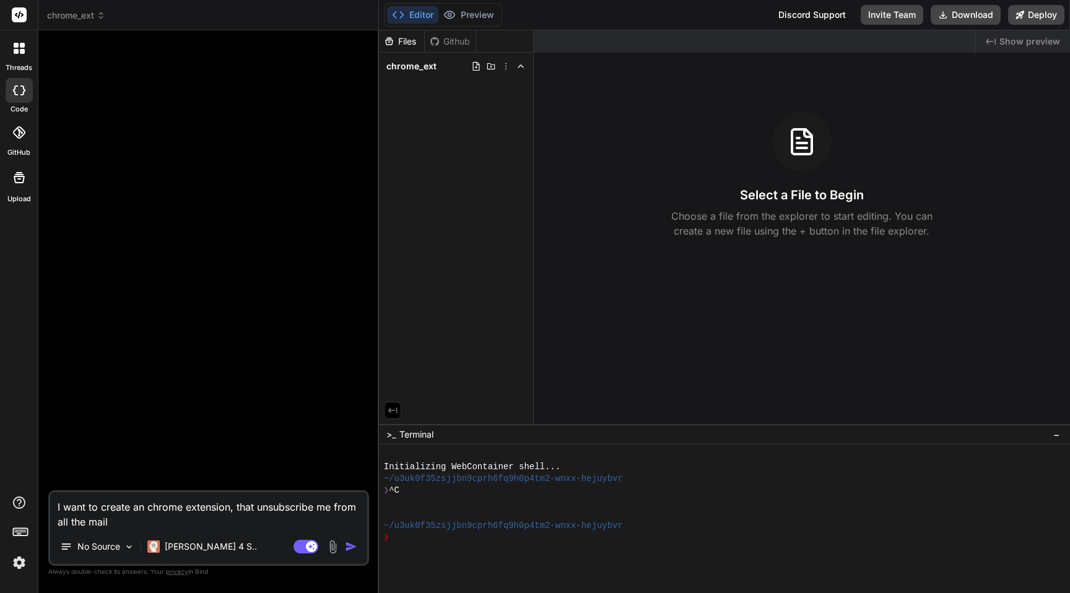
type textarea "I want to create an chrome extension, that unsubscribe me from all the mails"
type textarea "x"
type textarea "I want to create an chrome extension, that unsubscribe me from all the mails,"
type textarea "x"
type textarea "I want to create an chrome extension, that unsubscribe me from all the mails,"
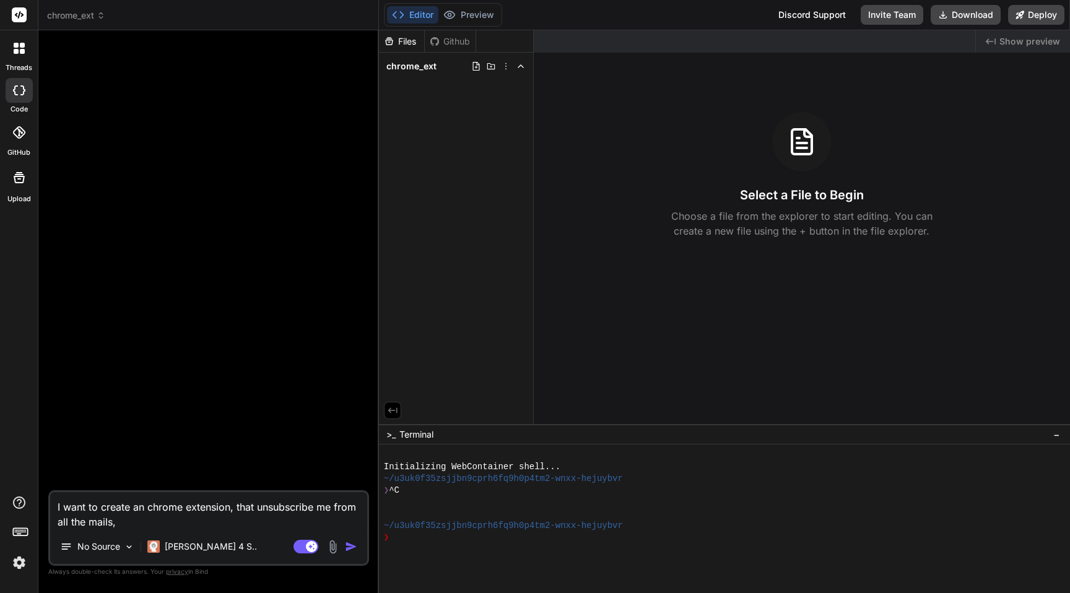
type textarea "x"
type textarea "I want to create an chrome extension, that unsubscribe me from all the mails, w"
type textarea "x"
type textarea "I want to create an chrome extension, that unsubscribe me from all the mails, wh"
type textarea "x"
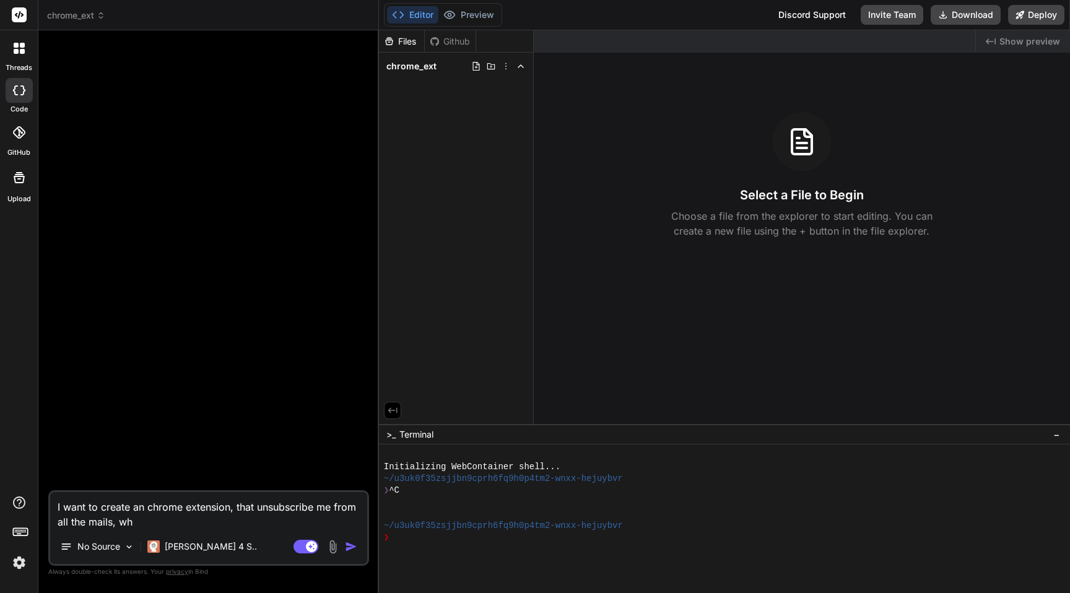
type textarea "I want to create an chrome extension, that unsubscribe me from all the mails, w…"
type textarea "x"
type textarea "I want to create an chrome extension, that unsubscribe me from all the mails, w…"
type textarea "x"
type textarea "I want to create an chrome extension, that unsubscribe me from all the mails, w…"
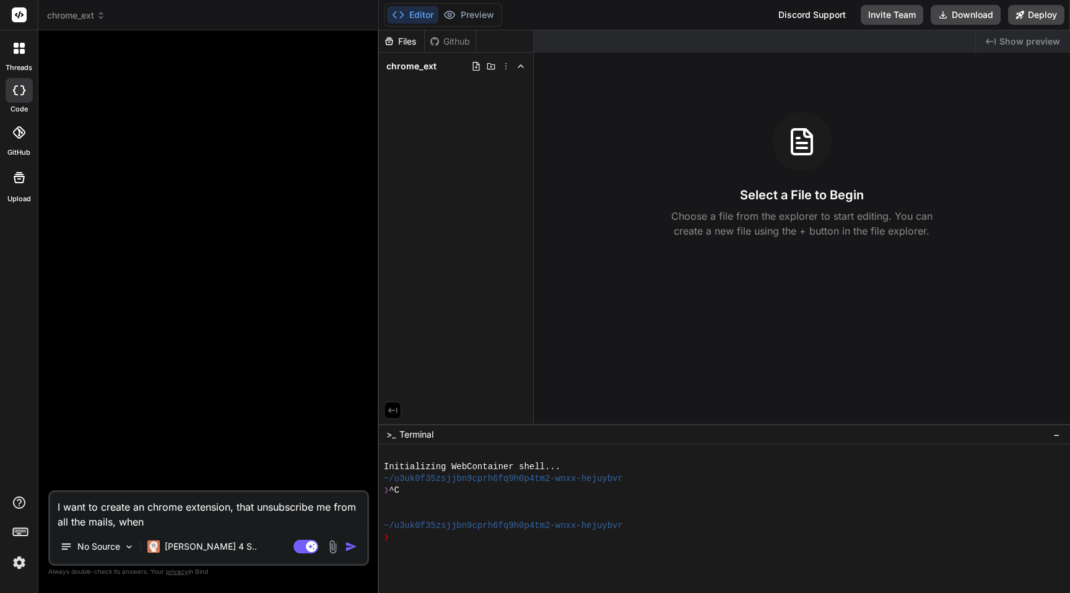
type textarea "x"
type textarea "I want to create an chrome extension, that unsubscribe me from all the mails, w…"
type textarea "x"
type textarea "I want to create an chrome extension, that unsubscribe me from all the mails, w…"
type textarea "x"
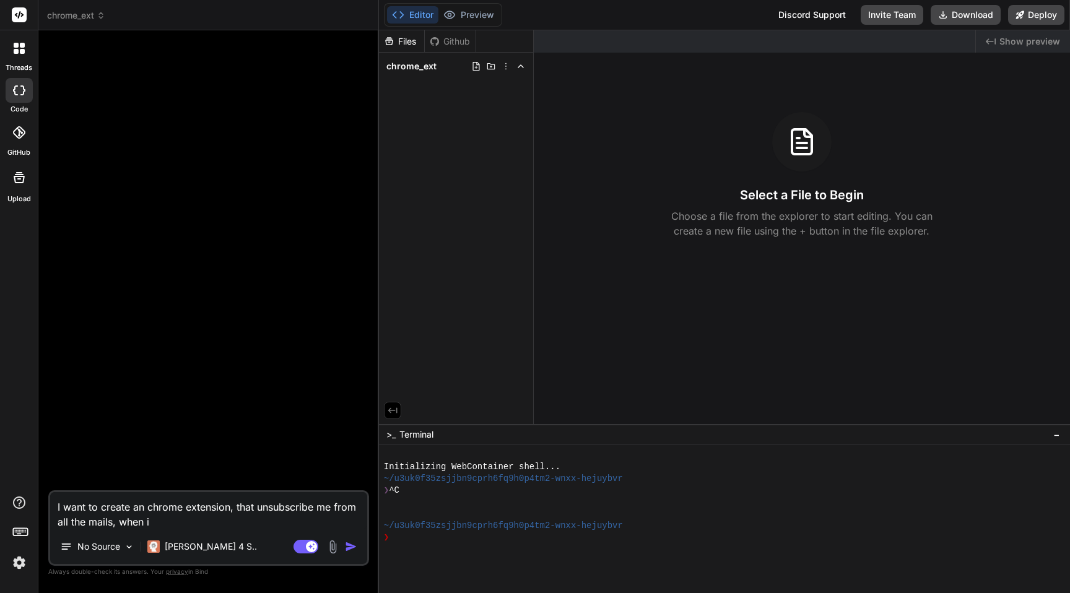
type textarea "I want to create an chrome extension, that unsubscribe me from all the mails, w…"
type textarea "x"
type textarea "I want to create an chrome extension, that unsubscribe me from all the mails, w…"
type textarea "x"
type textarea "I want to create an chrome extension, that unsubscribe me from all the mails, w…"
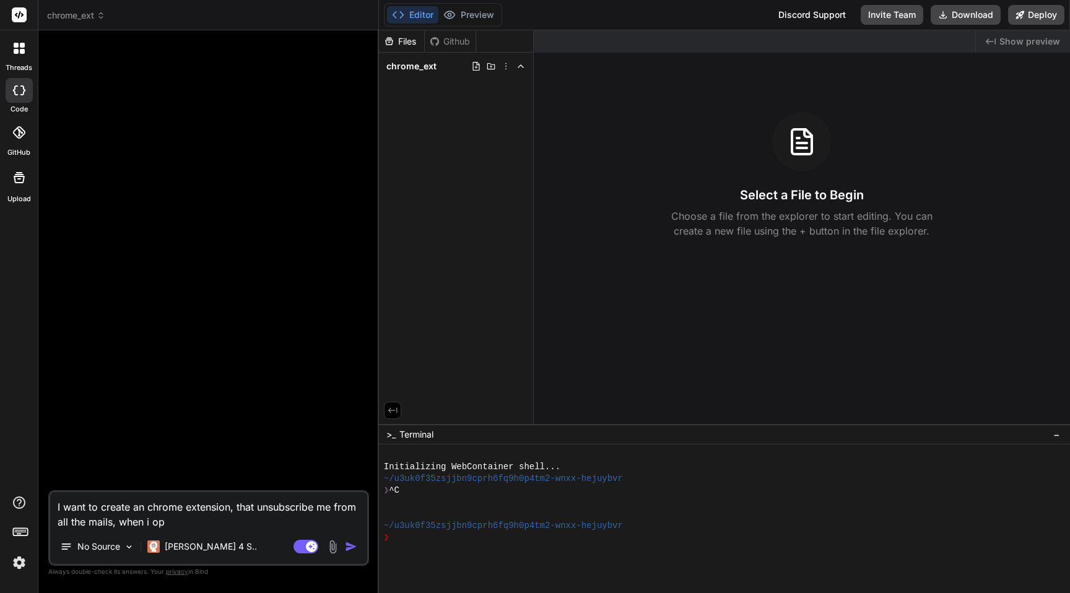
type textarea "x"
type textarea "I want to create an chrome extension, that unsubscribe me from all the mails, w…"
type textarea "x"
type textarea "I want to create an chrome extension, that unsubscribe me from all the mails, w…"
type textarea "x"
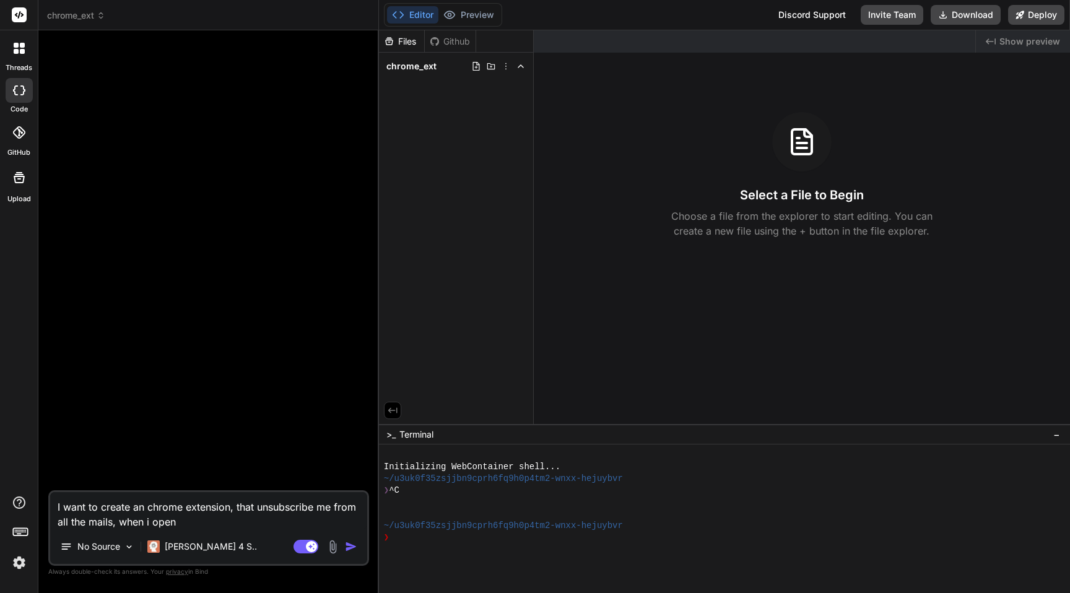
type textarea "I want to create an chrome extension, that unsubscribe me from all the mails, w…"
type textarea "x"
type textarea "I want to create an chrome extension, that unsubscribe me from all the mails, w…"
type textarea "x"
type textarea "I want to create an chrome extension, that unsubscribe me from all the mails, w…"
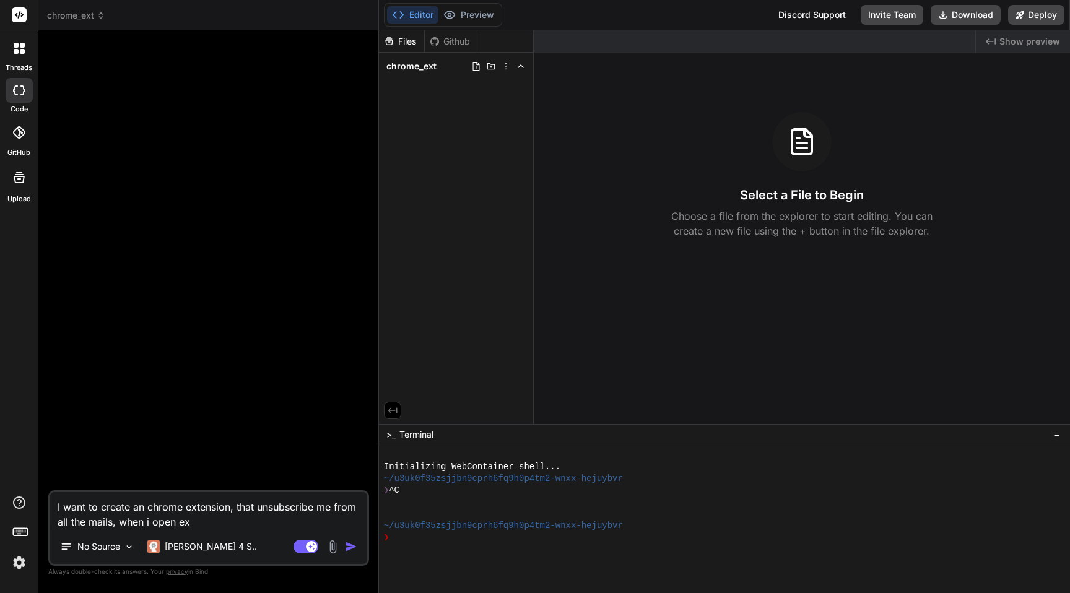
type textarea "x"
type textarea "I want to create an chrome extension, that unsubscribe me from all the mails, w…"
type textarea "x"
